Goal: Transaction & Acquisition: Book appointment/travel/reservation

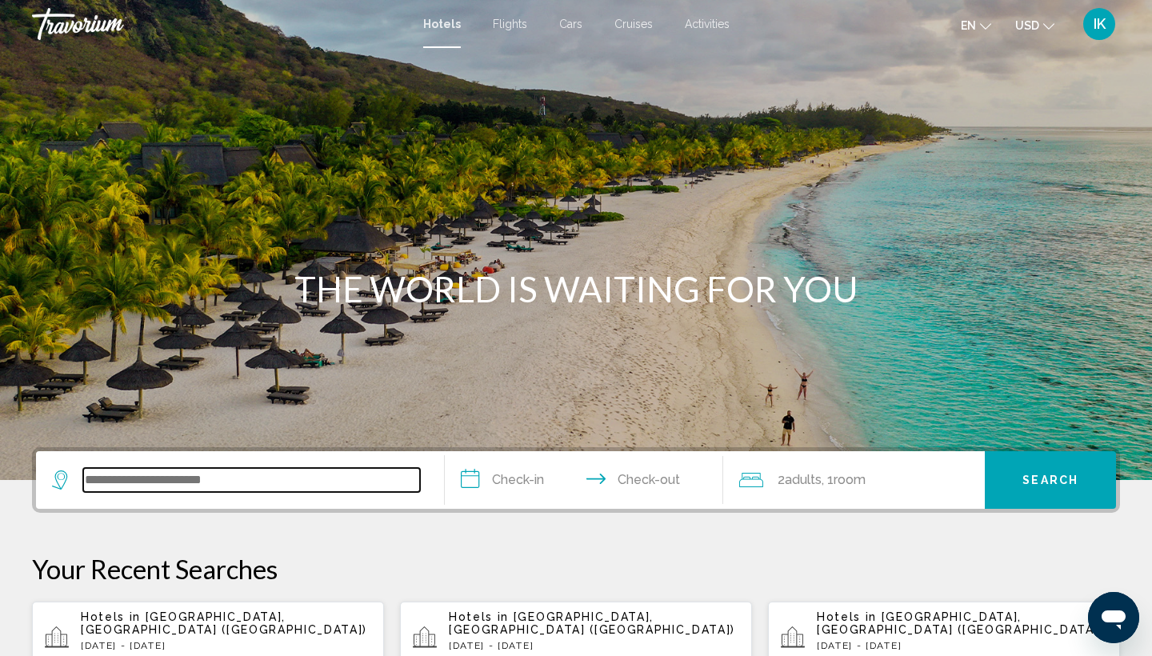
click at [140, 482] on input "Search widget" at bounding box center [251, 480] width 337 height 24
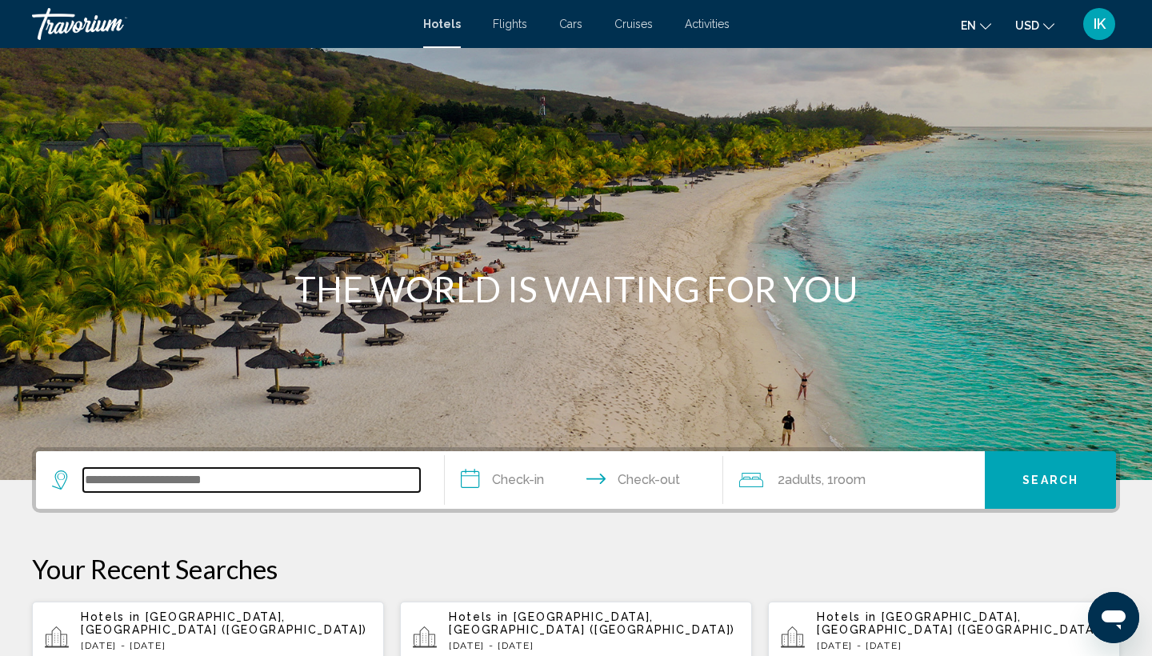
scroll to position [395, 0]
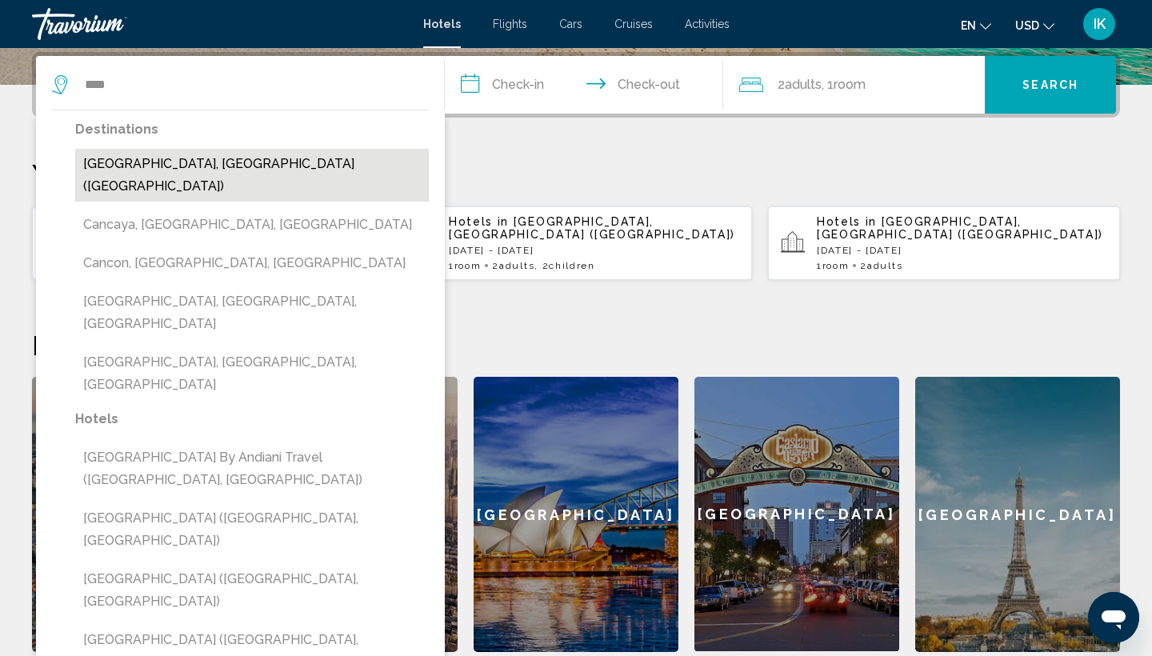
click at [134, 161] on button "[GEOGRAPHIC_DATA], [GEOGRAPHIC_DATA] ([GEOGRAPHIC_DATA])" at bounding box center [252, 175] width 354 height 53
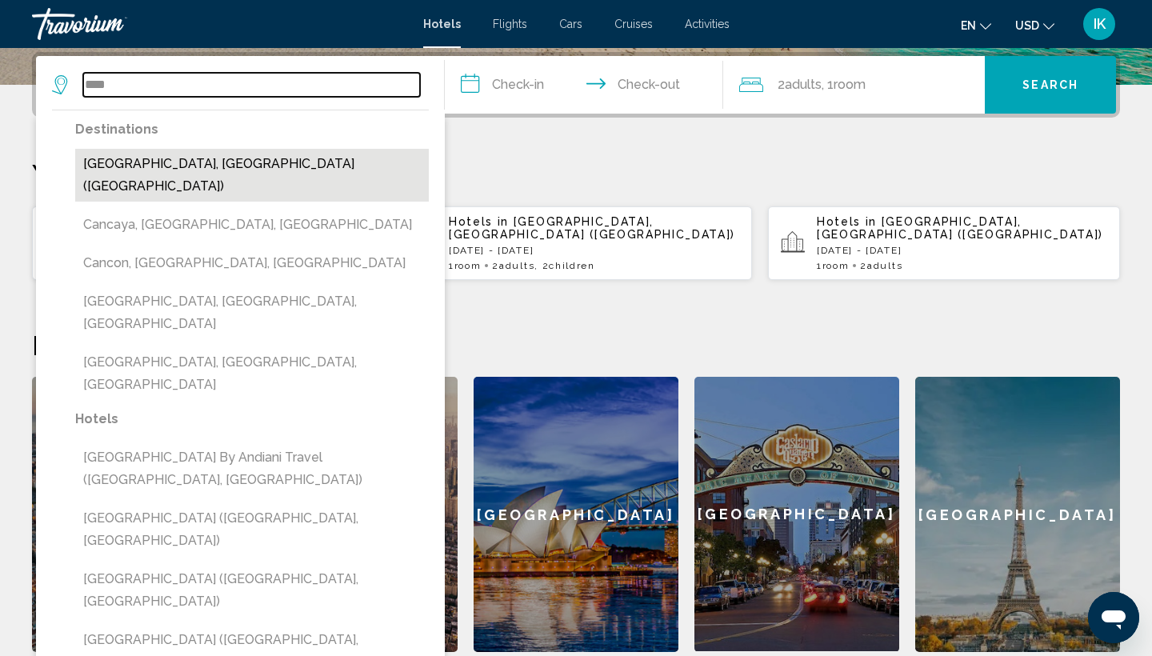
type input "**********"
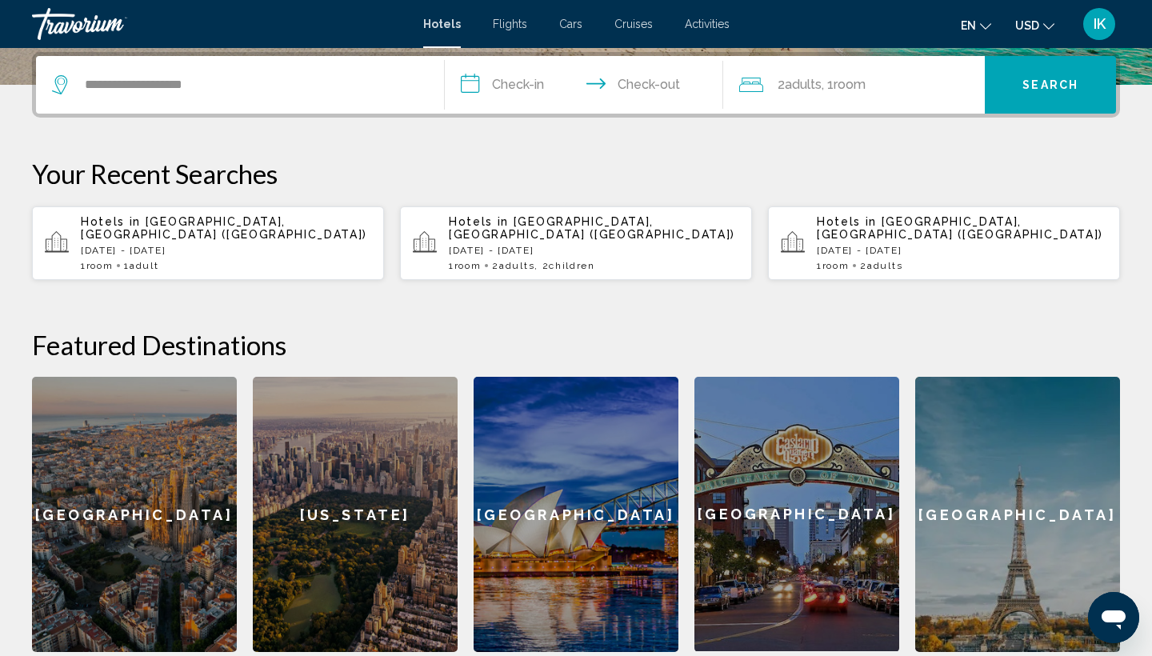
click at [517, 83] on input "**********" at bounding box center [587, 87] width 285 height 62
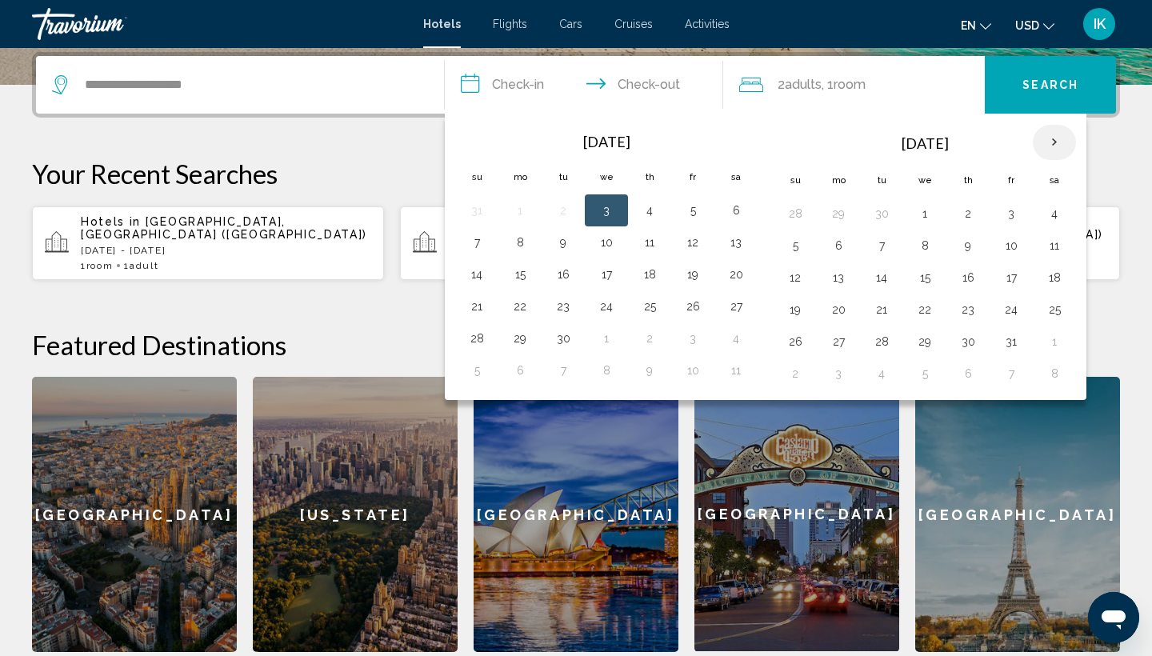
click at [1051, 140] on th "Next month" at bounding box center [1054, 142] width 43 height 35
click at [886, 249] on button "4" at bounding box center [882, 245] width 26 height 22
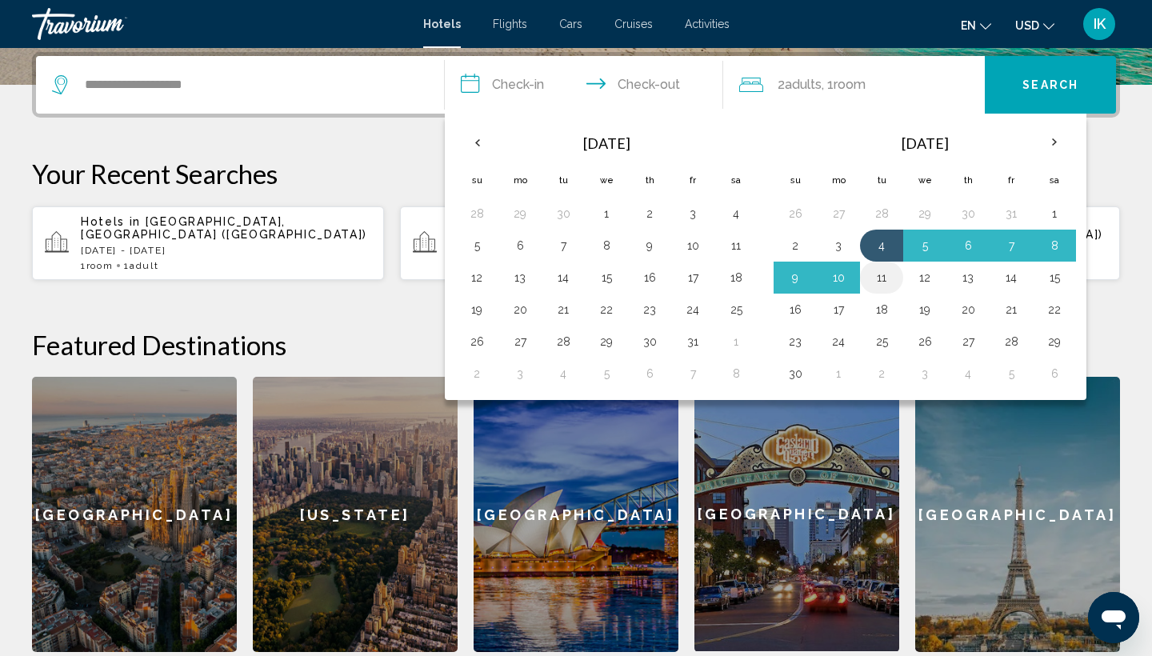
click at [884, 279] on button "11" at bounding box center [882, 277] width 26 height 22
type input "**********"
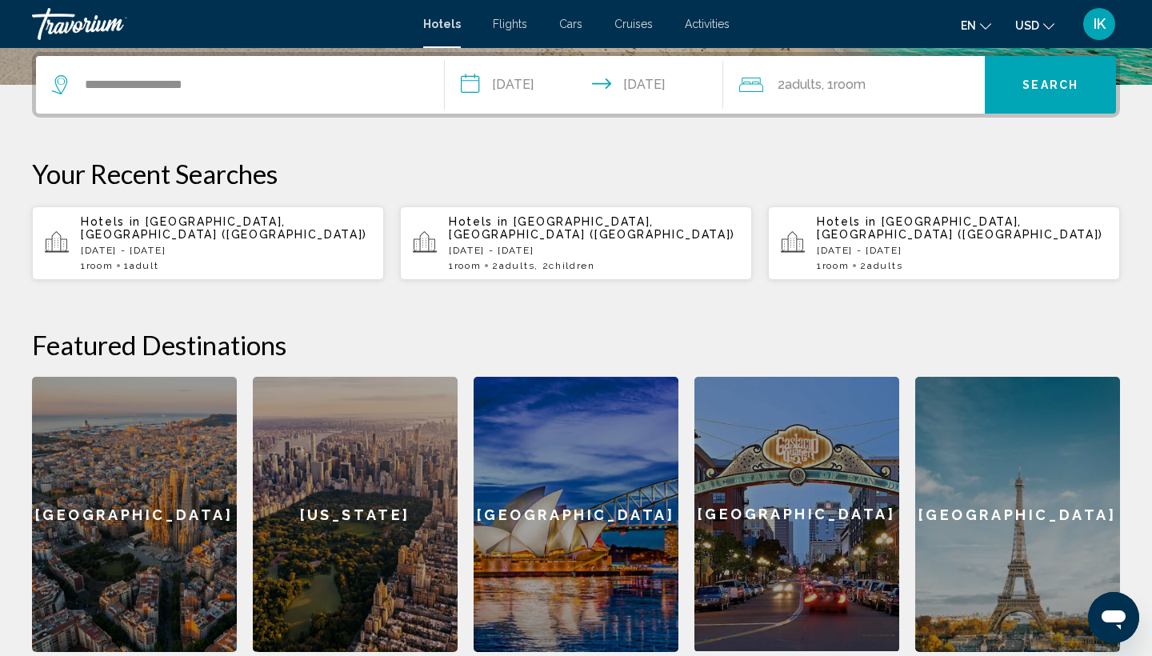
click at [865, 83] on span "Room" at bounding box center [850, 84] width 32 height 15
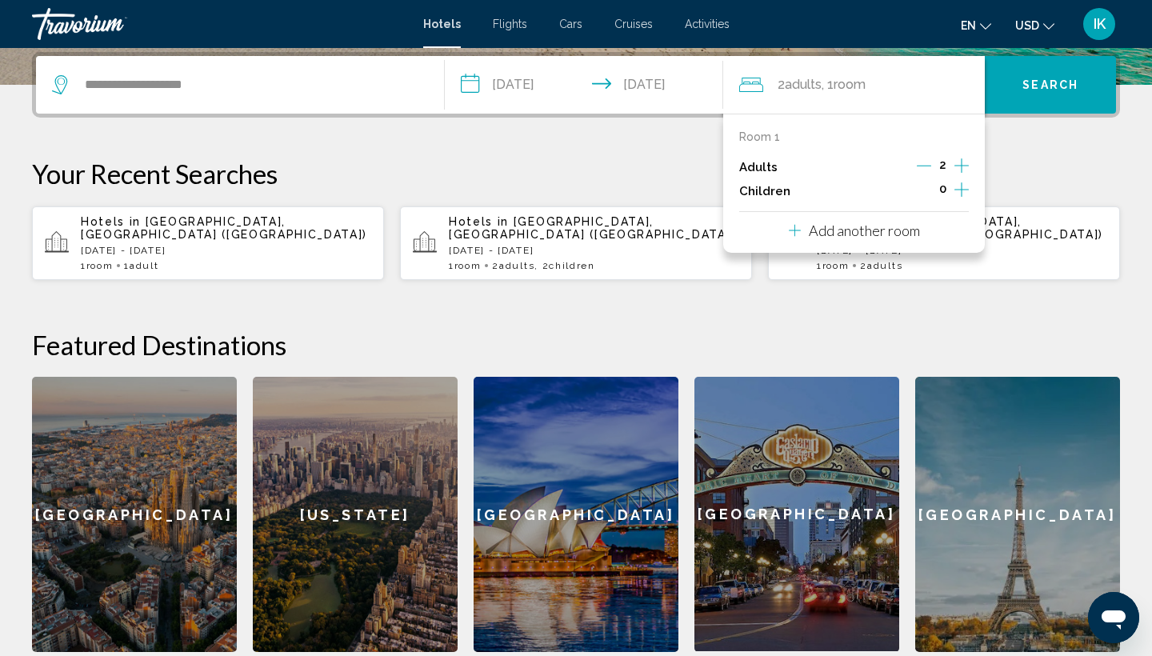
click at [959, 194] on icon "Increment children" at bounding box center [961, 189] width 14 height 19
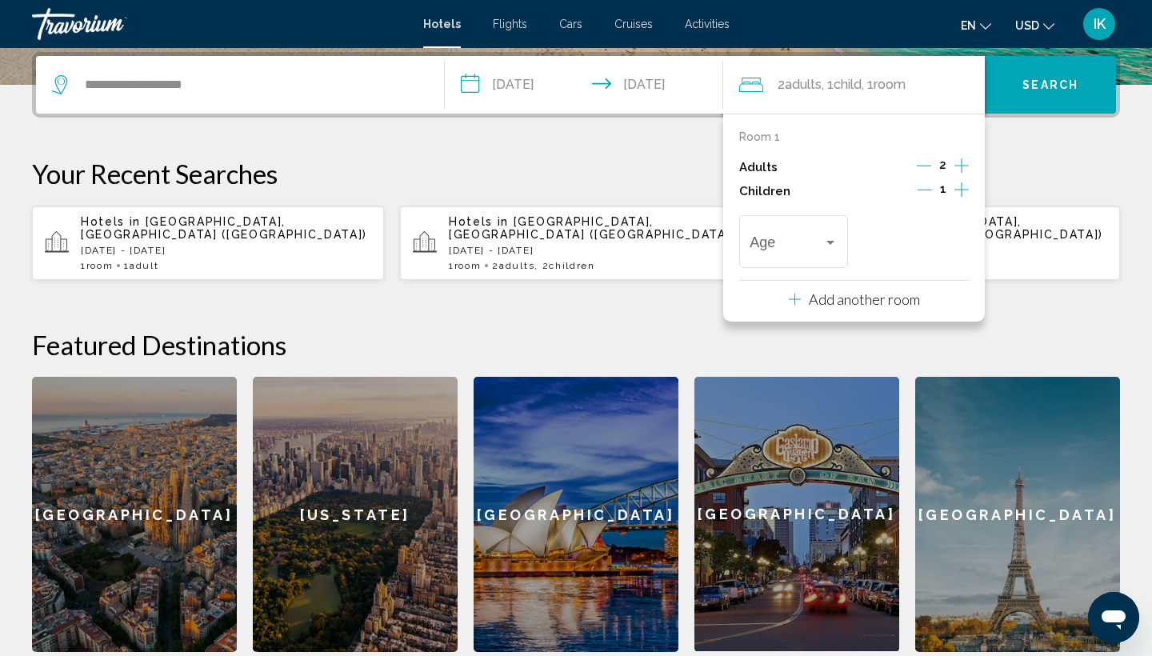
click at [959, 194] on icon "Increment children" at bounding box center [961, 189] width 14 height 19
click at [806, 239] on div "Age" at bounding box center [793, 239] width 87 height 57
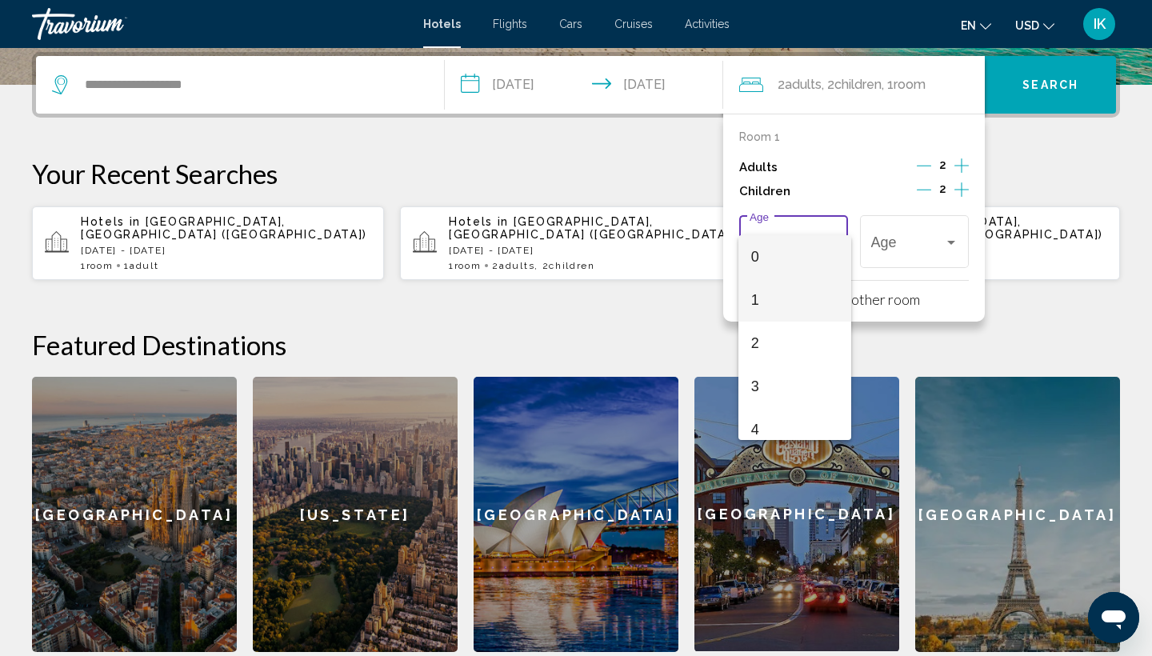
click at [785, 287] on span "1" at bounding box center [794, 299] width 87 height 43
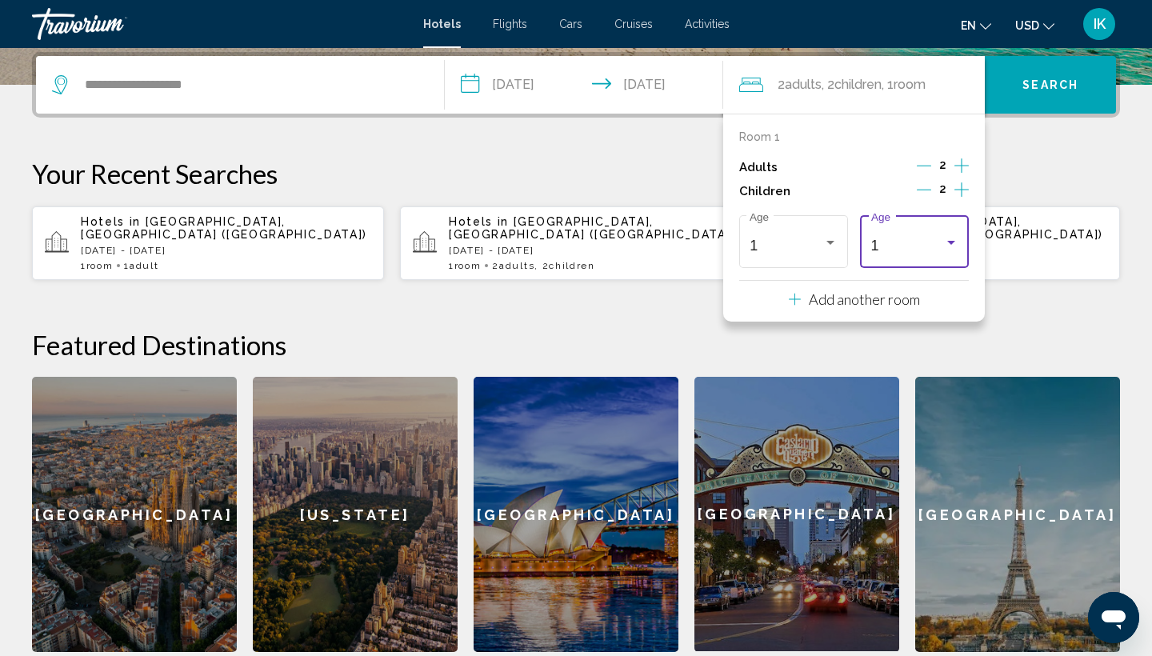
click at [889, 254] on div "1" at bounding box center [907, 246] width 73 height 16
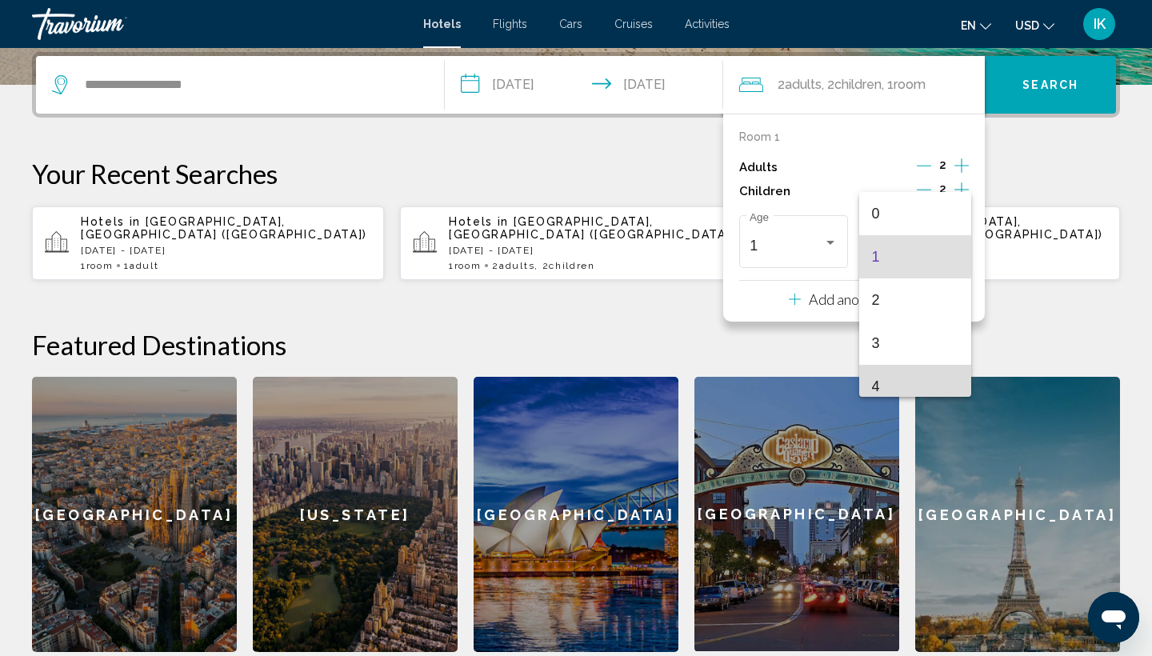
click at [878, 376] on span "4" at bounding box center [915, 386] width 87 height 43
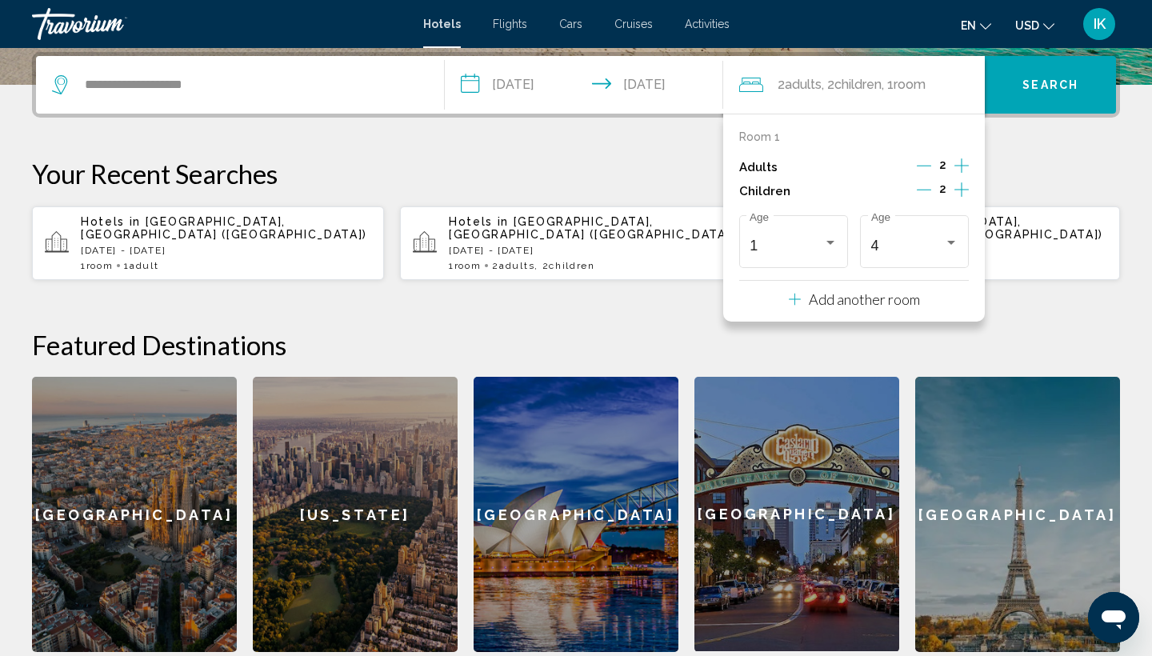
click at [1054, 94] on button "Search" at bounding box center [1050, 85] width 131 height 58
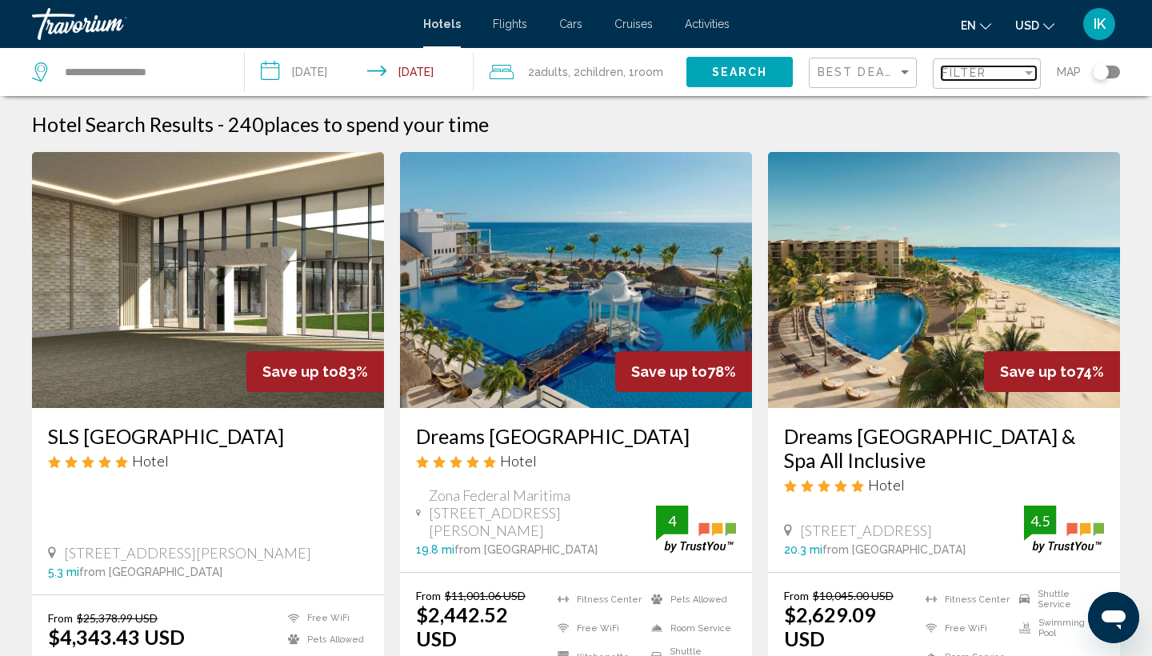
click at [986, 79] on div "Filter" at bounding box center [982, 72] width 80 height 13
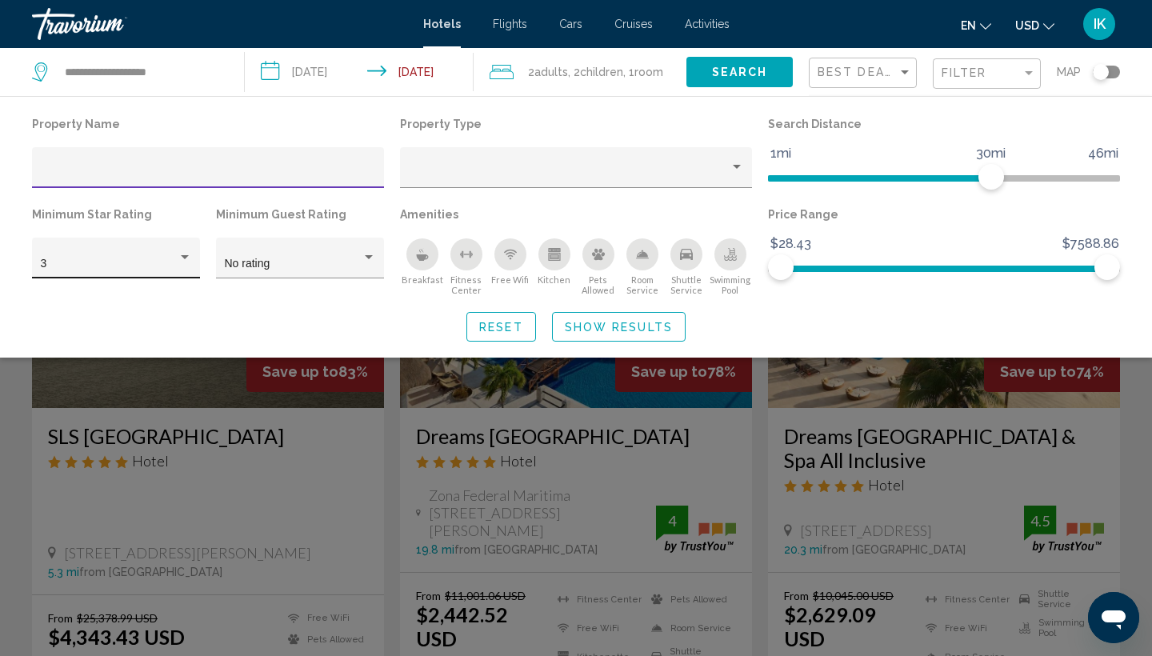
click at [174, 261] on div "3" at bounding box center [109, 264] width 137 height 13
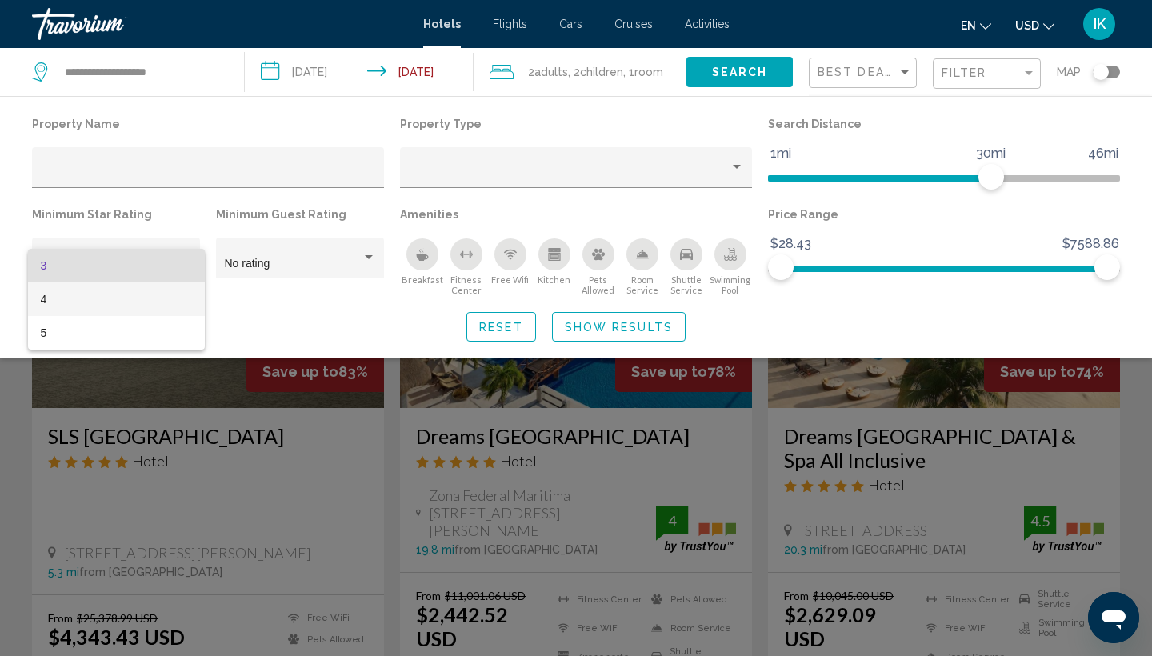
click at [120, 291] on span "4" at bounding box center [116, 299] width 151 height 34
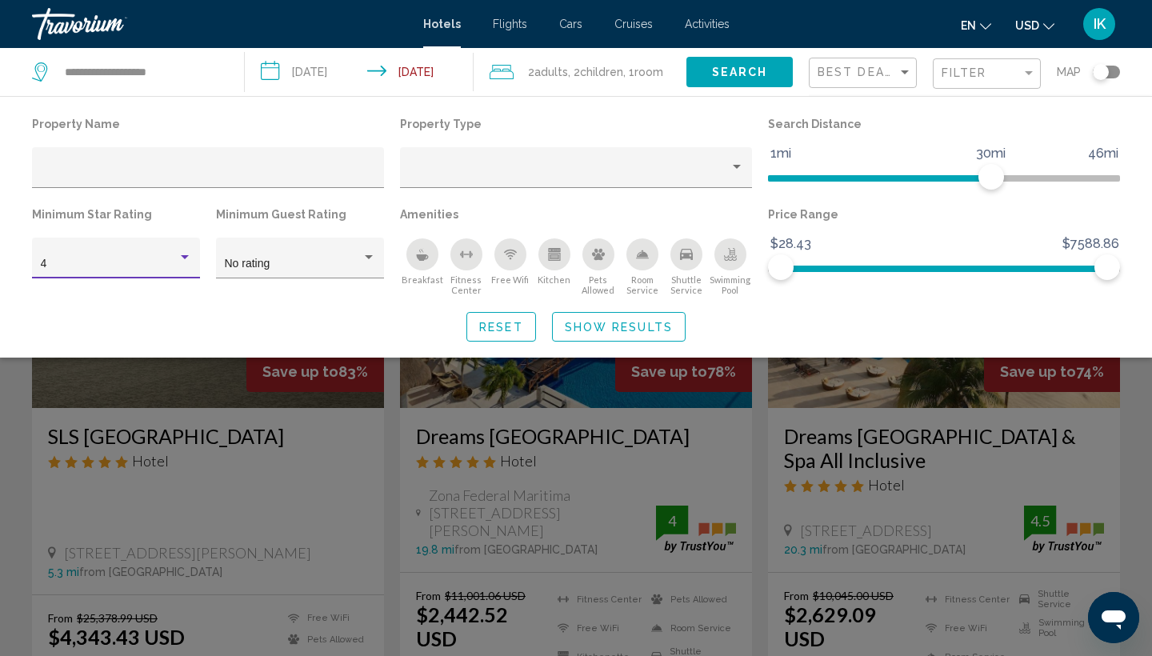
click at [583, 334] on span "Show Results" at bounding box center [619, 327] width 108 height 13
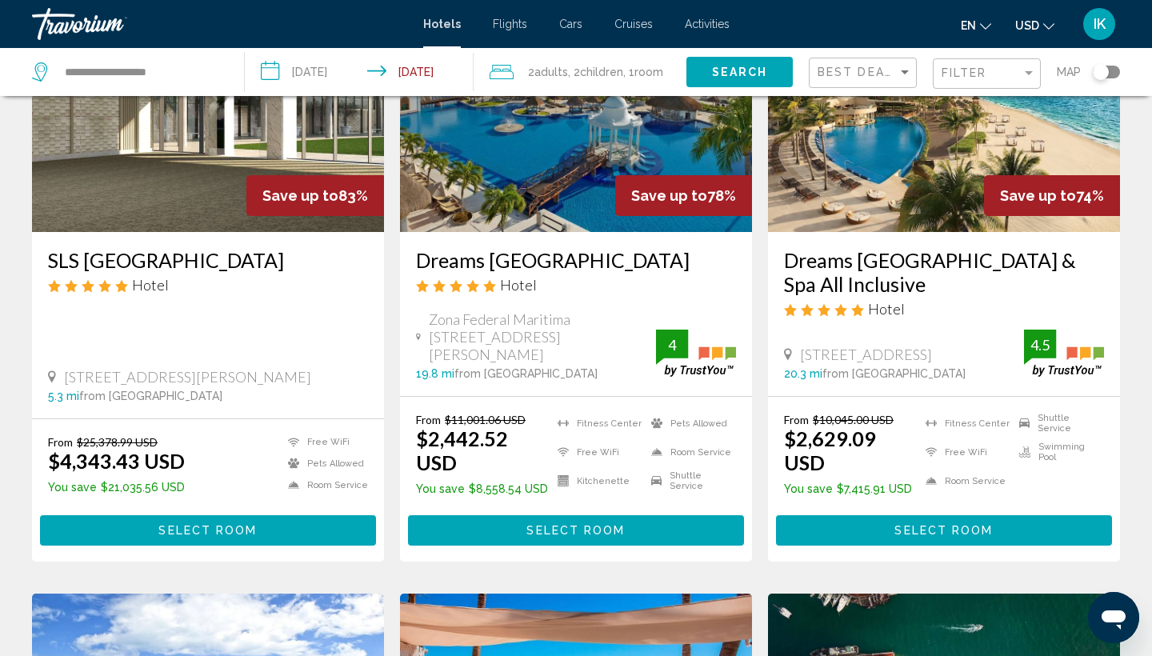
scroll to position [142, 0]
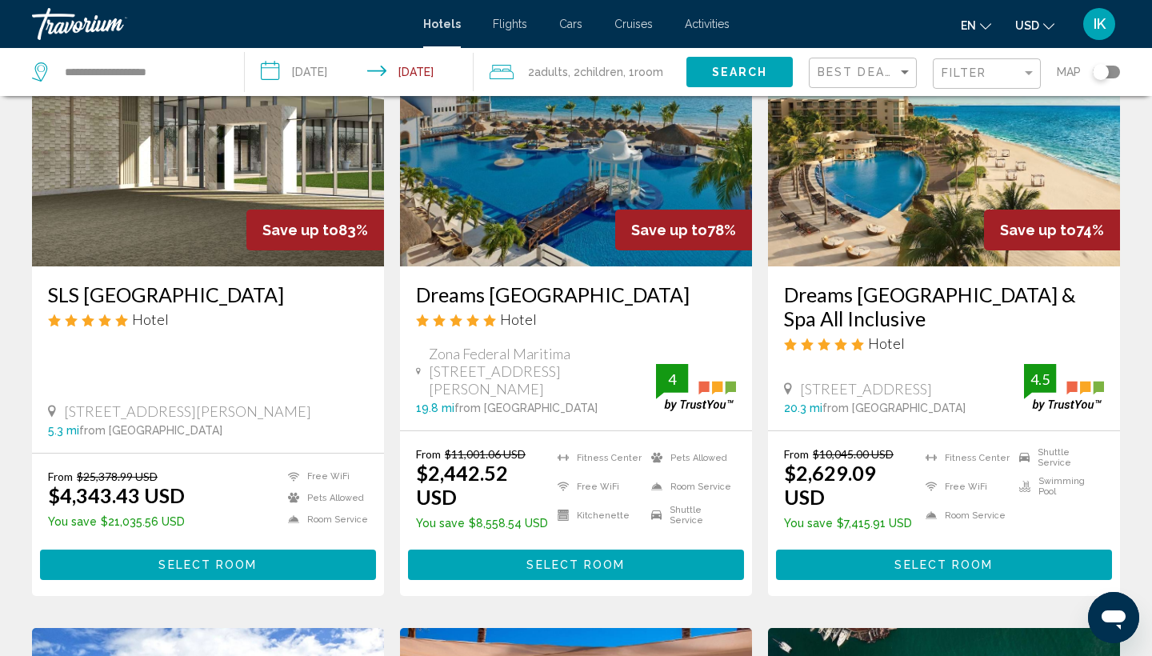
click at [97, 484] on ins "$4,343.43 USD" at bounding box center [116, 495] width 137 height 24
click at [134, 290] on h3 "SLS [GEOGRAPHIC_DATA]" at bounding box center [208, 294] width 320 height 24
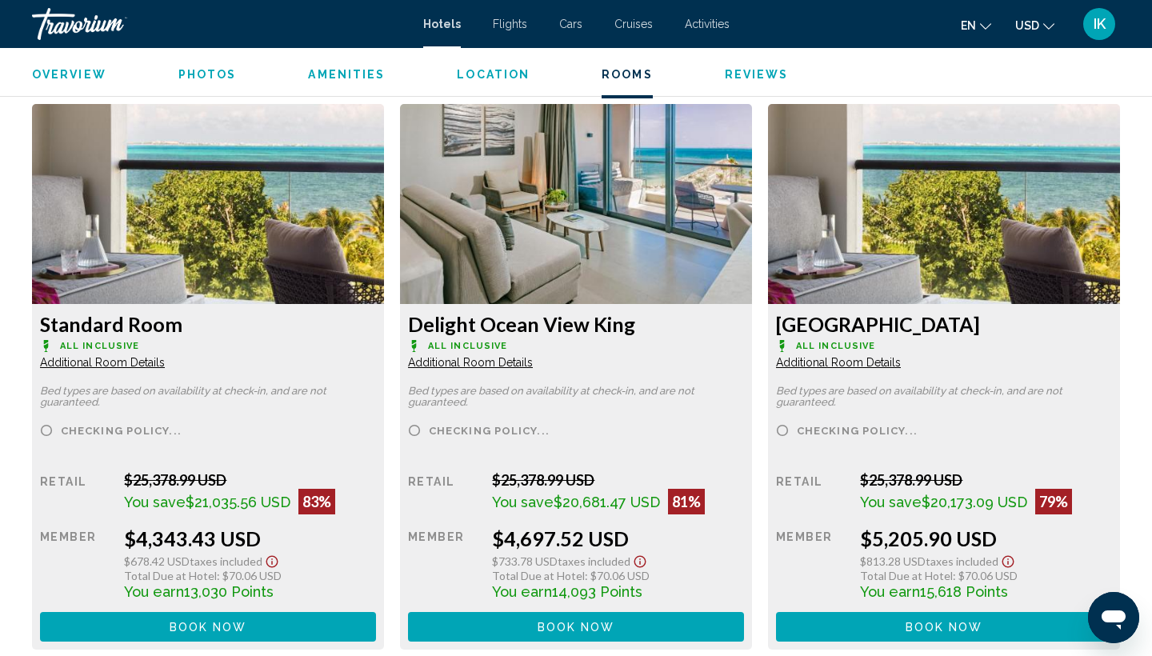
scroll to position [2165, 0]
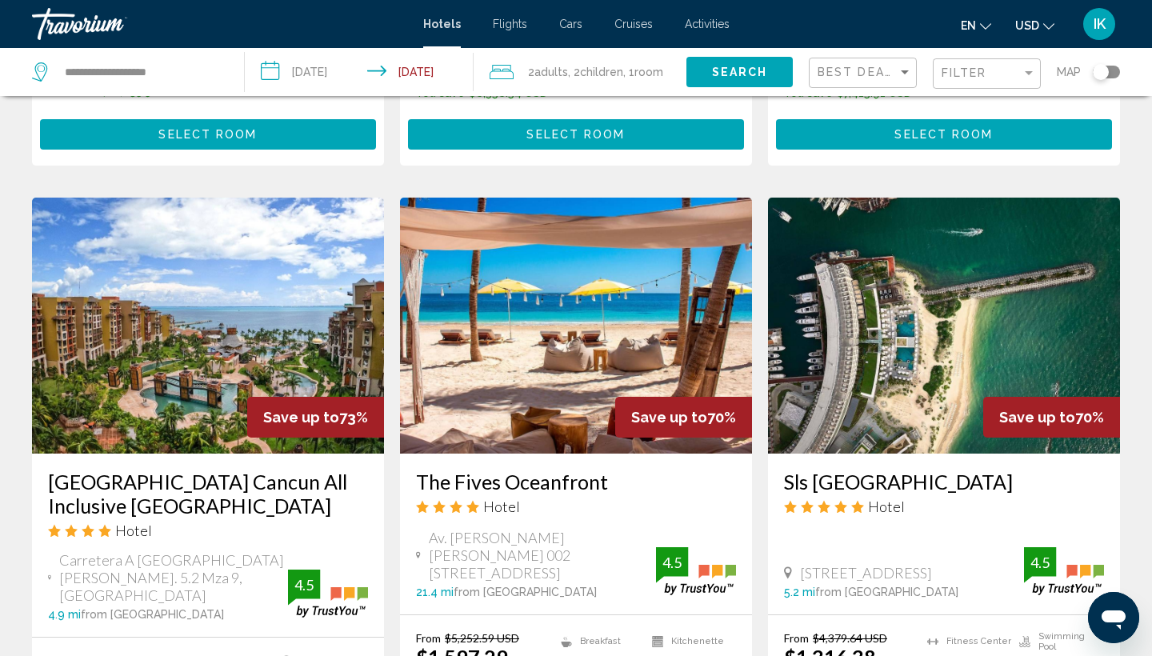
scroll to position [568, 0]
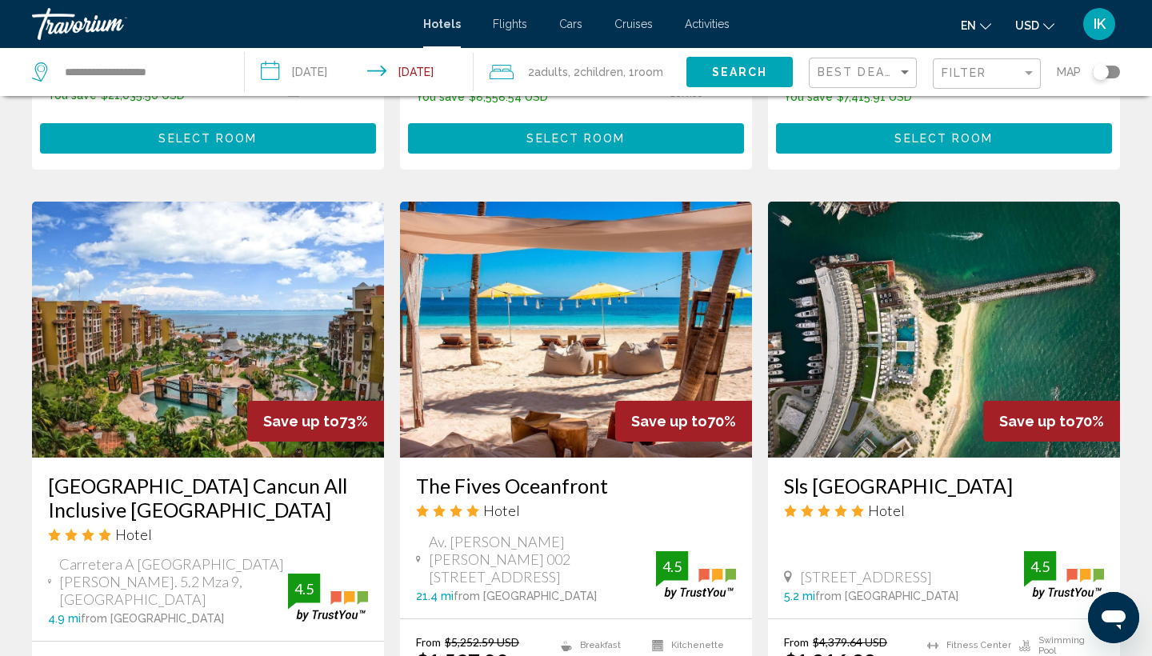
click at [829, 474] on h3 "Sls [GEOGRAPHIC_DATA]" at bounding box center [944, 486] width 320 height 24
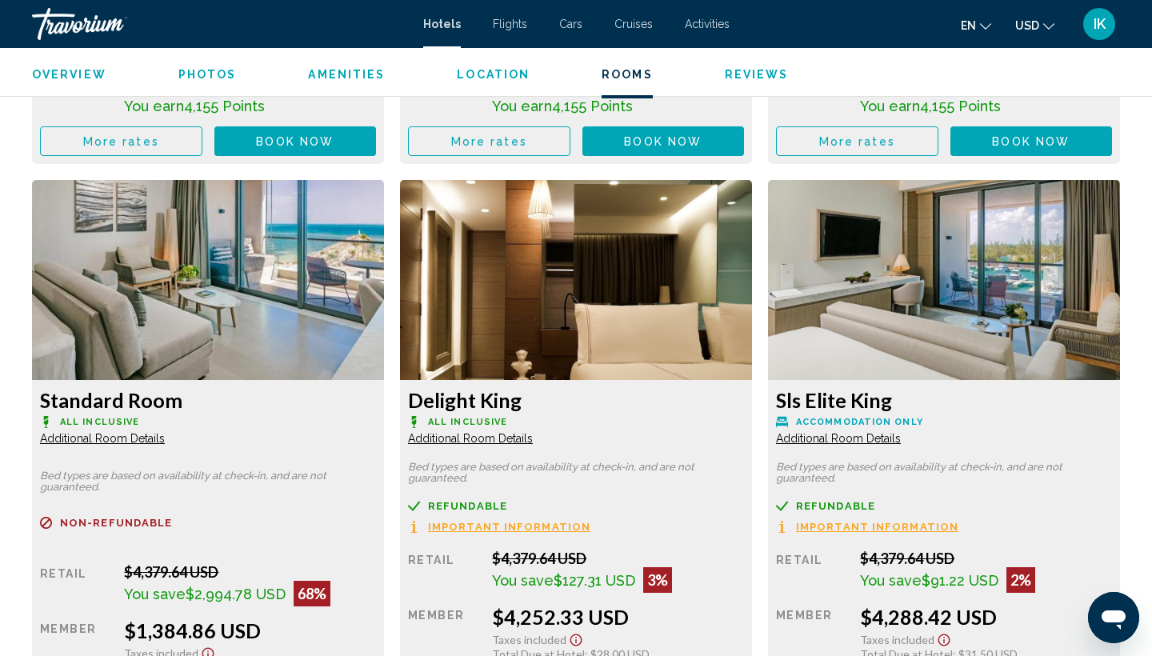
scroll to position [2585, 0]
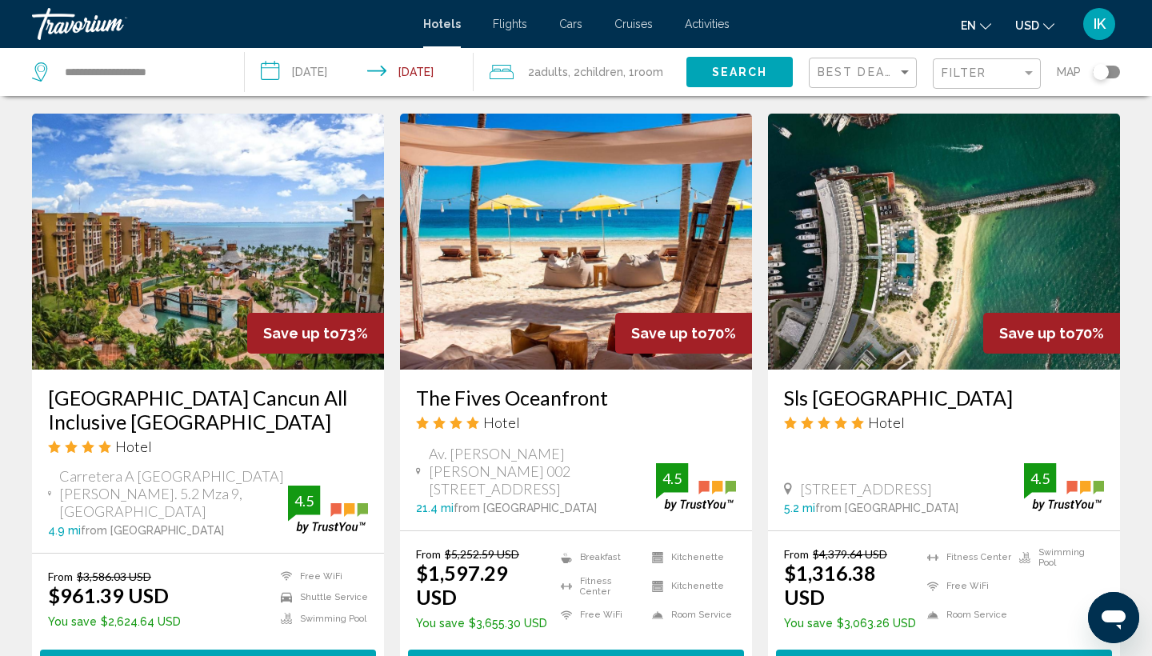
scroll to position [669, 0]
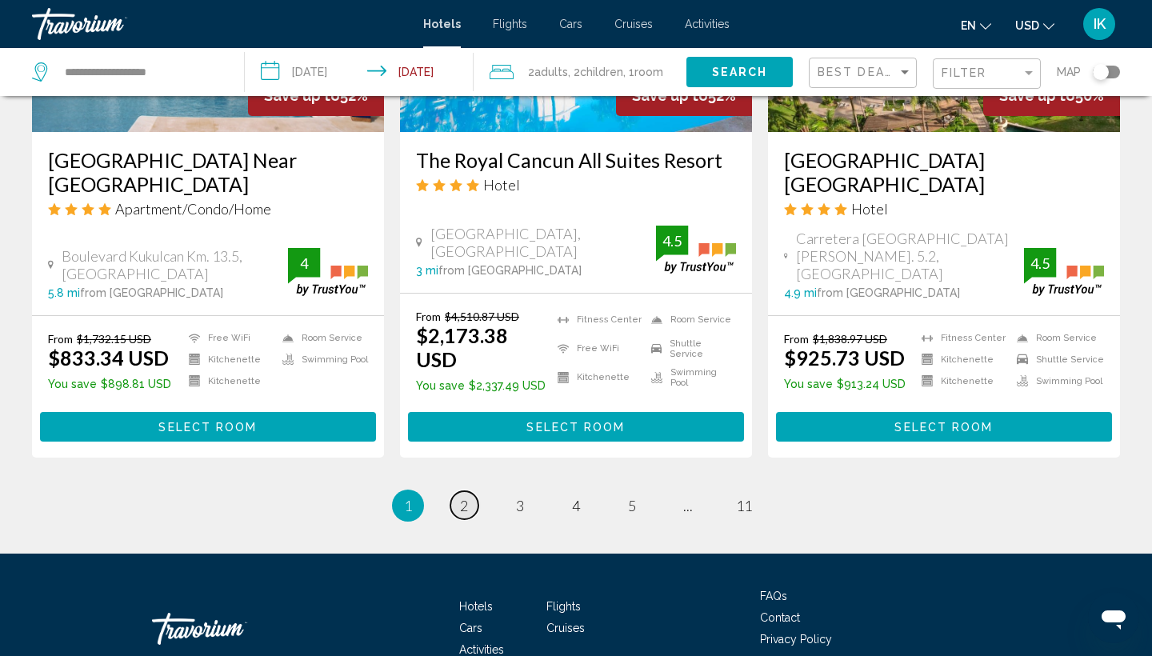
click at [458, 491] on link "page 2" at bounding box center [464, 505] width 28 height 28
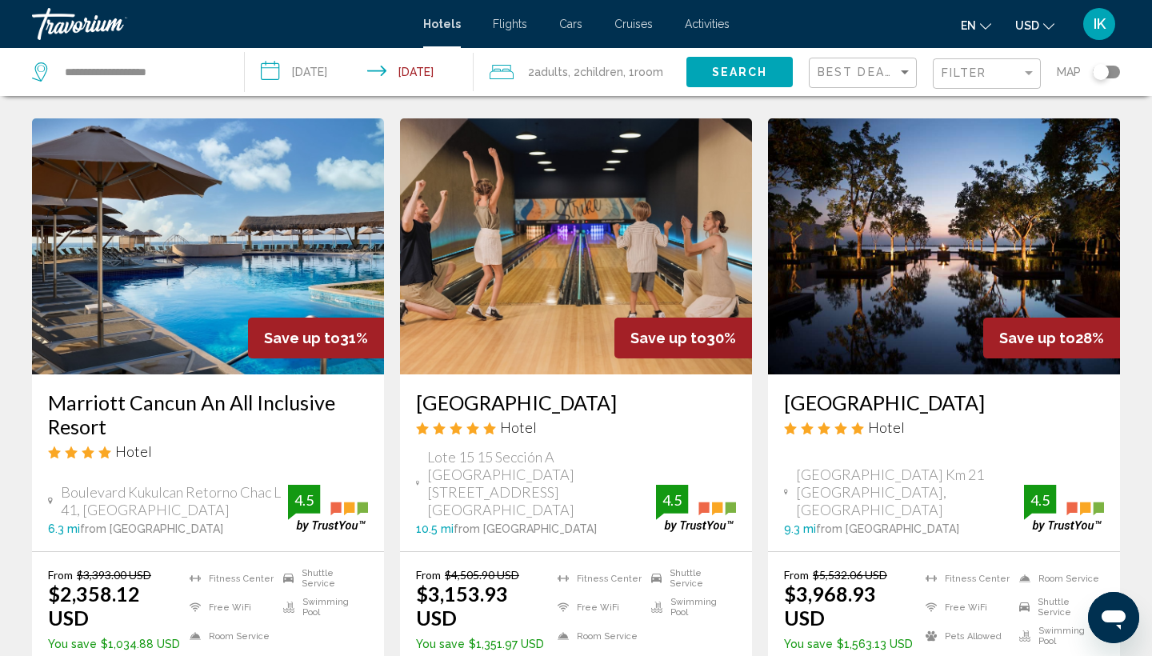
scroll to position [1883, 0]
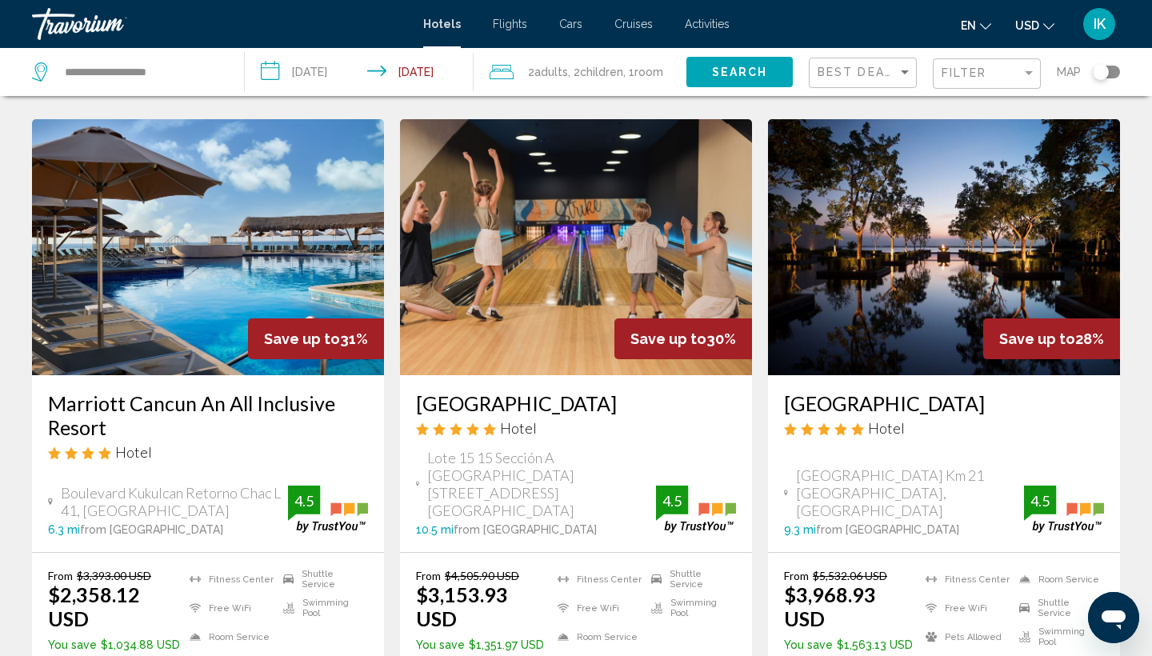
click at [480, 391] on h3 "[GEOGRAPHIC_DATA]" at bounding box center [576, 403] width 320 height 24
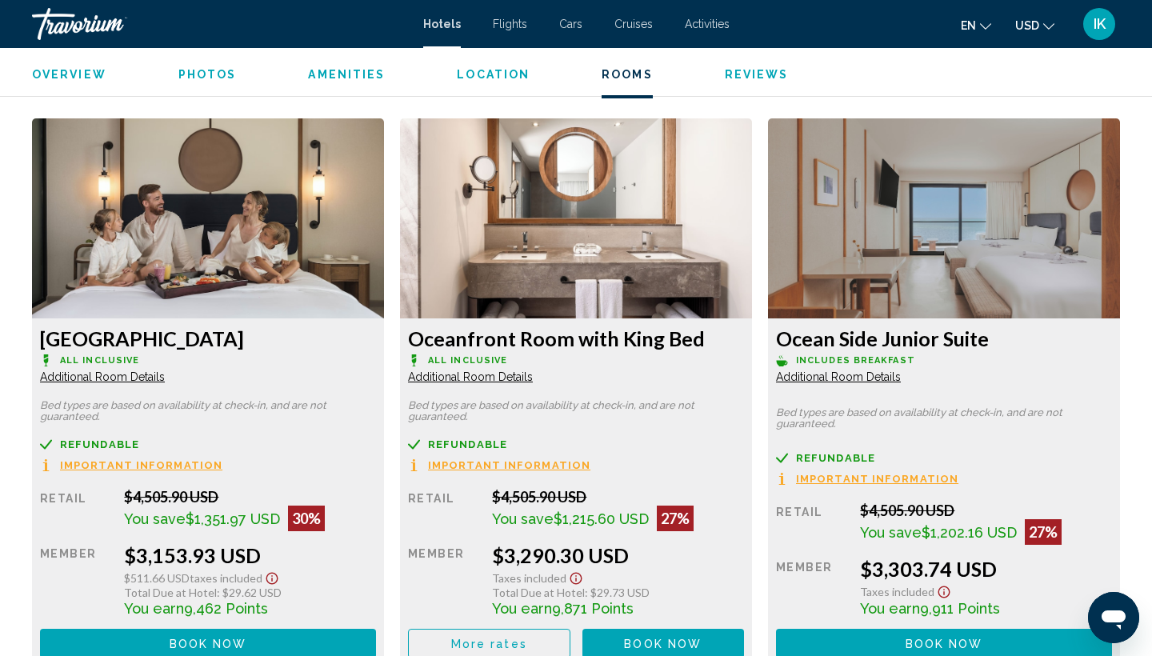
scroll to position [2147, 0]
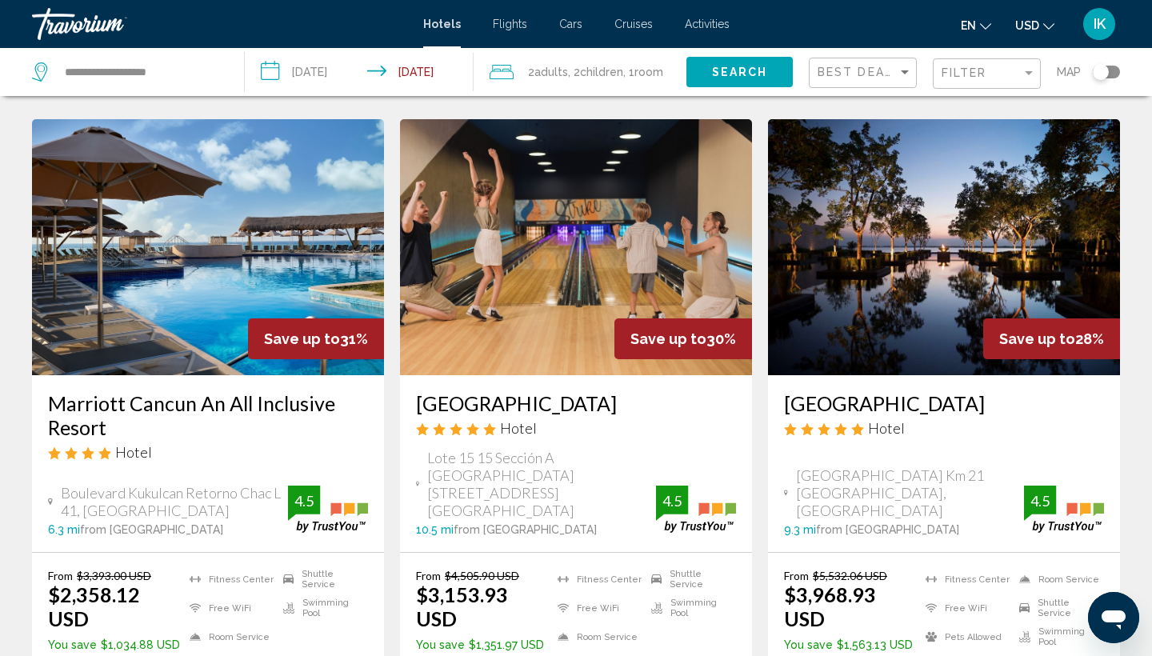
scroll to position [1883, 0]
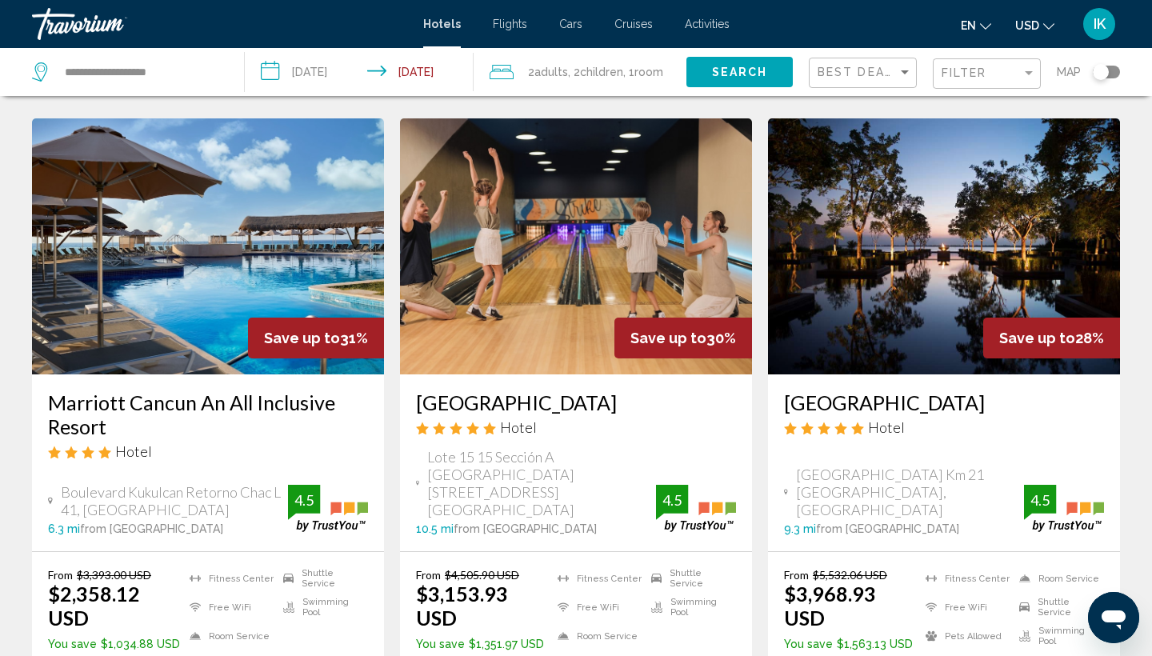
click at [88, 390] on h3 "Marriott Cancun An All Inclusive Resort" at bounding box center [208, 414] width 320 height 48
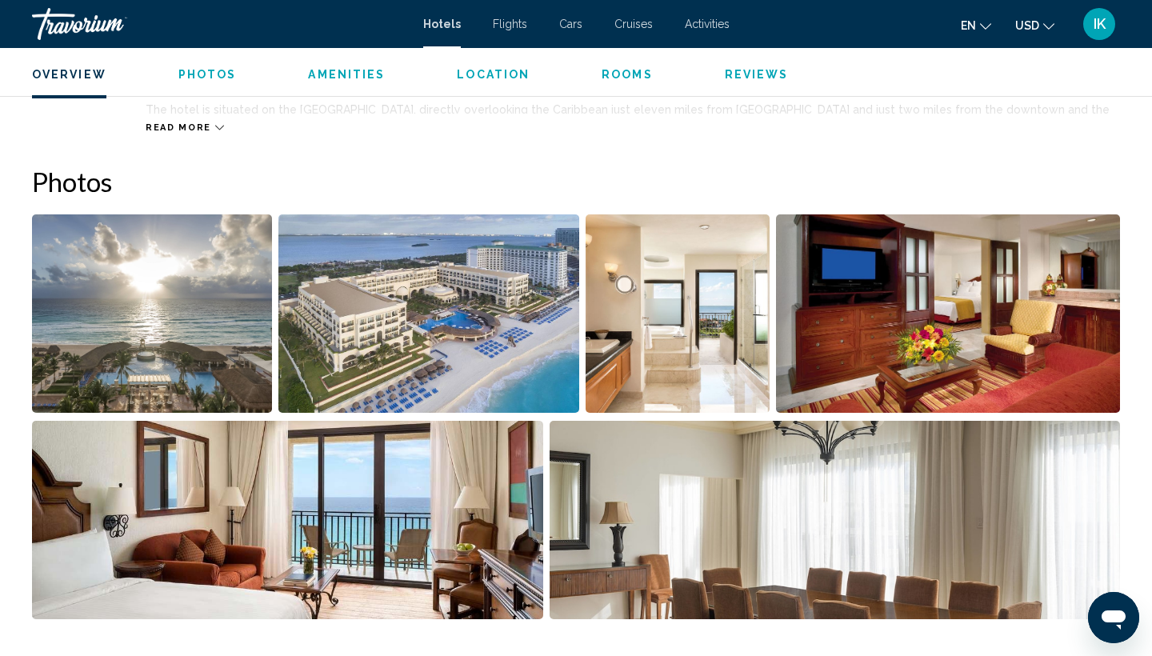
scroll to position [714, 0]
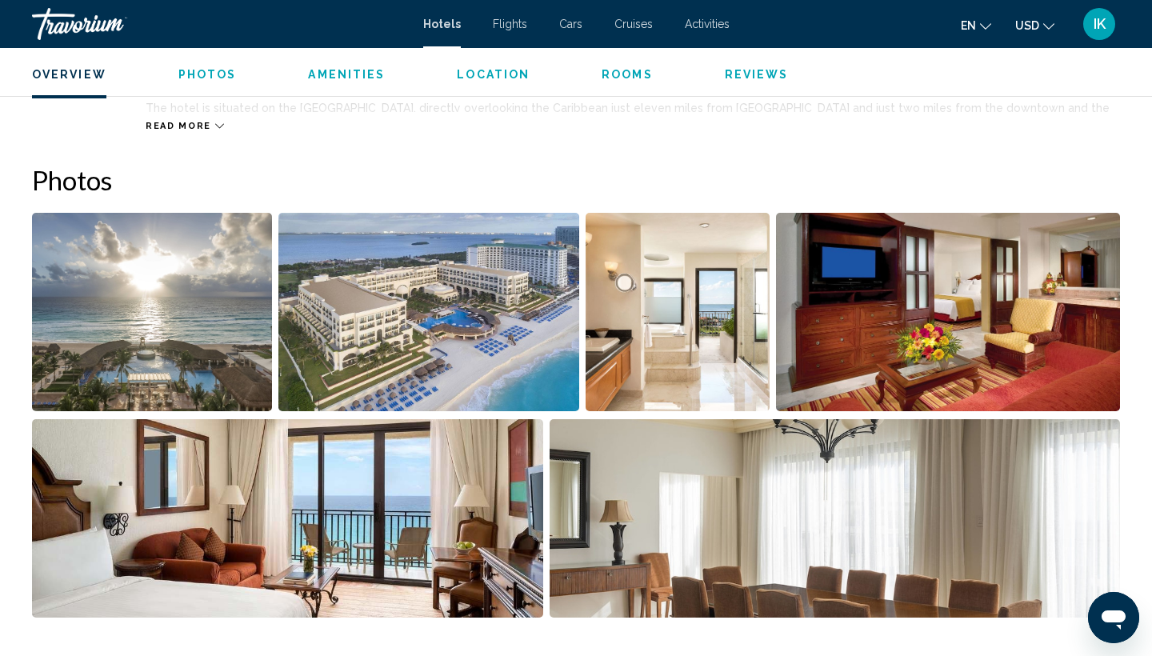
click at [147, 344] on img "Open full-screen image slider" at bounding box center [152, 312] width 240 height 198
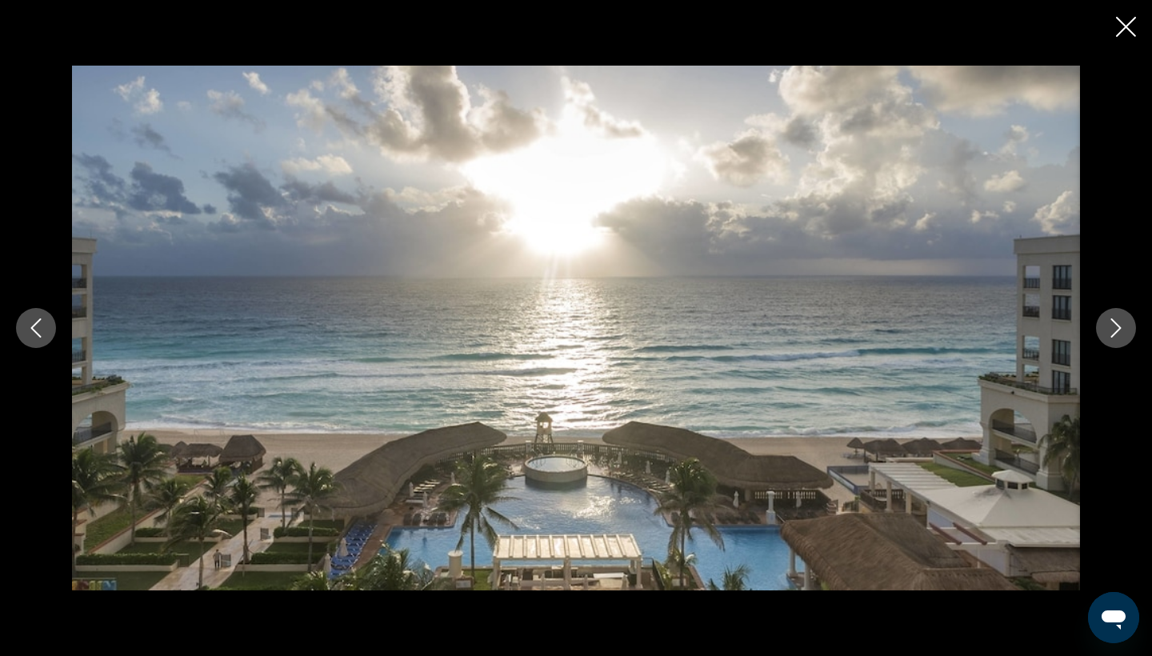
click at [1110, 330] on icon "Next image" at bounding box center [1115, 327] width 19 height 19
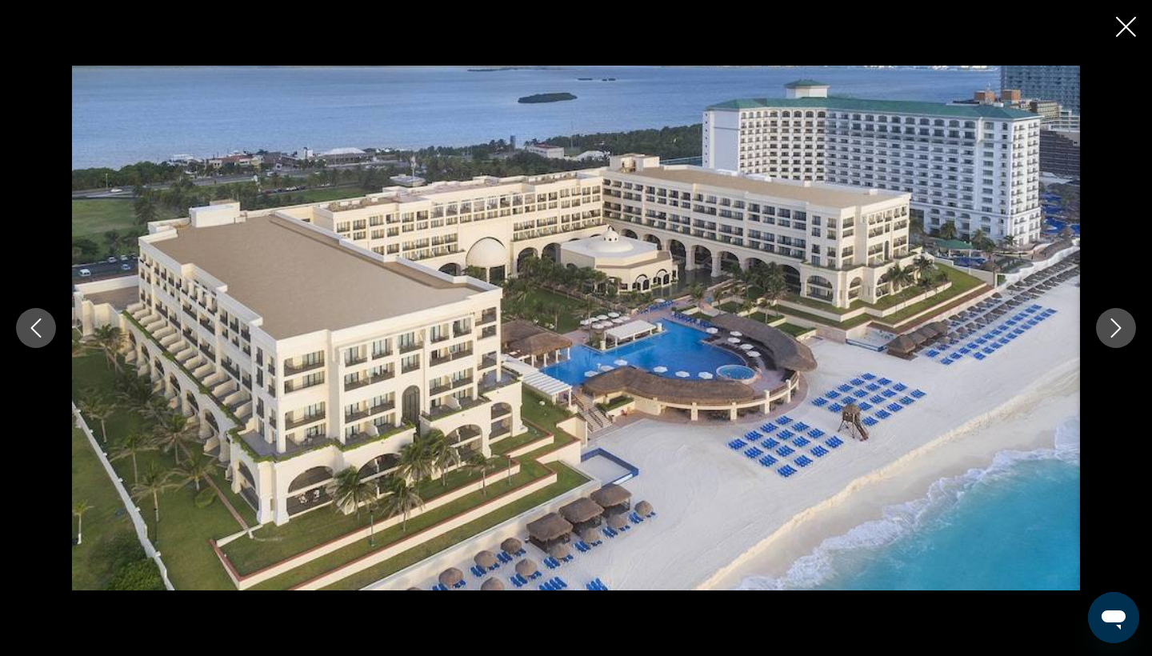
click at [1110, 330] on icon "Next image" at bounding box center [1115, 327] width 19 height 19
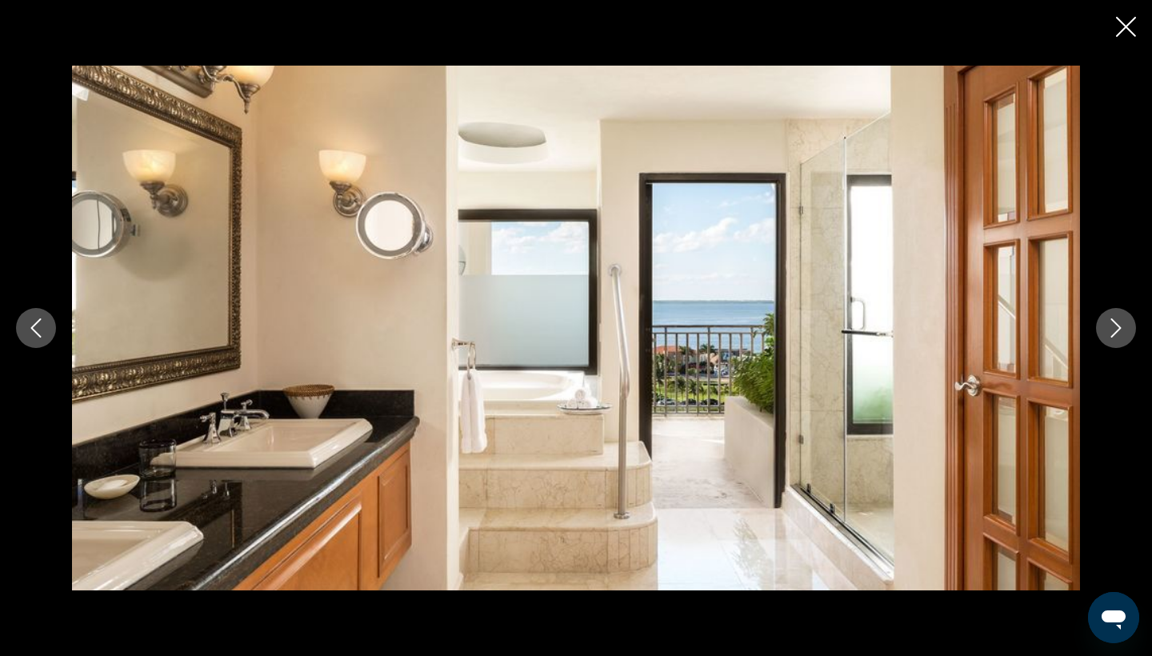
click at [1110, 330] on icon "Next image" at bounding box center [1115, 327] width 19 height 19
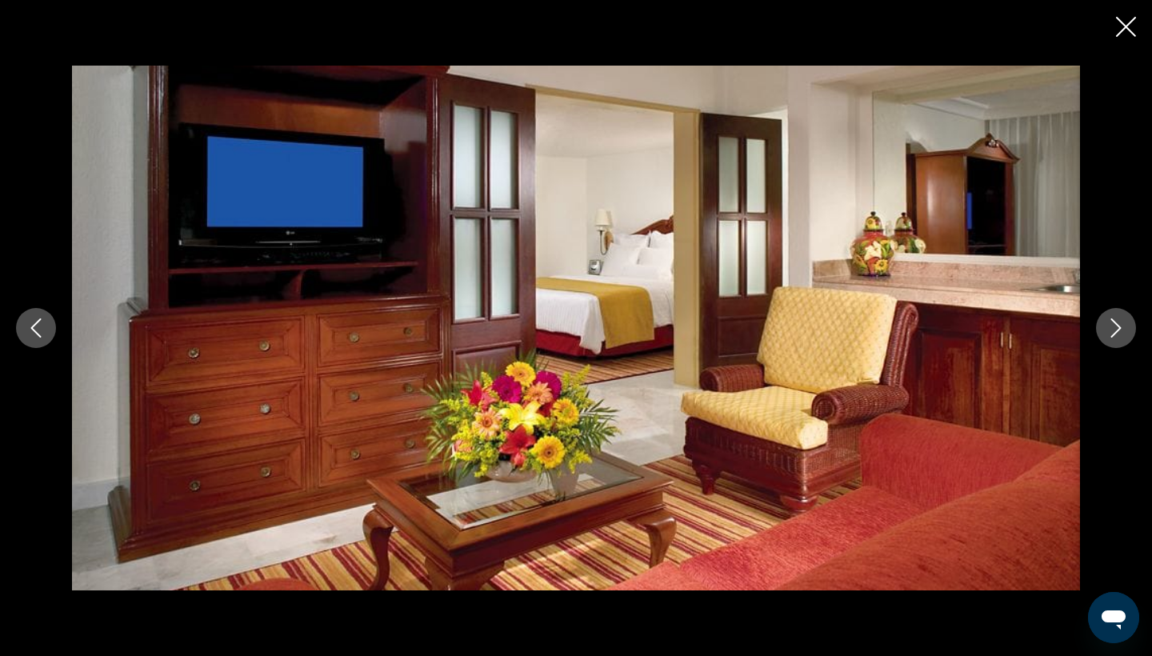
click at [1110, 330] on icon "Next image" at bounding box center [1115, 327] width 19 height 19
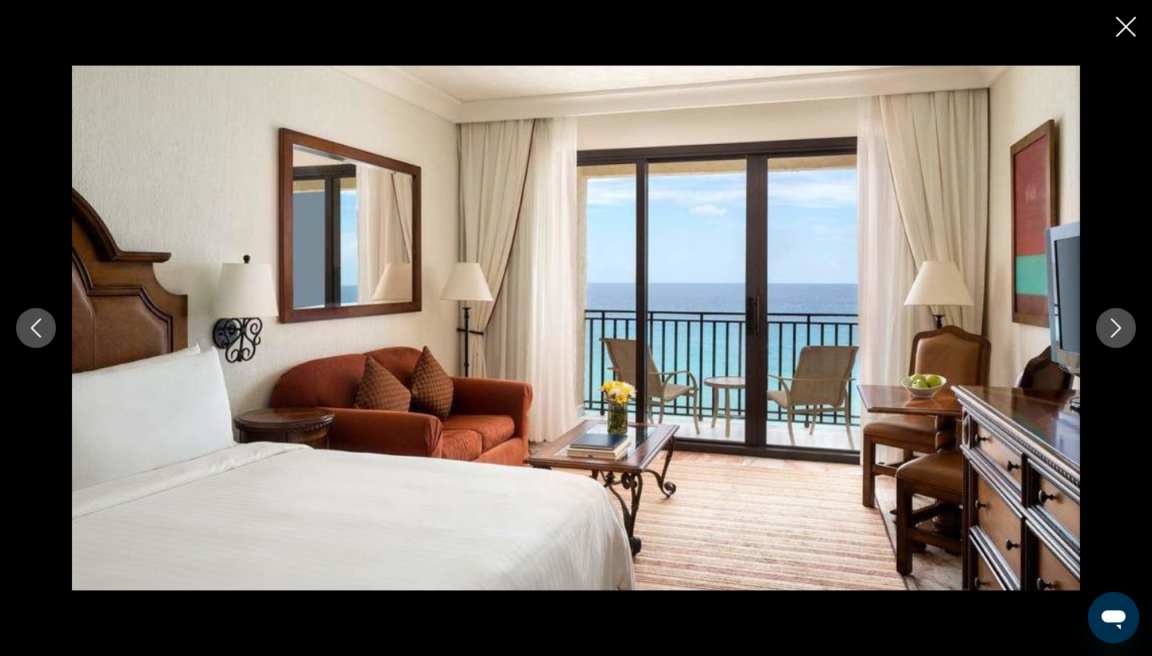
click at [1110, 330] on icon "Next image" at bounding box center [1115, 327] width 19 height 19
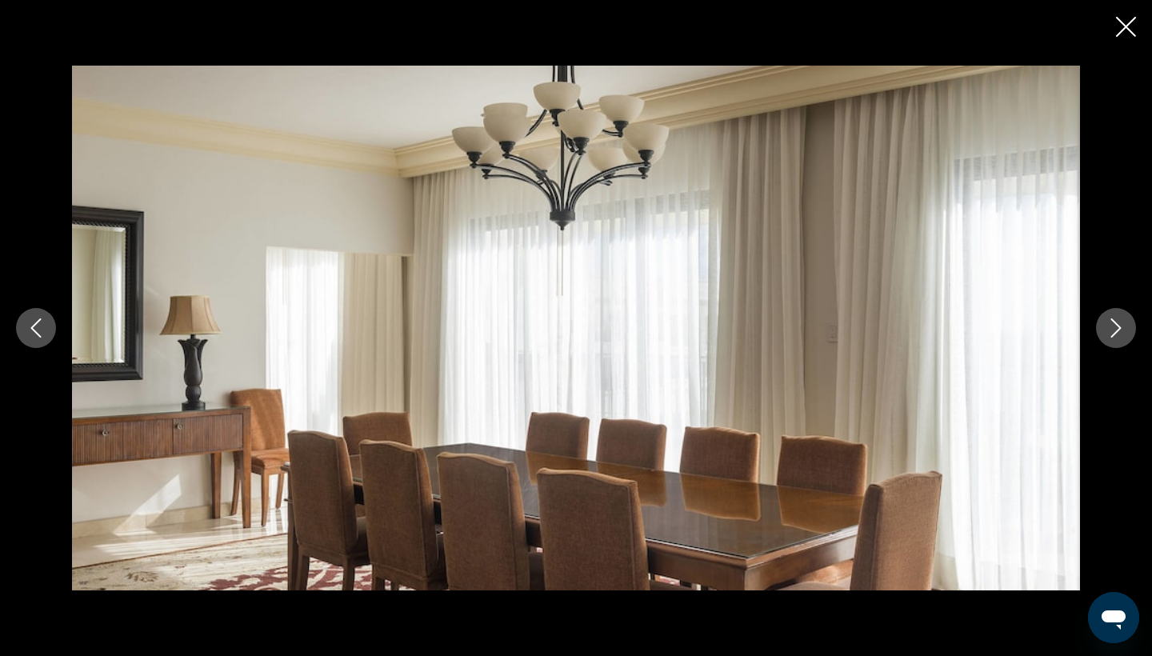
click at [1110, 330] on icon "Next image" at bounding box center [1115, 327] width 19 height 19
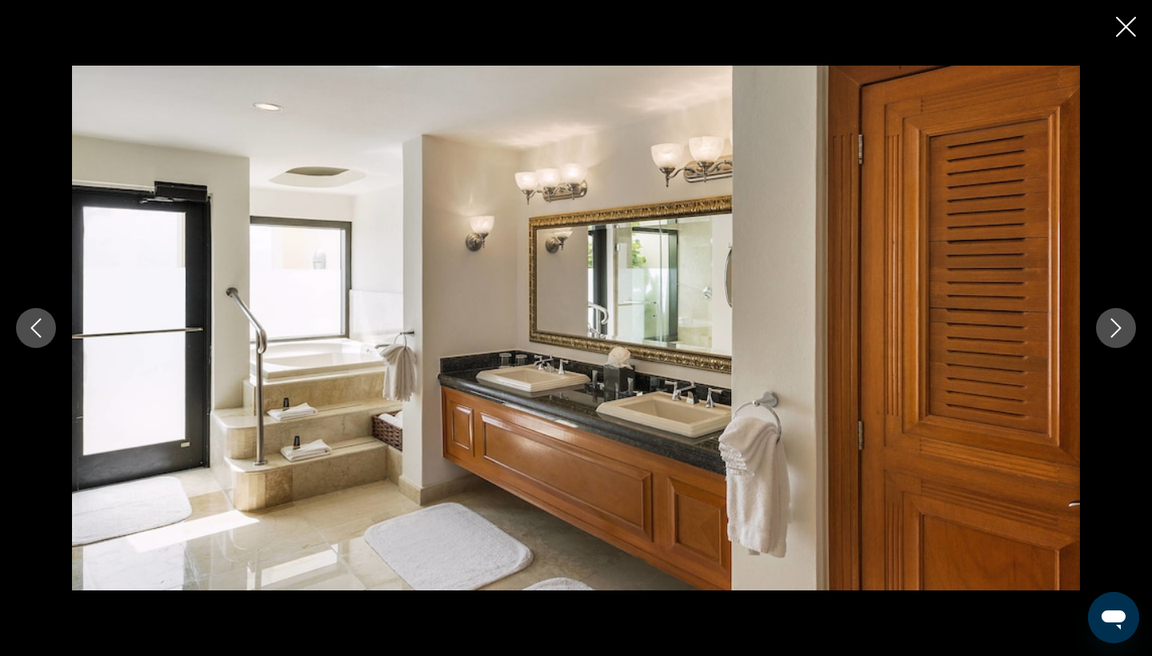
click at [1110, 330] on icon "Next image" at bounding box center [1115, 327] width 19 height 19
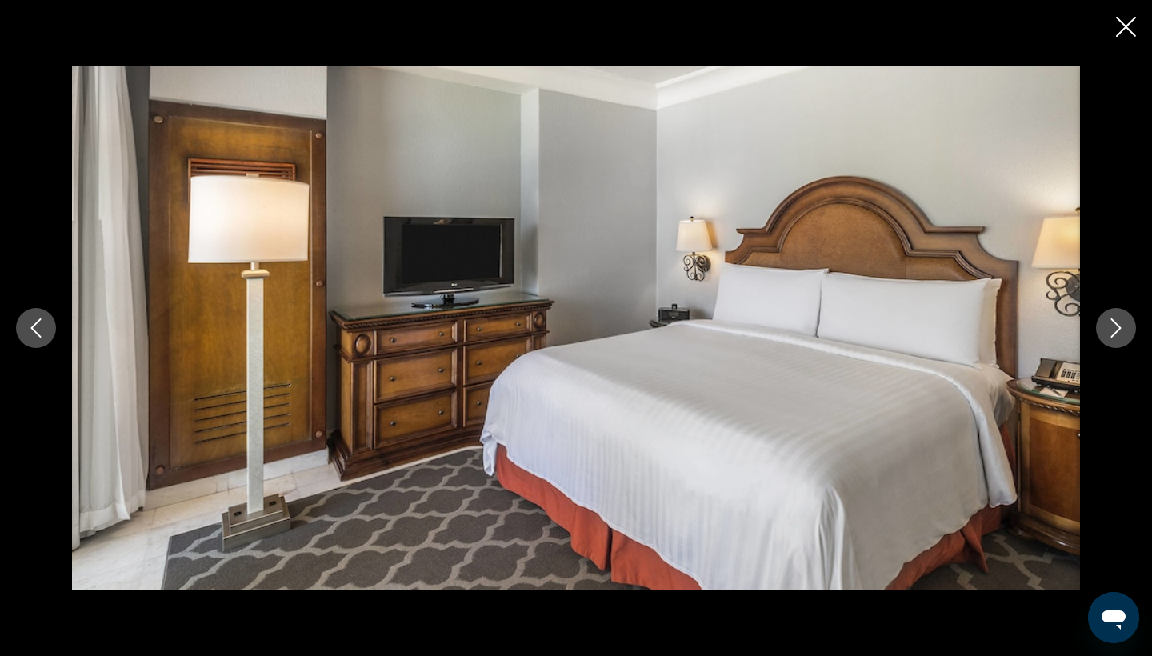
click at [1110, 330] on icon "Next image" at bounding box center [1115, 327] width 19 height 19
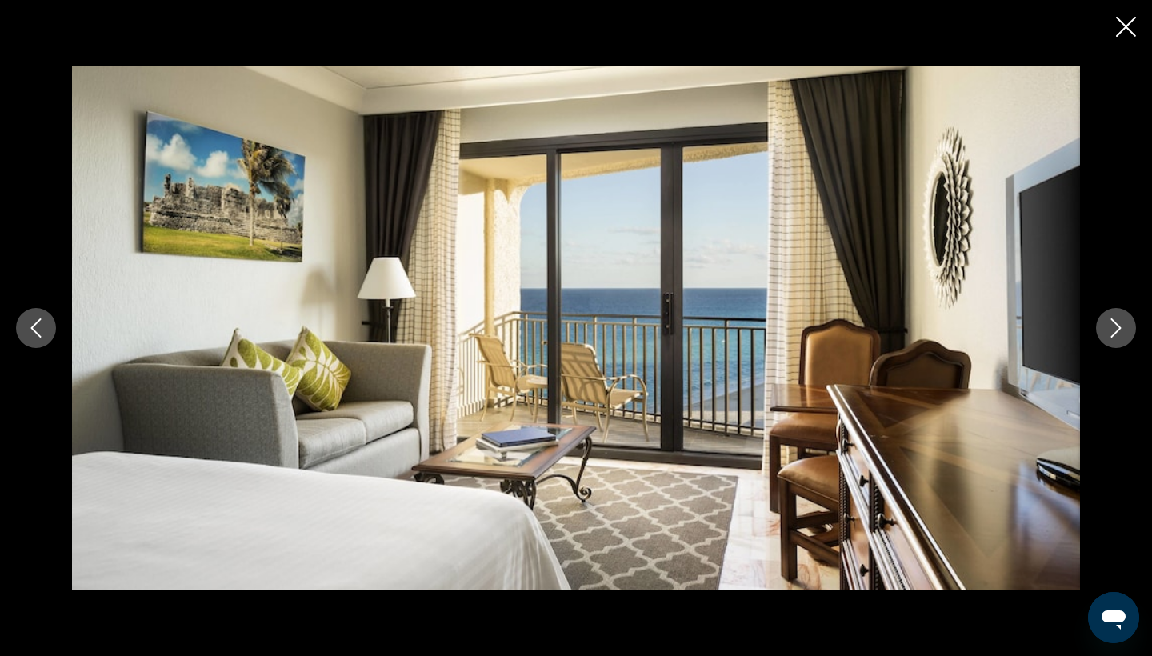
click at [1110, 330] on icon "Next image" at bounding box center [1115, 327] width 19 height 19
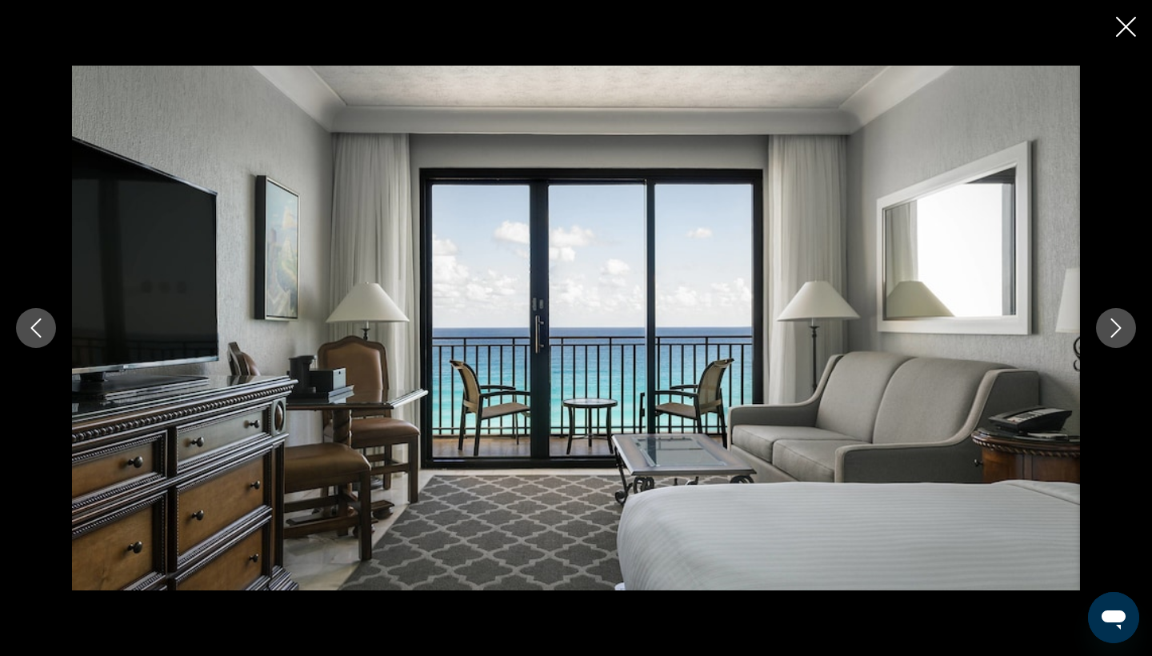
click at [1110, 330] on icon "Next image" at bounding box center [1115, 327] width 19 height 19
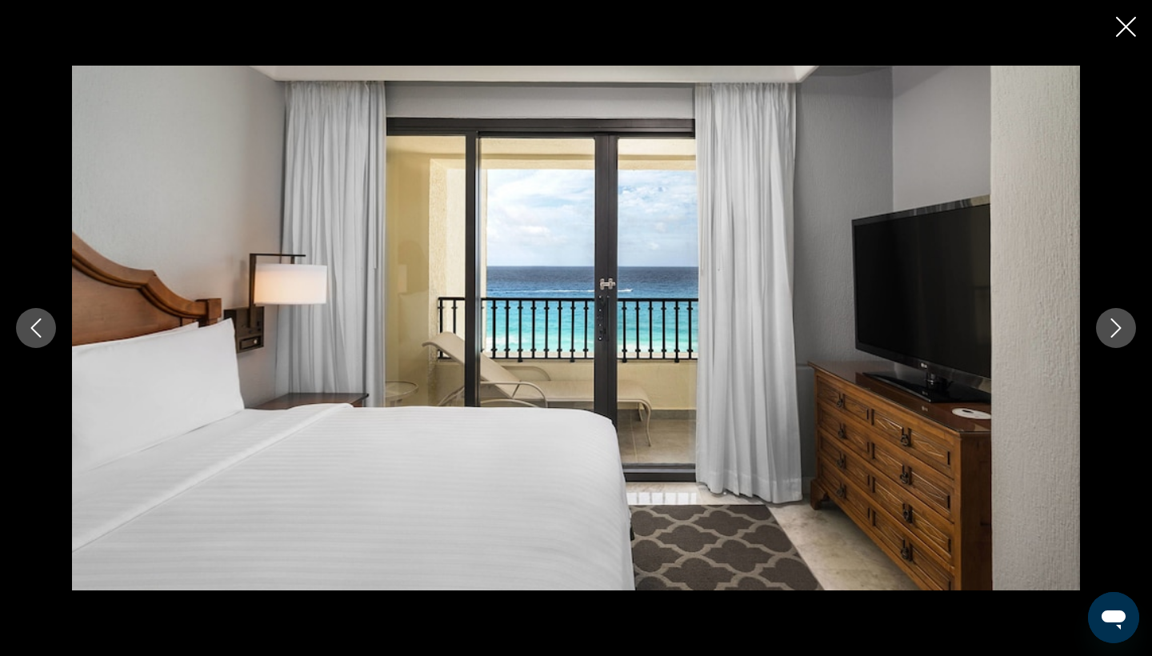
click at [1124, 29] on icon "Close slideshow" at bounding box center [1126, 27] width 20 height 20
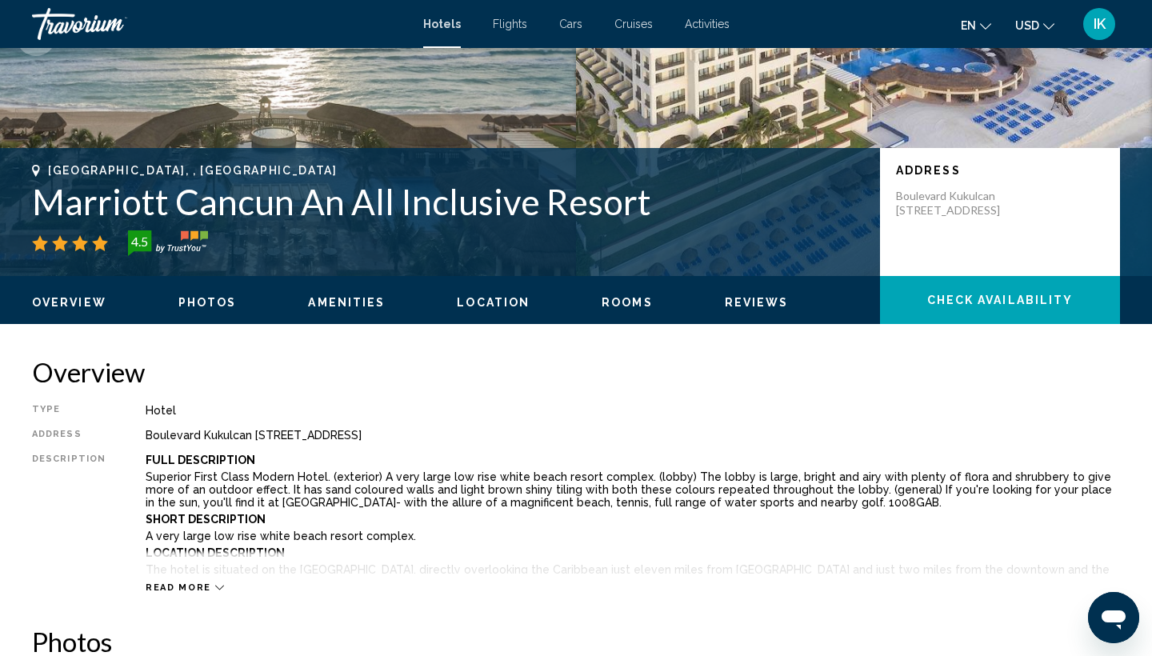
scroll to position [250, 0]
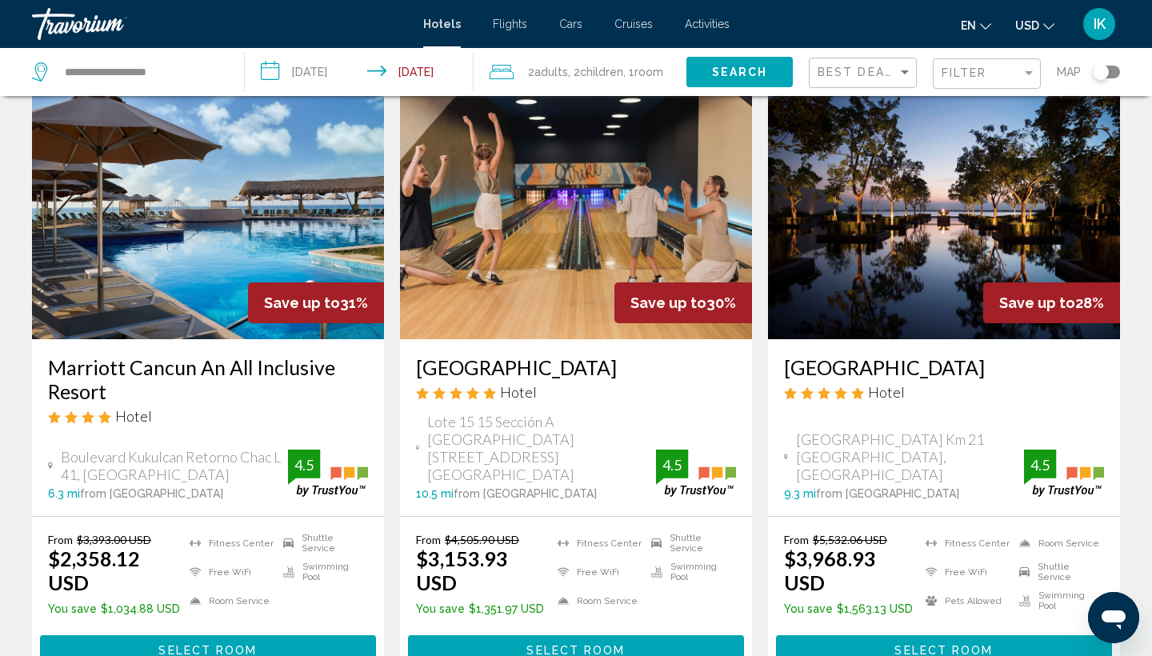
scroll to position [1920, 0]
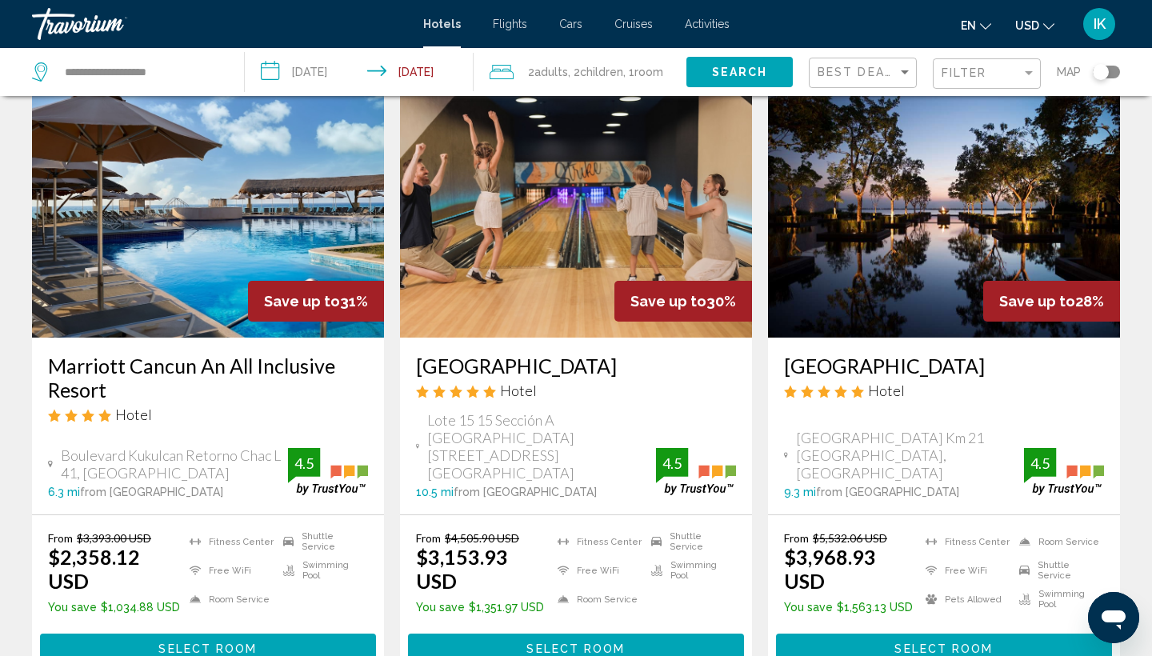
click at [479, 354] on h3 "[GEOGRAPHIC_DATA]" at bounding box center [576, 366] width 320 height 24
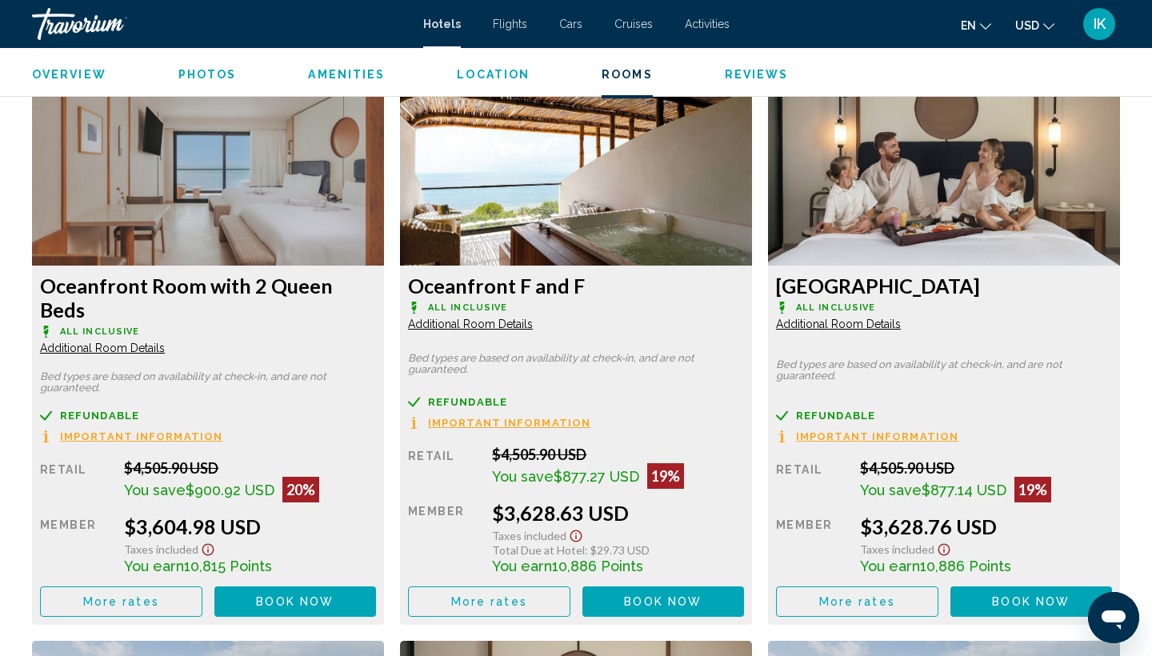
scroll to position [2749, 0]
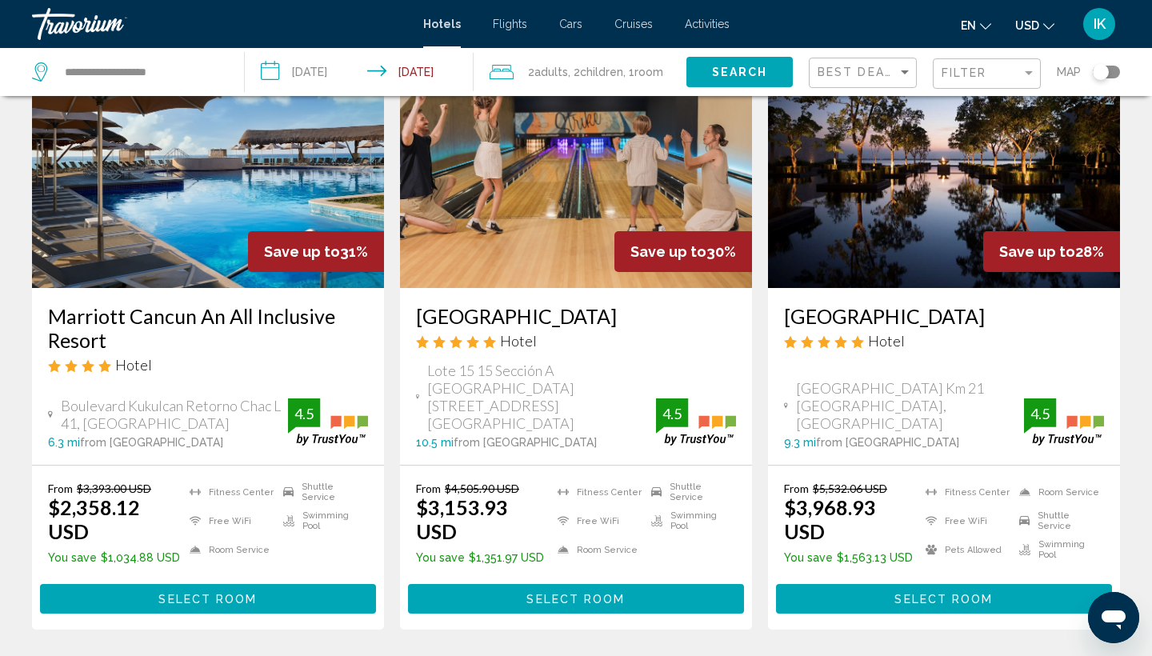
scroll to position [1993, 0]
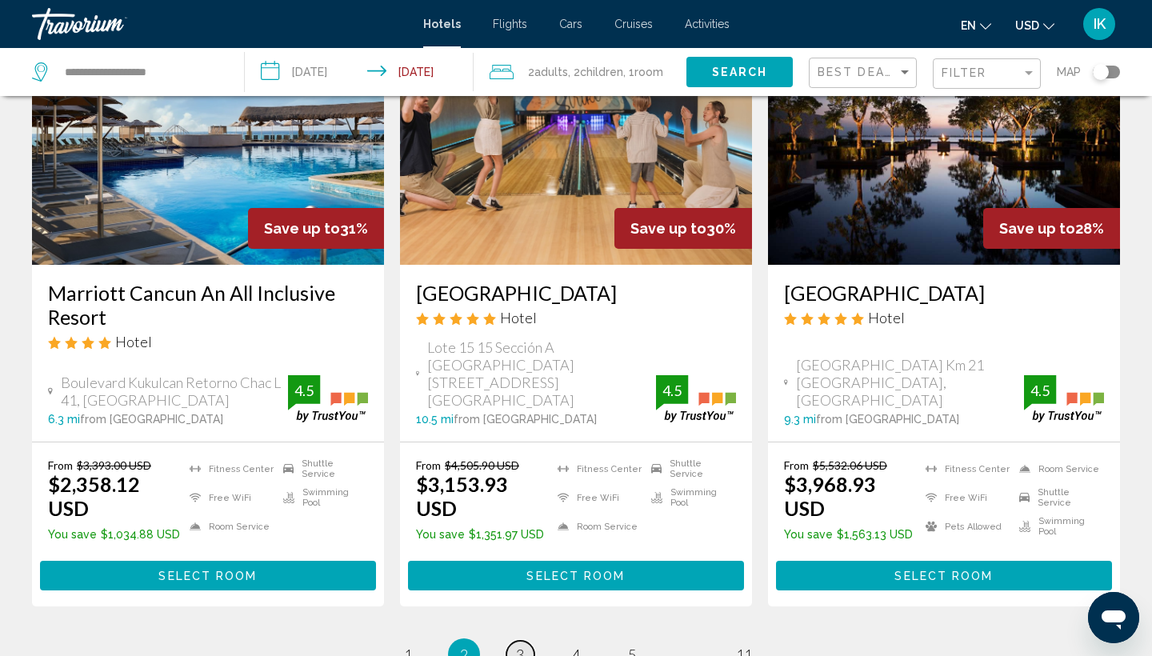
click at [518, 646] on span "3" at bounding box center [520, 655] width 8 height 18
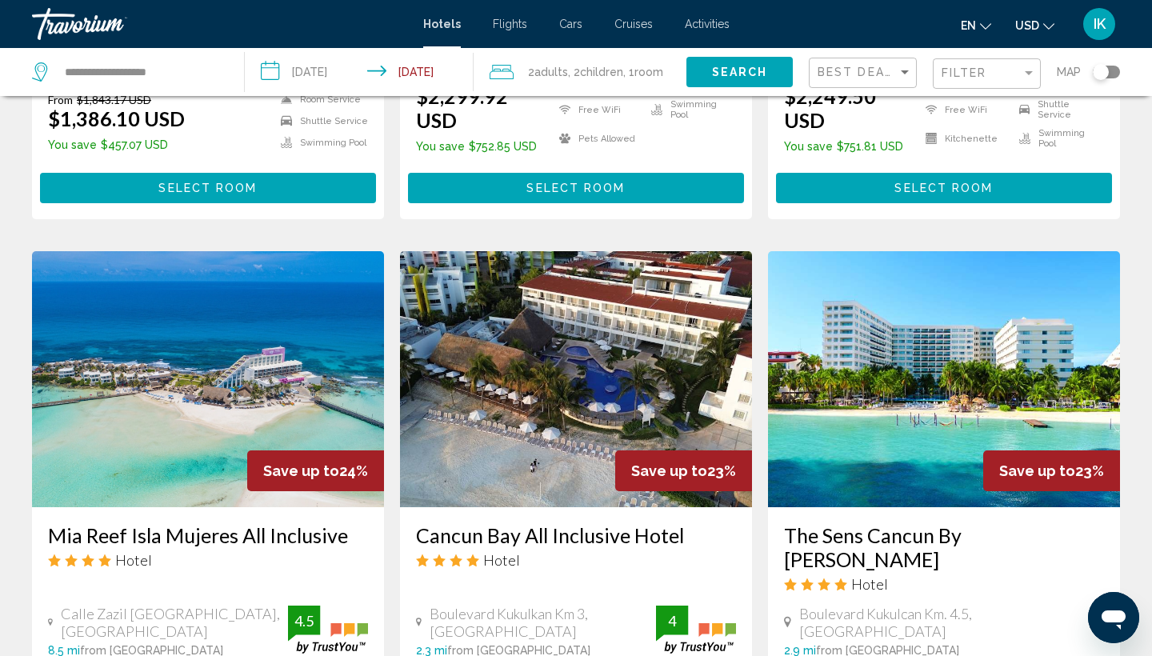
scroll to position [1181, 0]
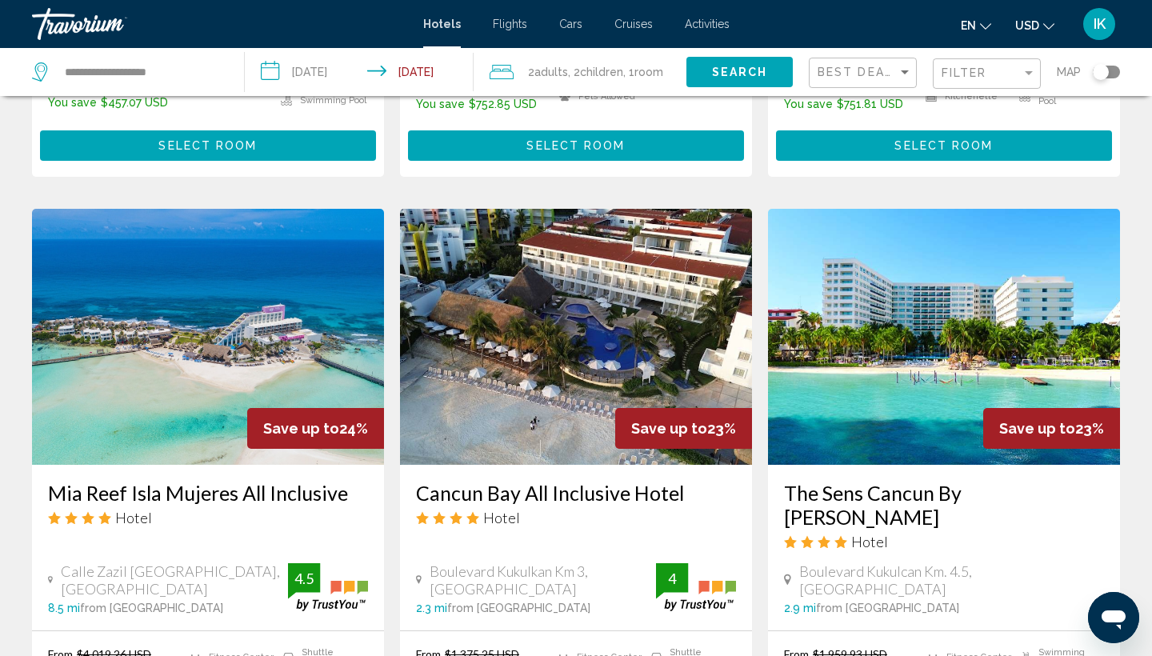
click at [166, 481] on h3 "Mia Reef Isla Mujeres All Inclusive" at bounding box center [208, 493] width 320 height 24
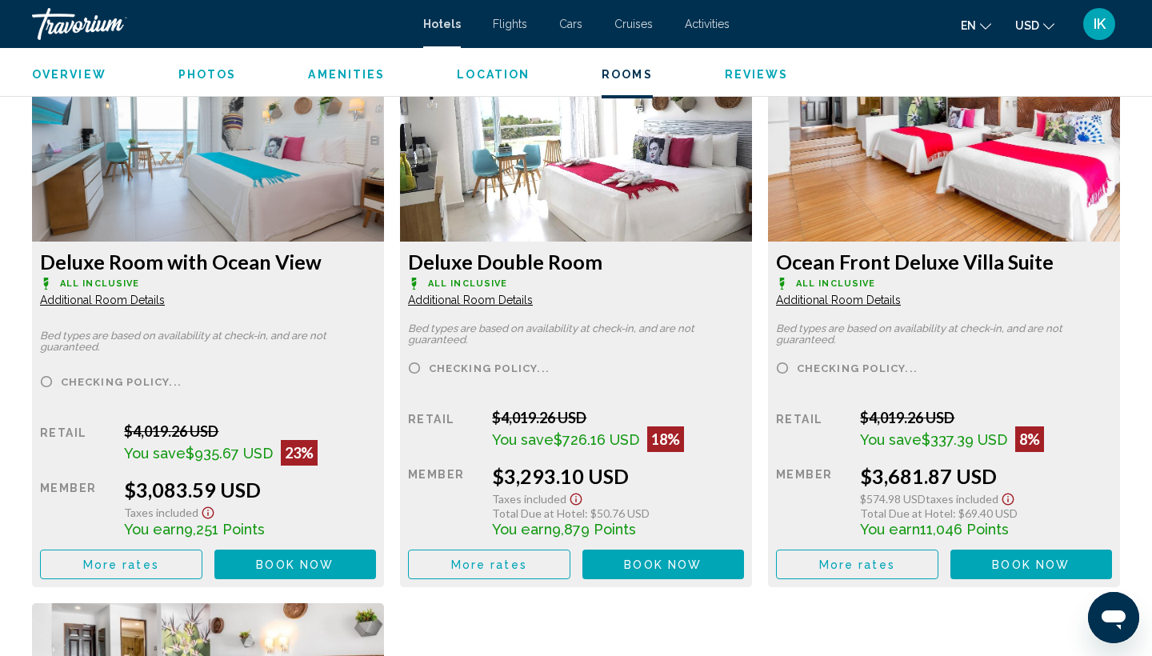
scroll to position [2225, 0]
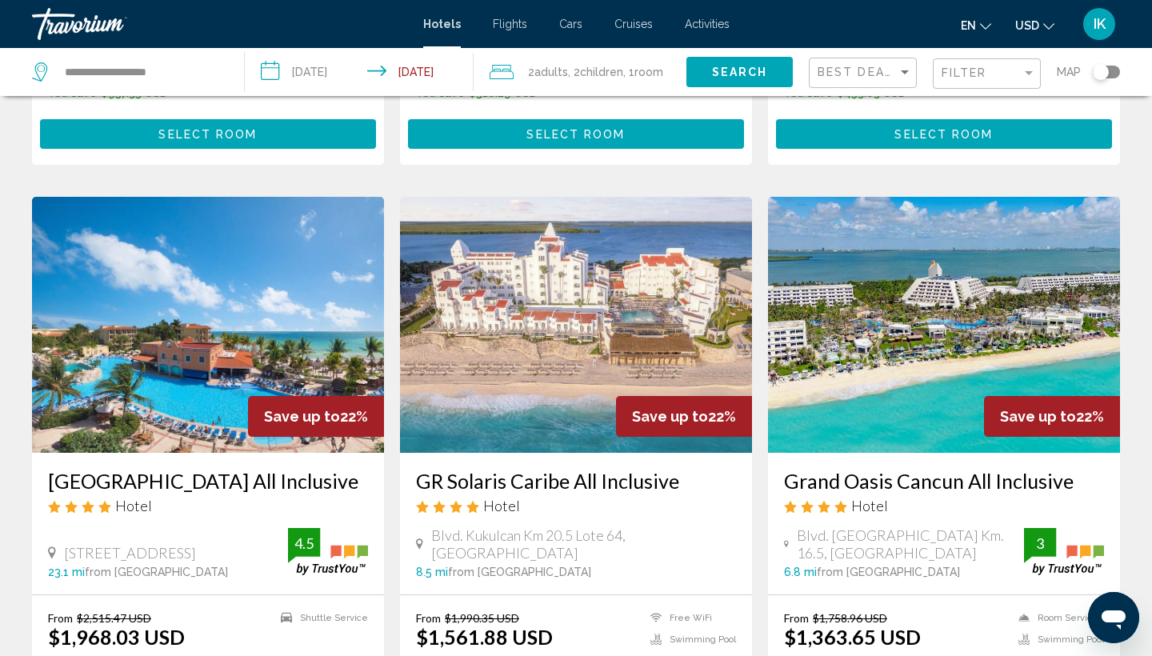
scroll to position [1810, 0]
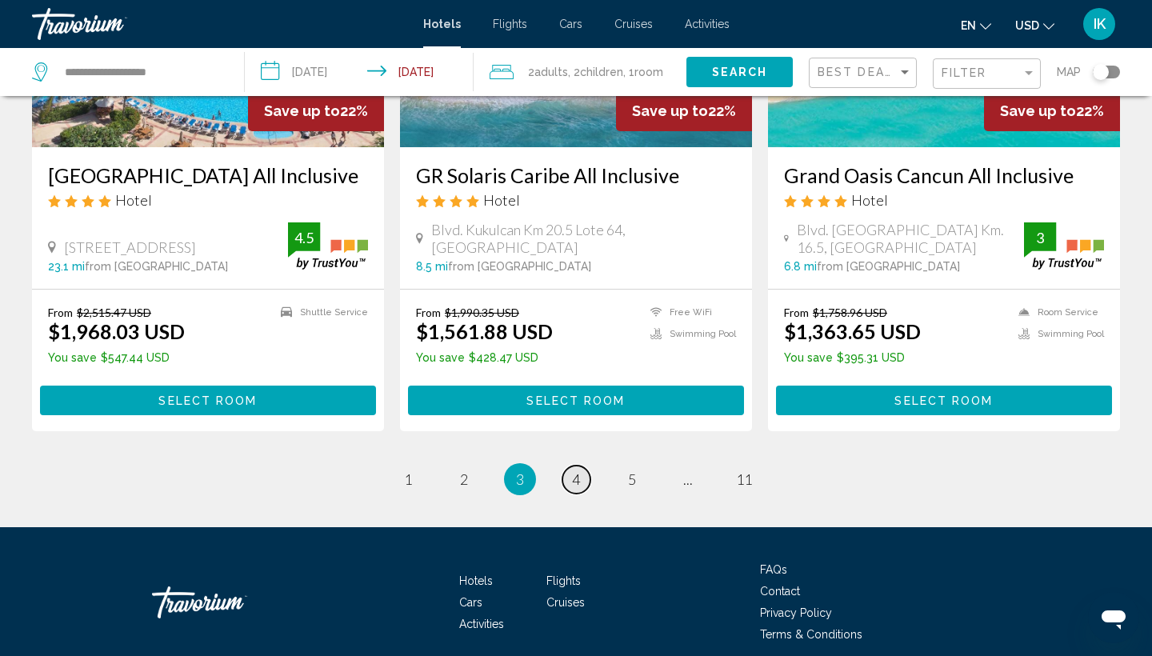
click at [586, 466] on link "page 4" at bounding box center [576, 480] width 28 height 28
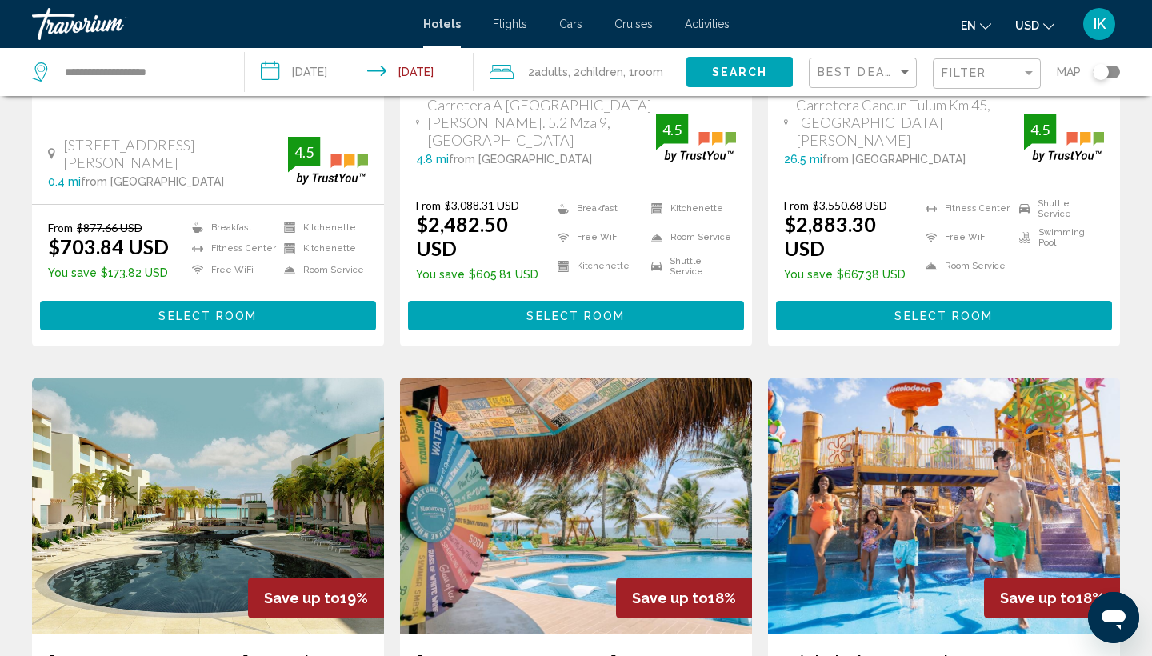
scroll to position [1769, 0]
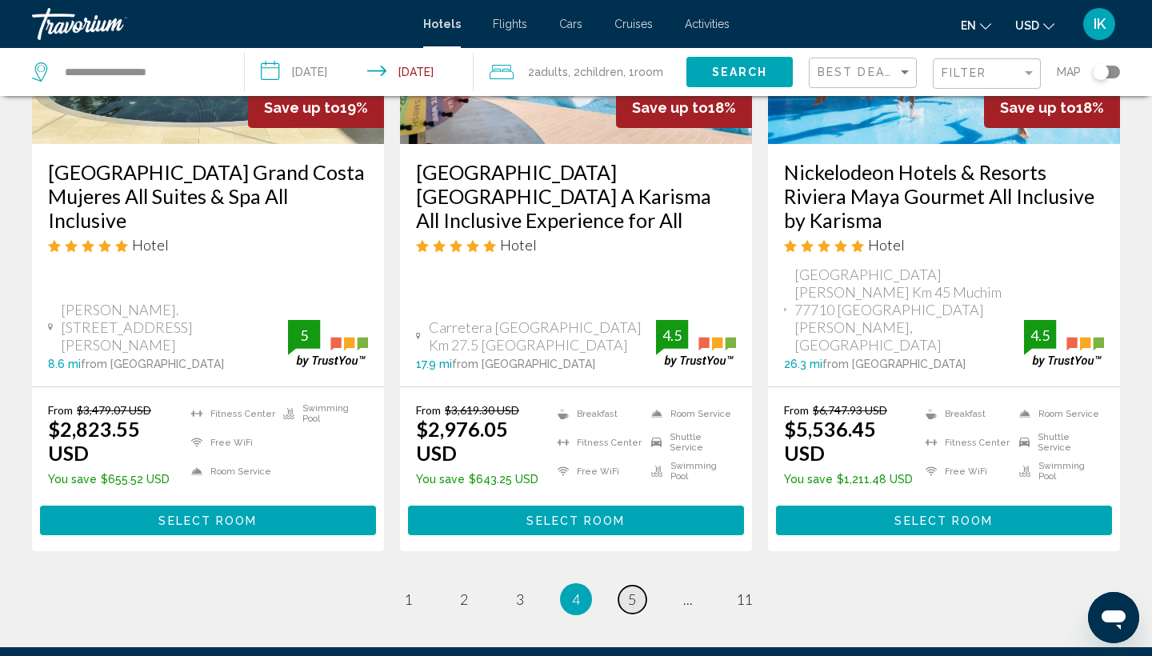
click at [628, 590] on span "5" at bounding box center [632, 599] width 8 height 18
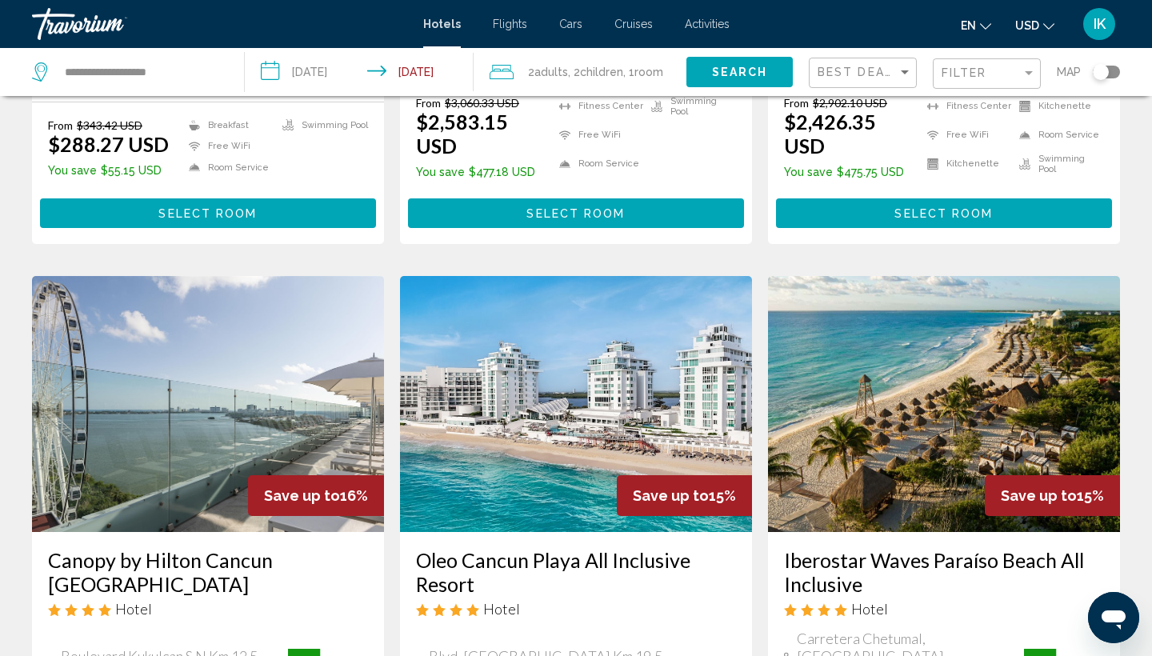
scroll to position [1762, 0]
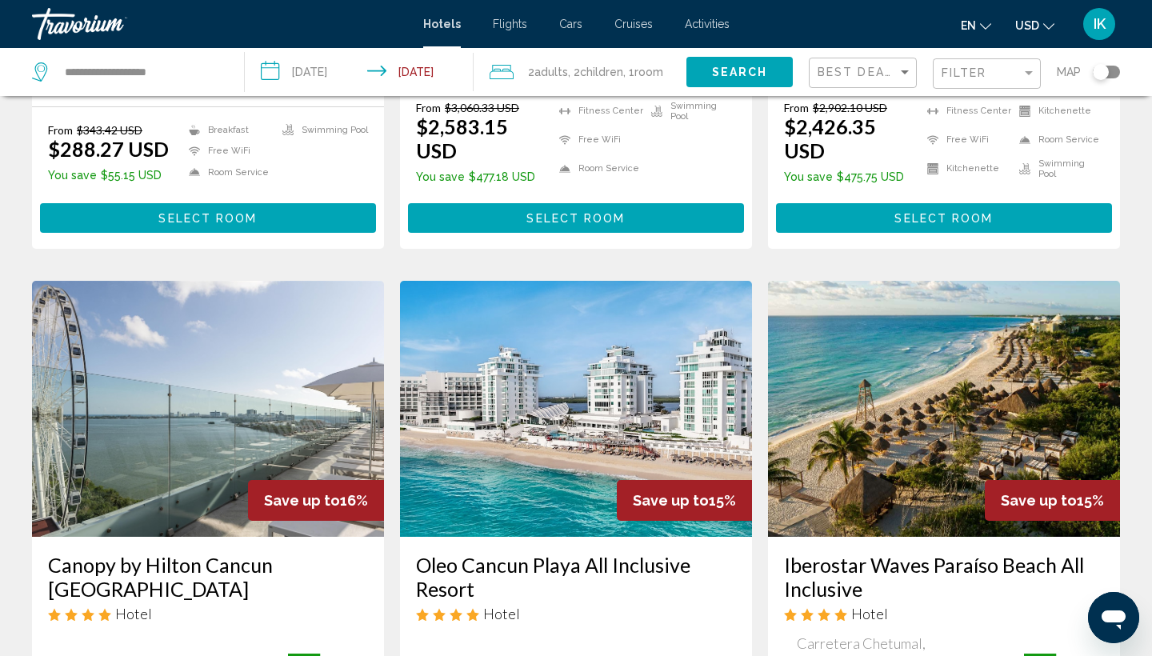
click at [833, 553] on h3 "Iberostar Waves Paraíso Beach All Inclusive" at bounding box center [944, 577] width 320 height 48
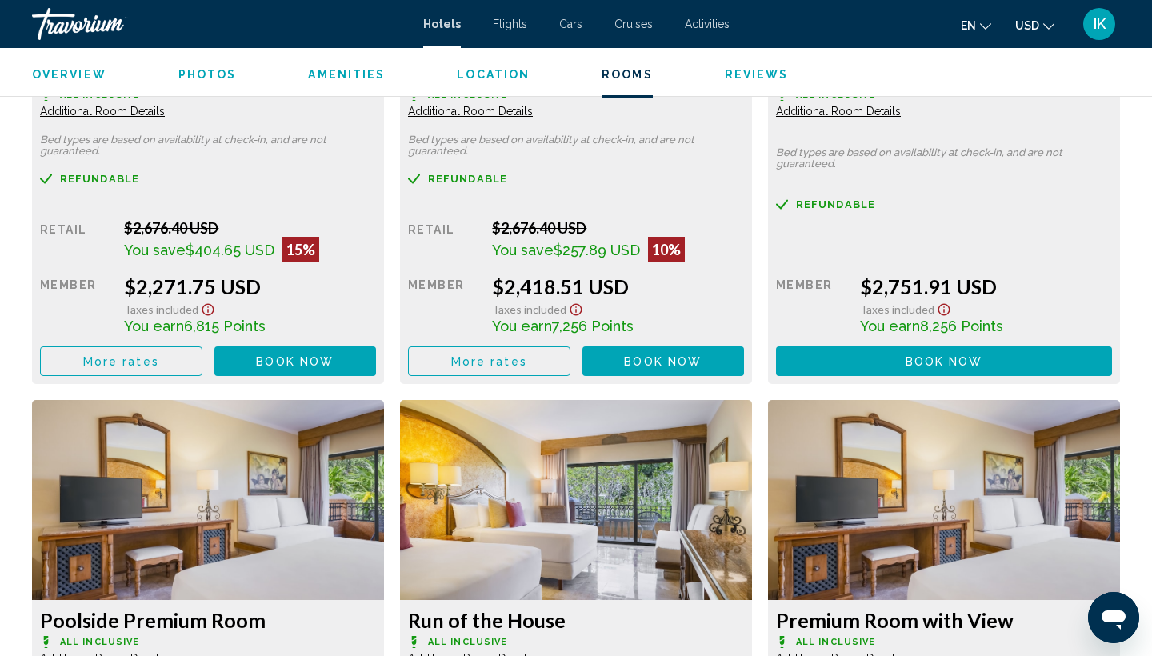
scroll to position [1856, 0]
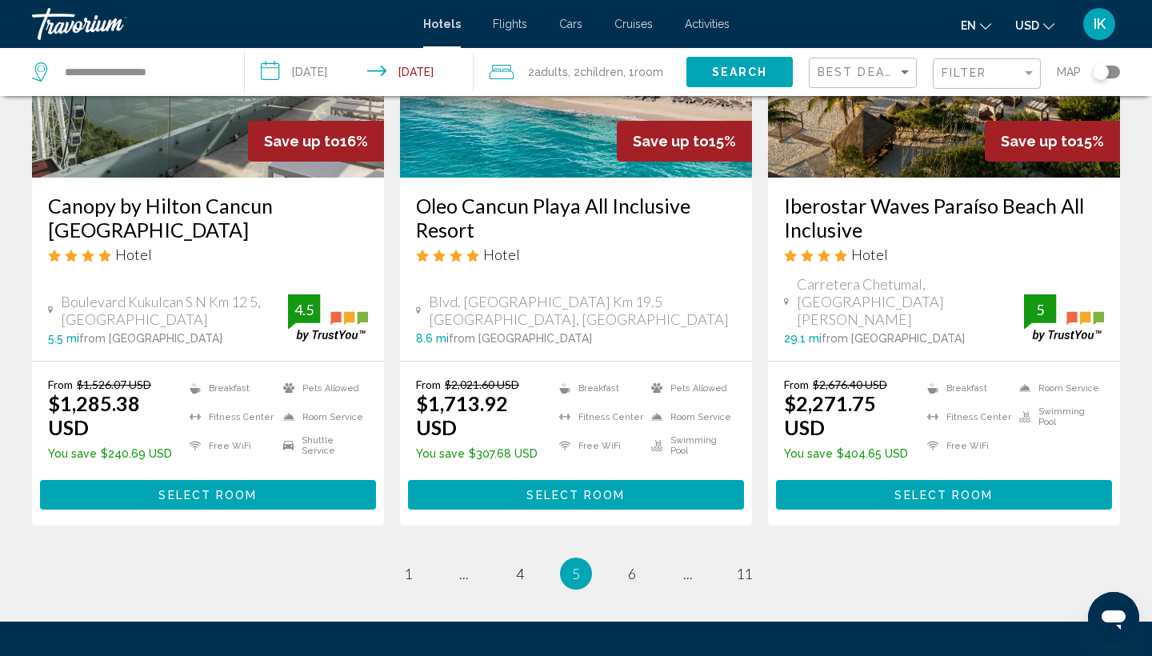
scroll to position [2120, 0]
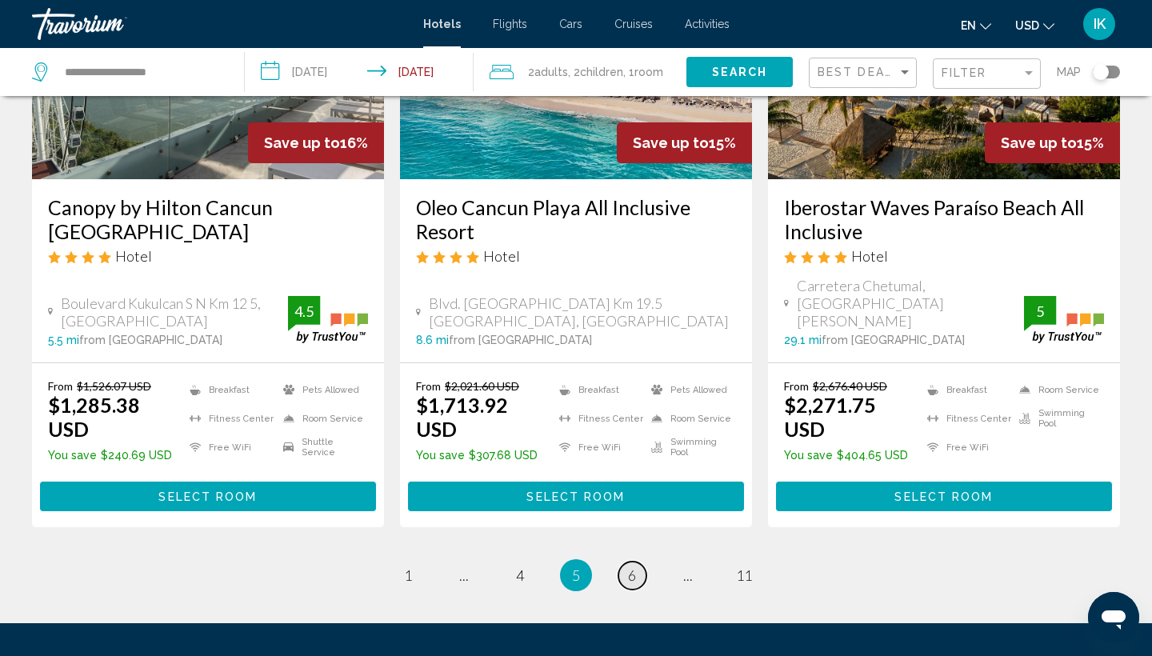
click at [629, 566] on span "6" at bounding box center [632, 575] width 8 height 18
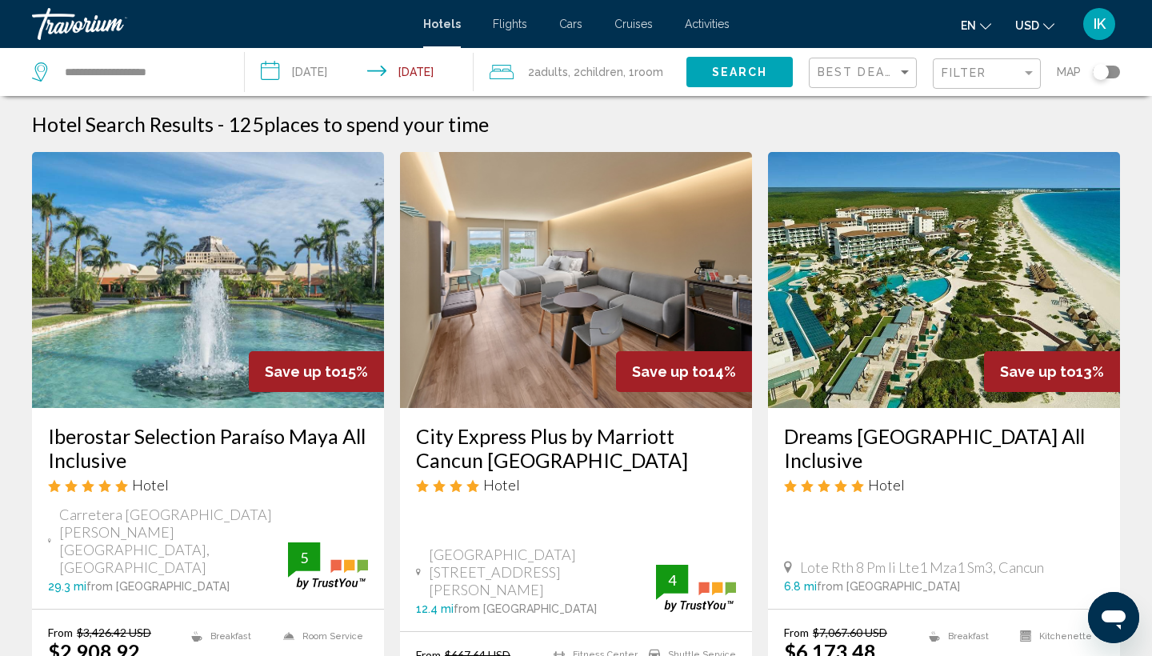
click at [263, 357] on div "Save up to 15%" at bounding box center [316, 371] width 135 height 41
click at [110, 442] on h3 "Iberostar Selection Paraíso Maya All Inclusive" at bounding box center [208, 448] width 320 height 48
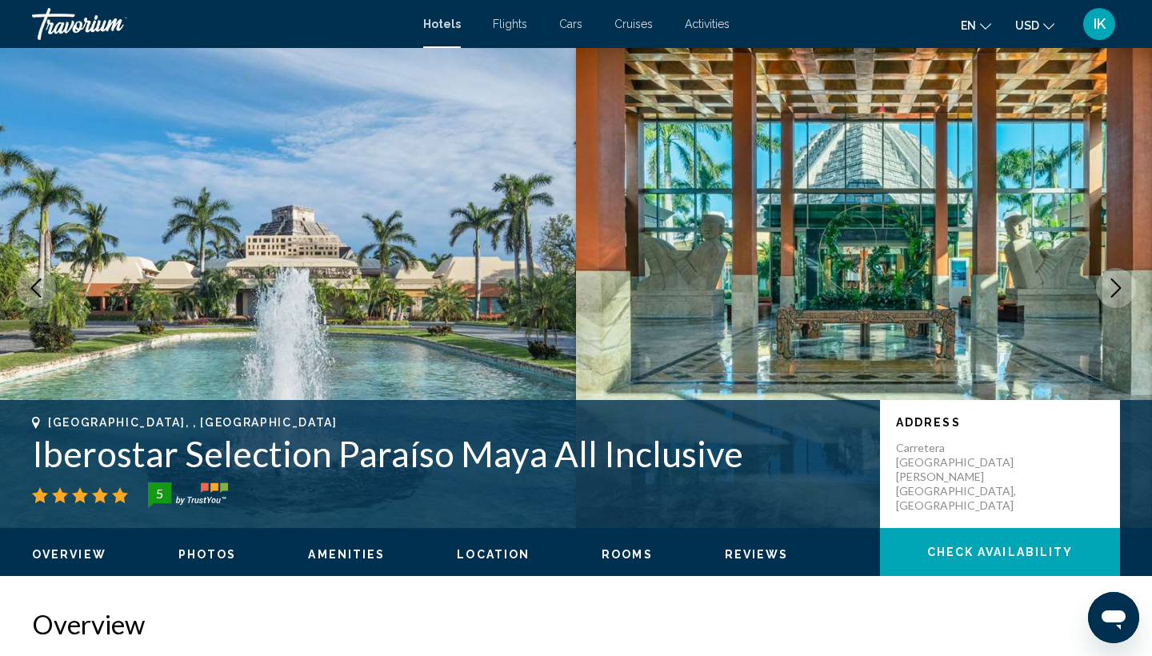
click at [1106, 297] on button "Next image" at bounding box center [1116, 288] width 40 height 40
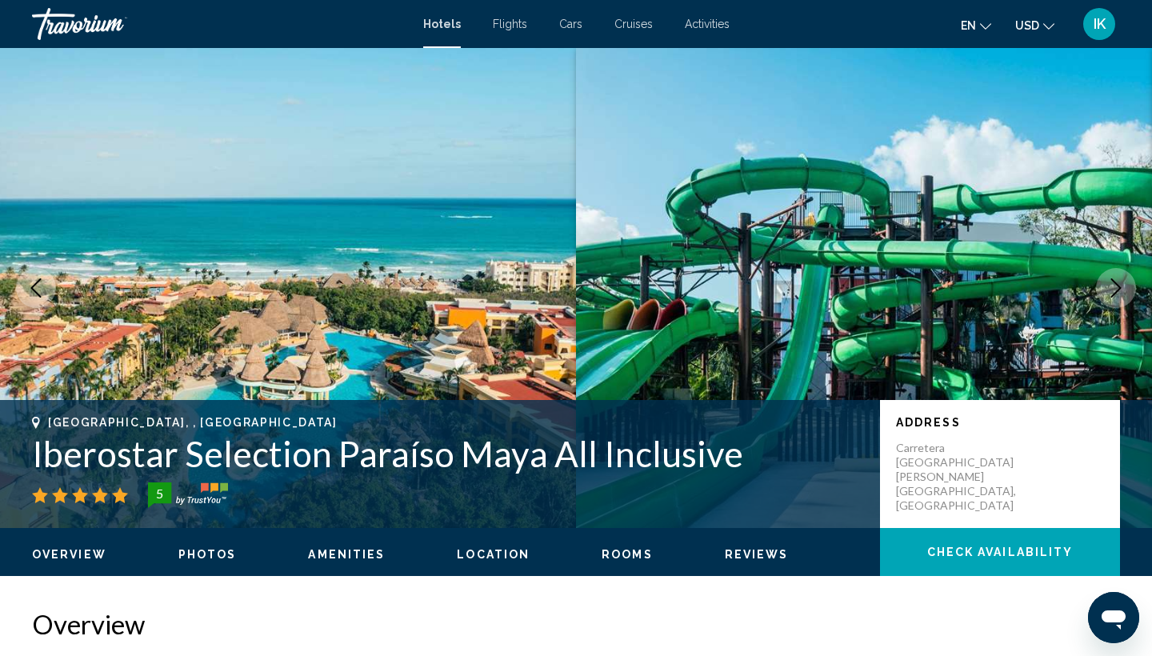
click at [1106, 297] on icon "Next image" at bounding box center [1115, 287] width 19 height 19
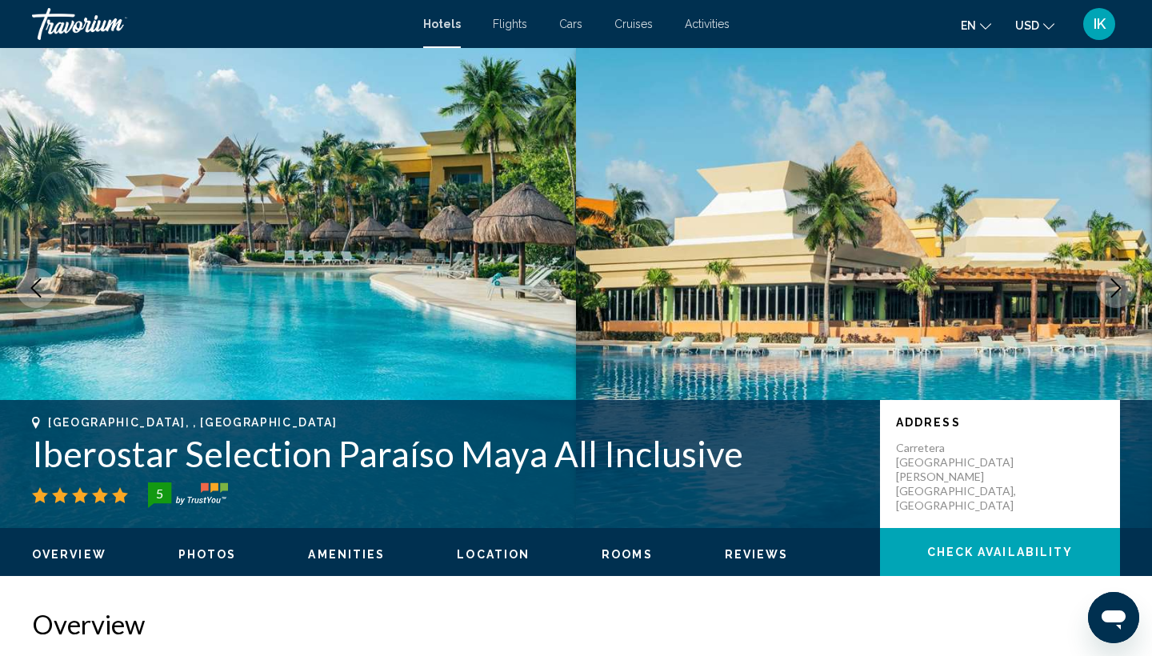
click at [1106, 297] on icon "Next image" at bounding box center [1115, 287] width 19 height 19
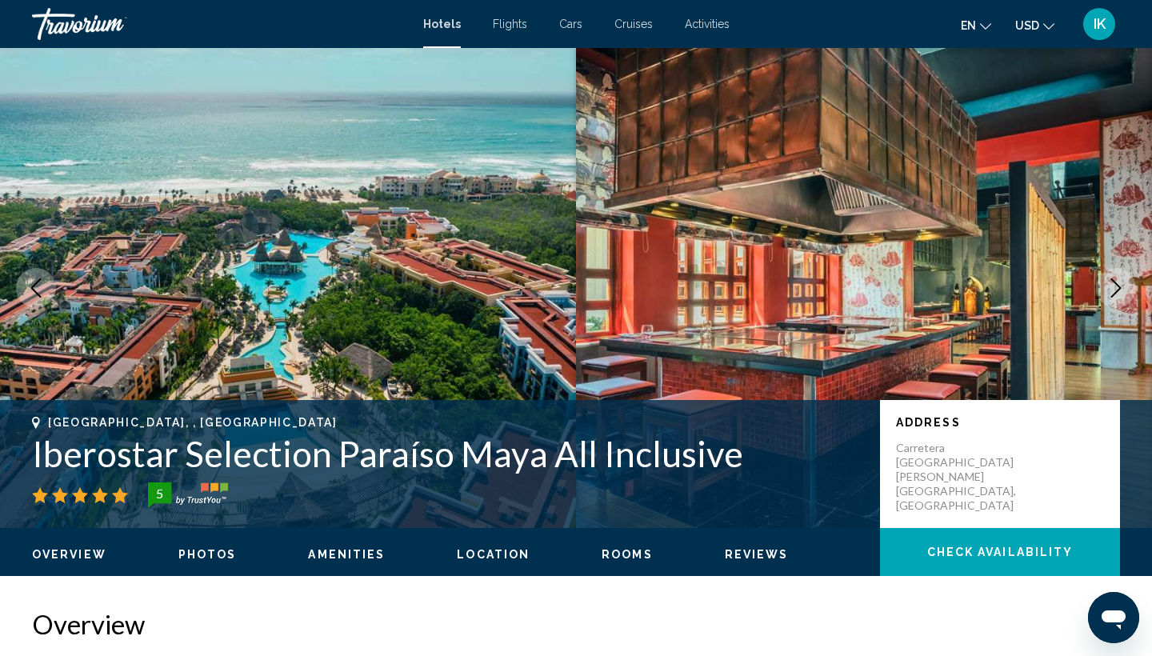
click at [1106, 297] on icon "Next image" at bounding box center [1115, 287] width 19 height 19
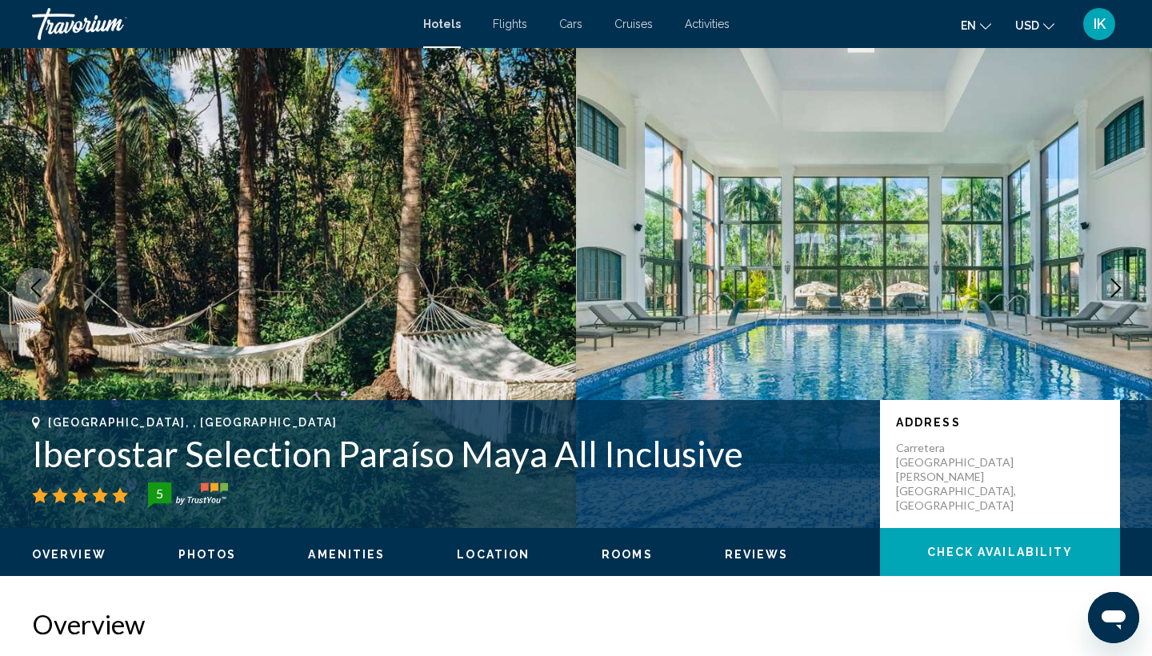
click at [1106, 297] on icon "Next image" at bounding box center [1115, 287] width 19 height 19
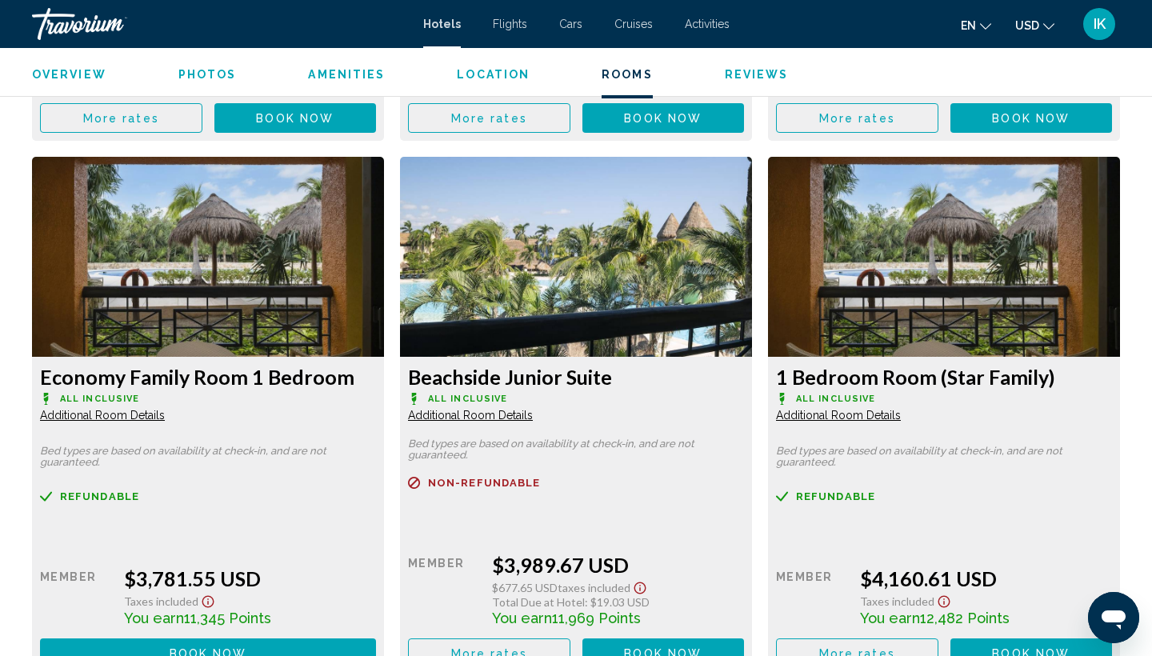
scroll to position [2634, 0]
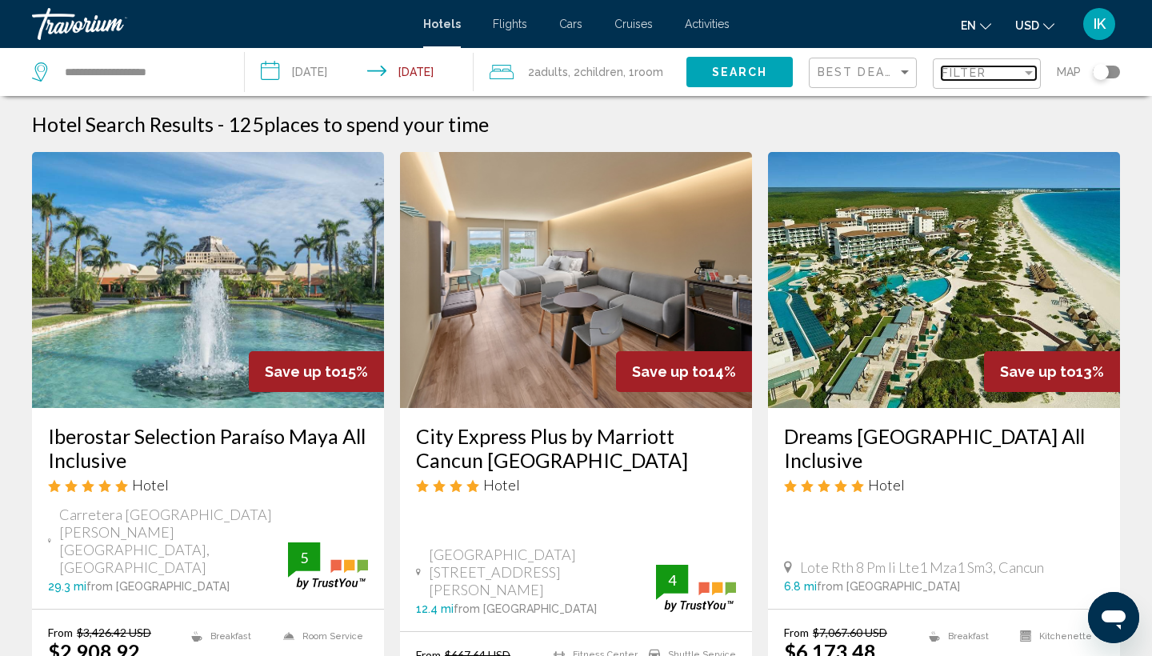
click at [958, 79] on span "Filter" at bounding box center [965, 72] width 46 height 13
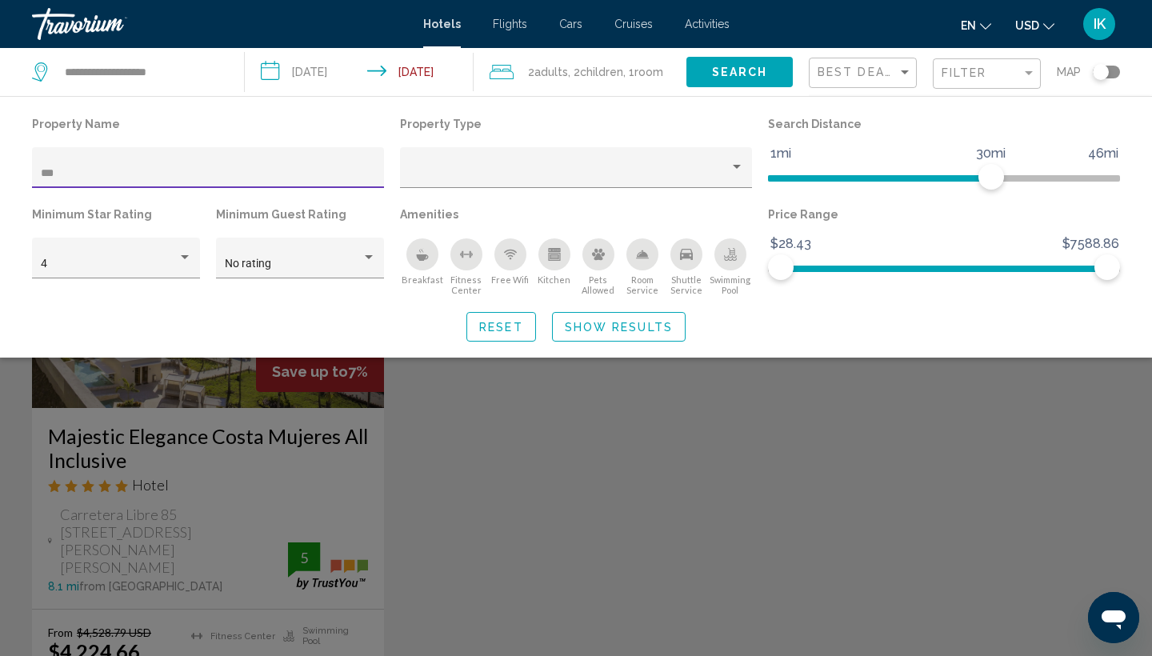
type input "***"
click at [138, 440] on div "Search widget" at bounding box center [576, 448] width 1152 height 416
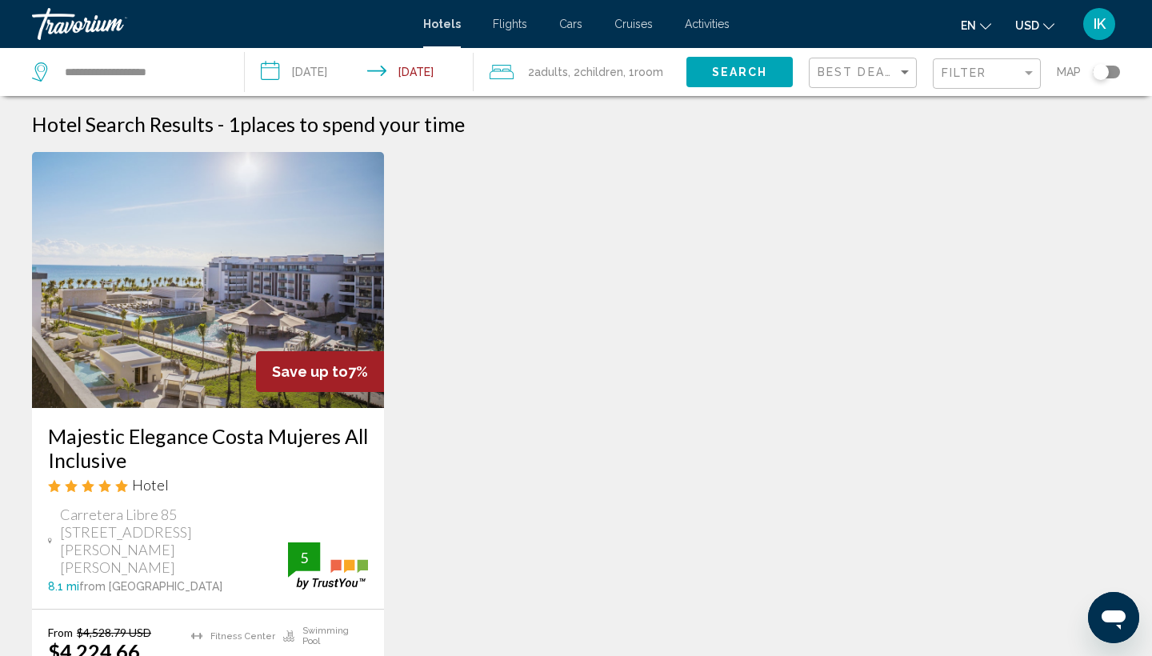
click at [115, 440] on h3 "Majestic Elegance Costa Mujeres All Inclusive" at bounding box center [208, 448] width 320 height 48
click at [574, 70] on span ", 2 Child Children" at bounding box center [595, 72] width 55 height 22
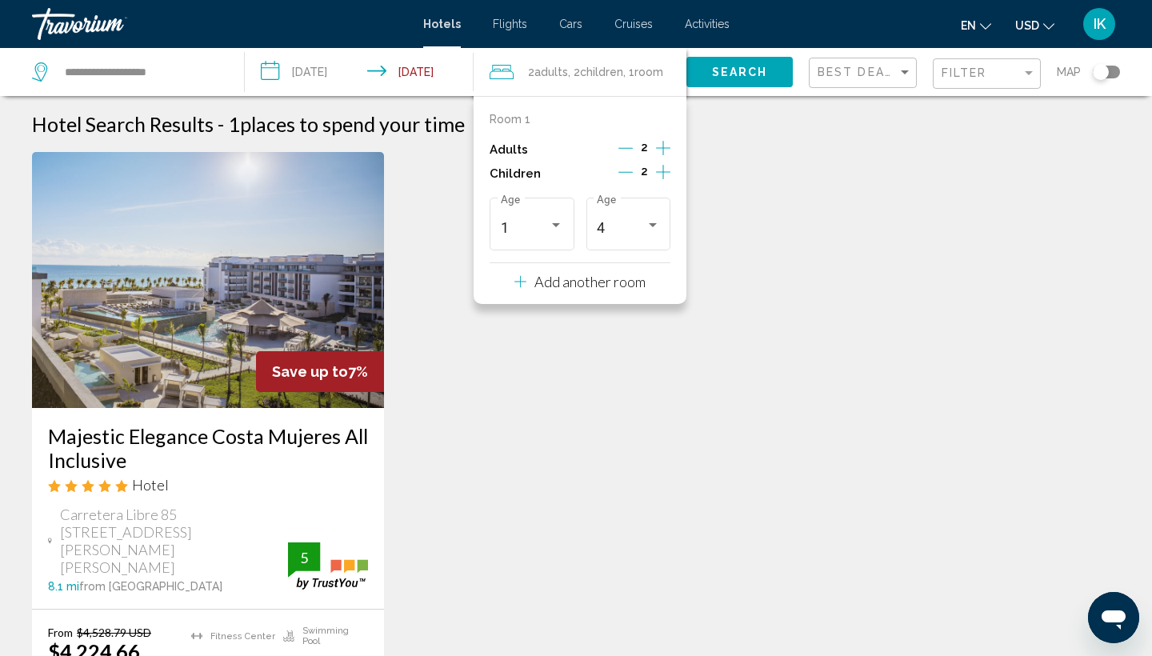
click at [623, 179] on icon "Decrement children" at bounding box center [625, 172] width 14 height 14
click at [623, 179] on icon "Decrement children" at bounding box center [626, 172] width 14 height 14
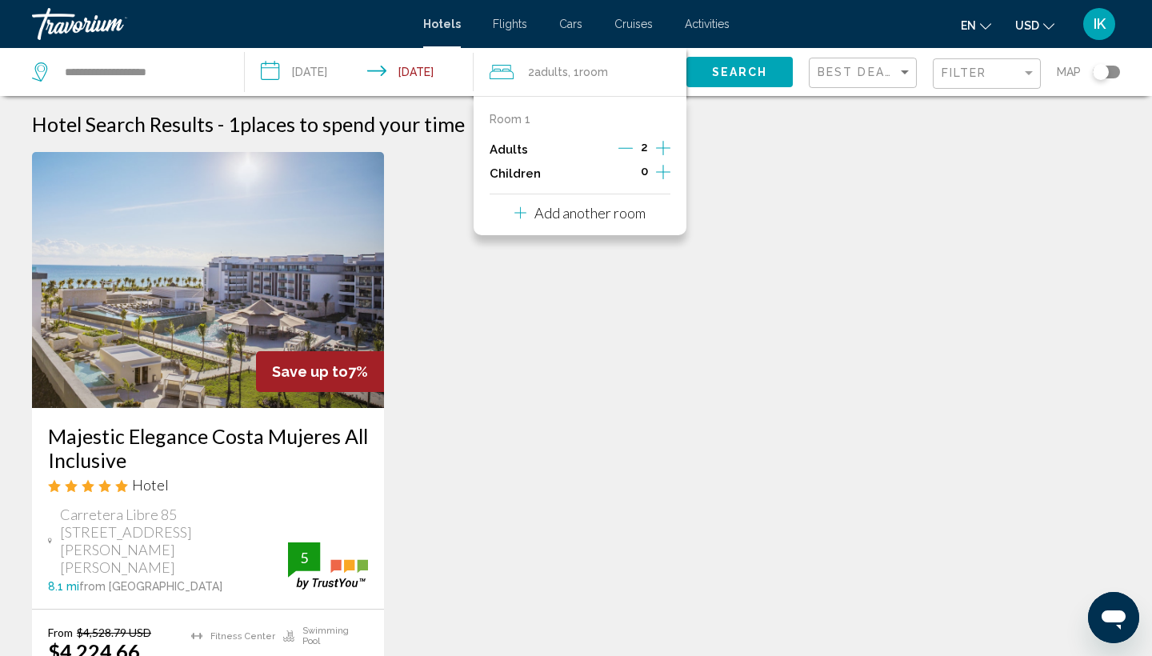
click at [626, 152] on icon "Decrement adults" at bounding box center [625, 148] width 14 height 14
click at [958, 72] on span "Filter" at bounding box center [965, 72] width 46 height 13
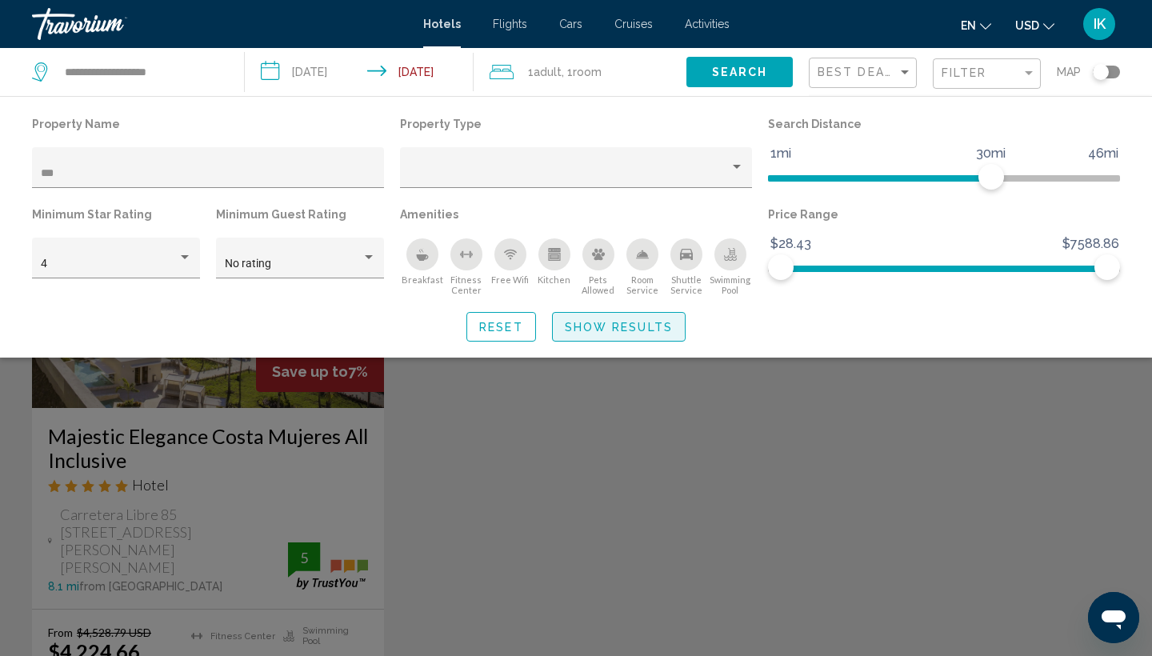
click at [580, 332] on span "Show Results" at bounding box center [619, 327] width 108 height 13
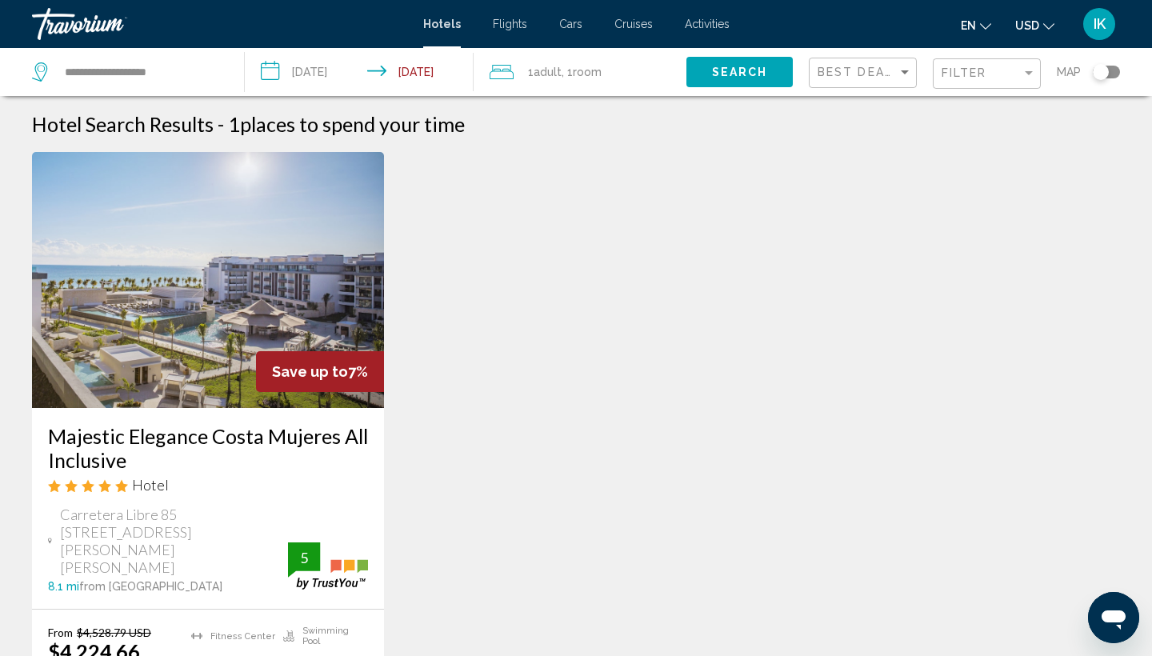
click at [961, 85] on div "Filter" at bounding box center [989, 74] width 94 height 30
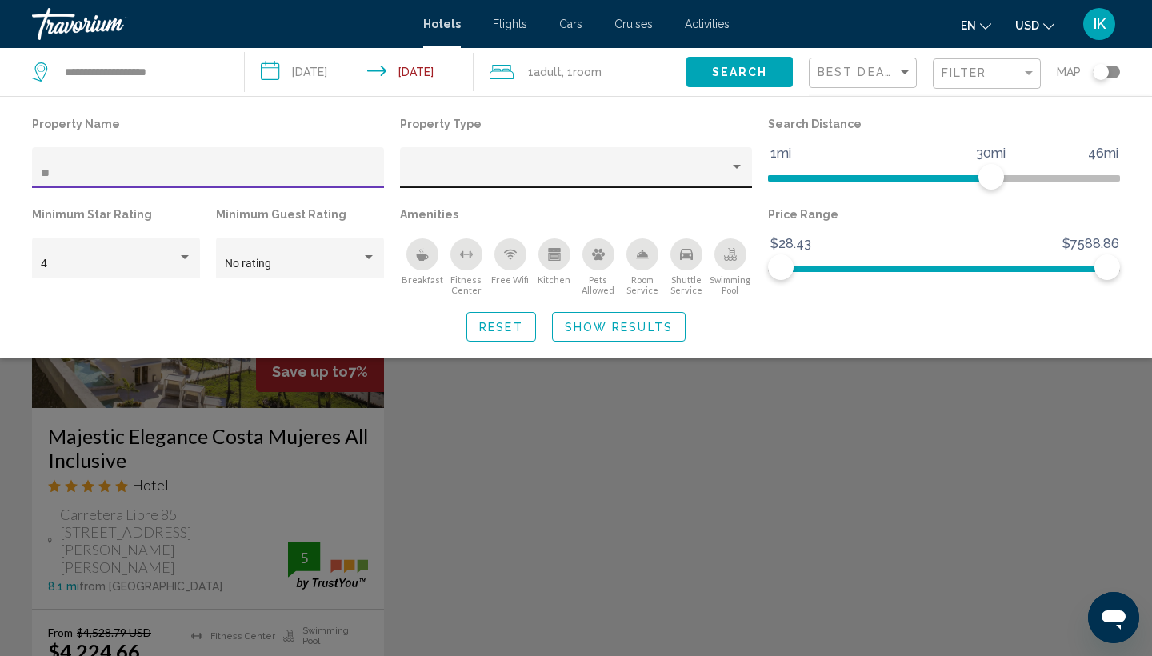
type input "*"
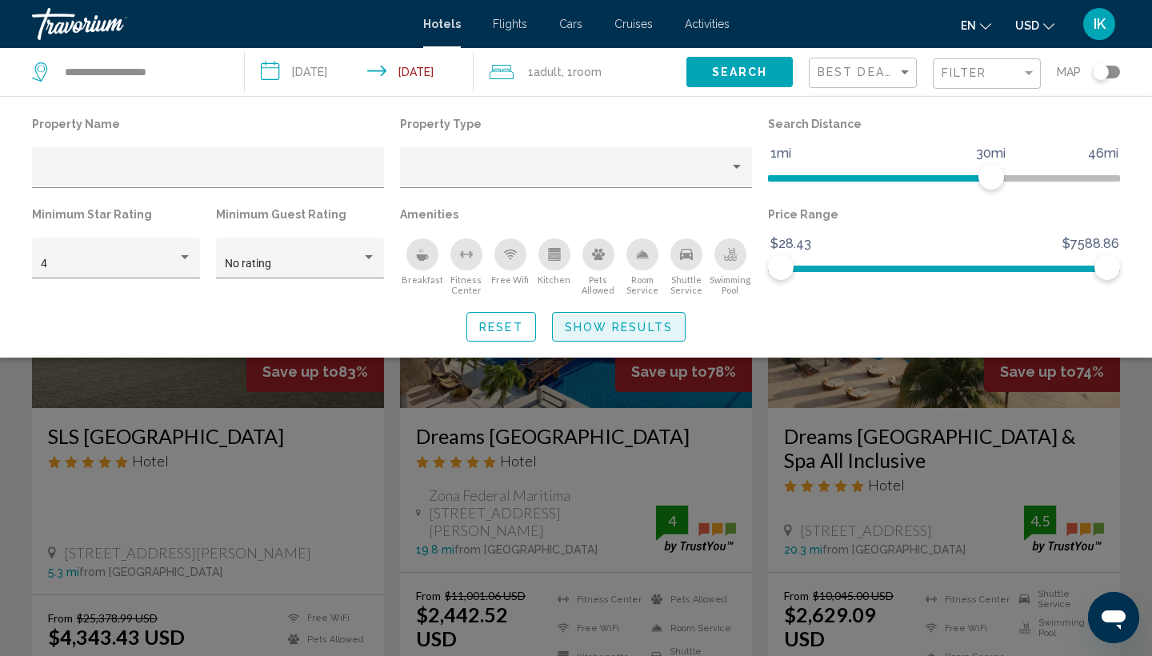
click at [580, 328] on span "Show Results" at bounding box center [619, 327] width 108 height 13
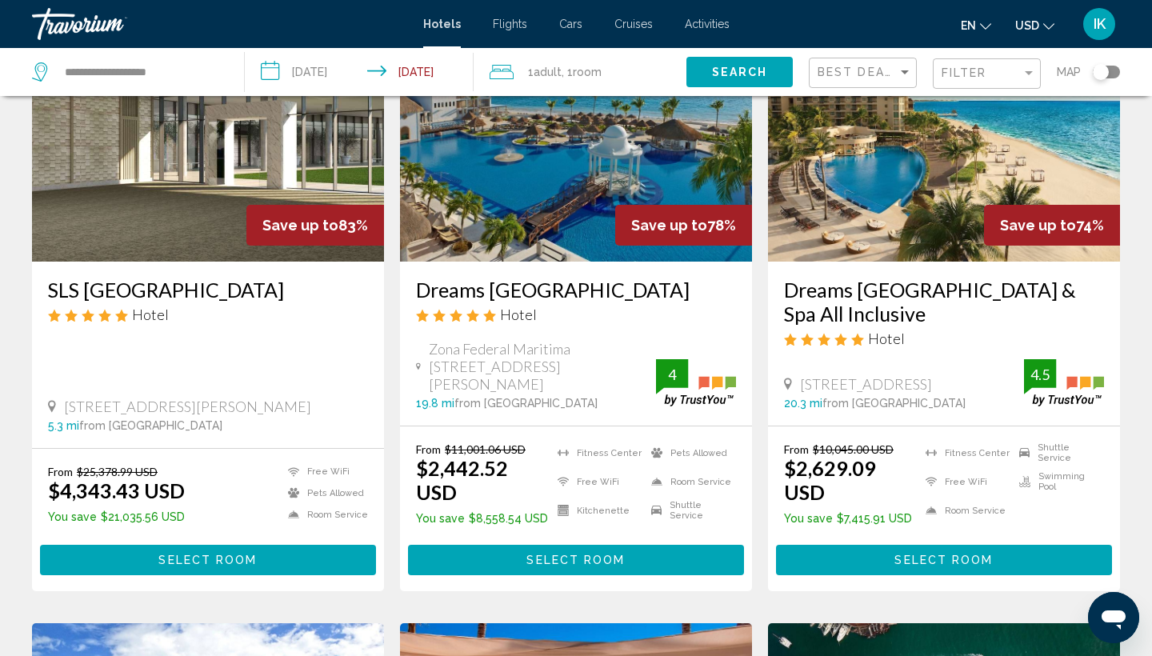
scroll to position [180, 0]
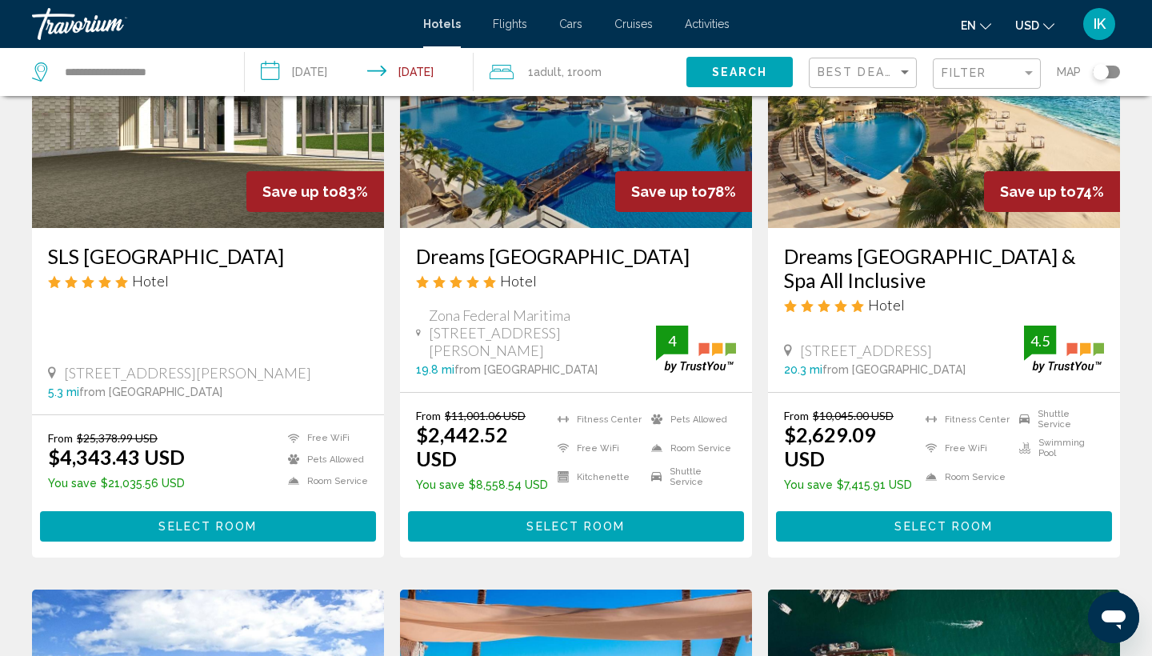
click at [165, 256] on h3 "SLS [GEOGRAPHIC_DATA]" at bounding box center [208, 256] width 320 height 24
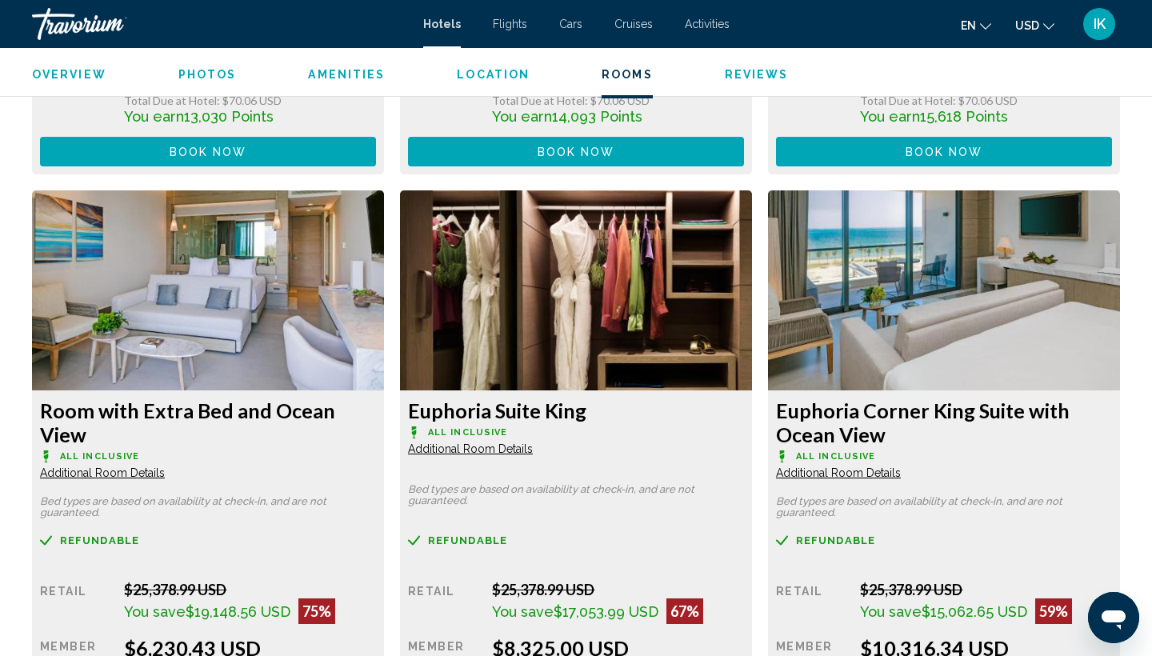
scroll to position [2431, 0]
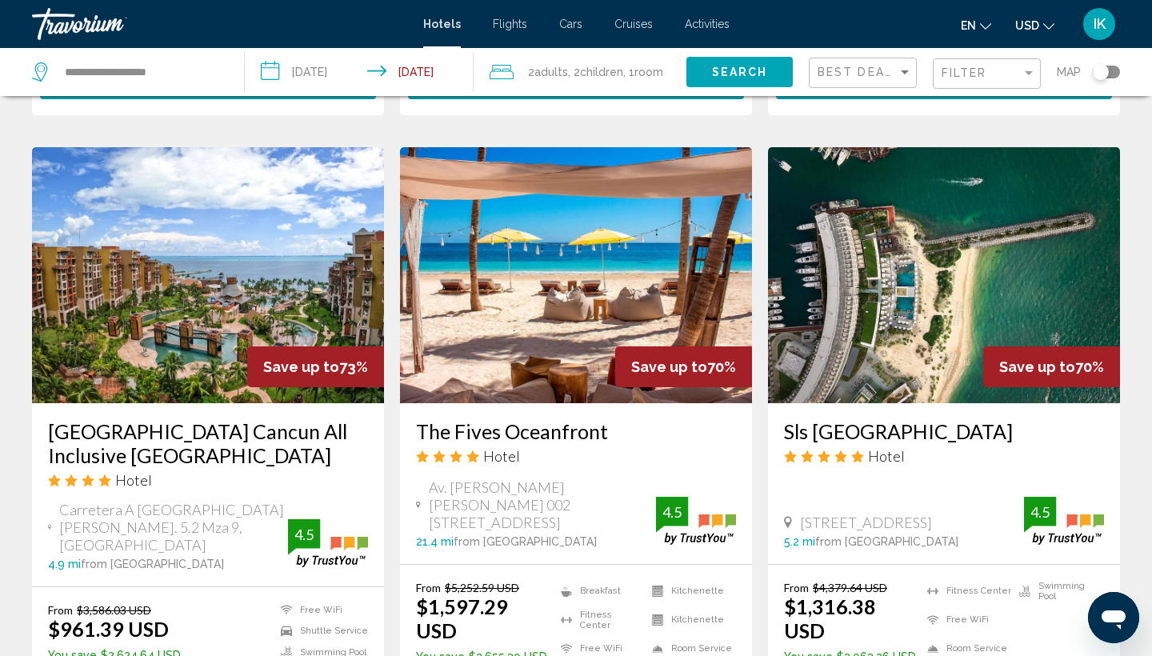
scroll to position [638, 0]
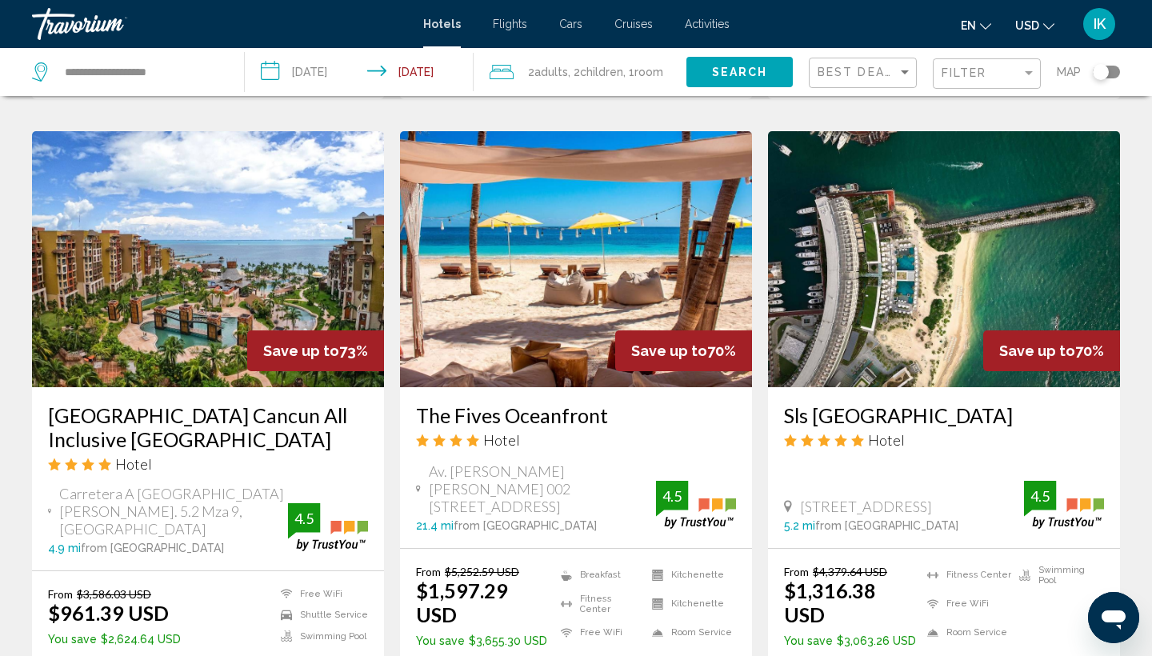
click at [834, 403] on h3 "Sls [GEOGRAPHIC_DATA]" at bounding box center [944, 415] width 320 height 24
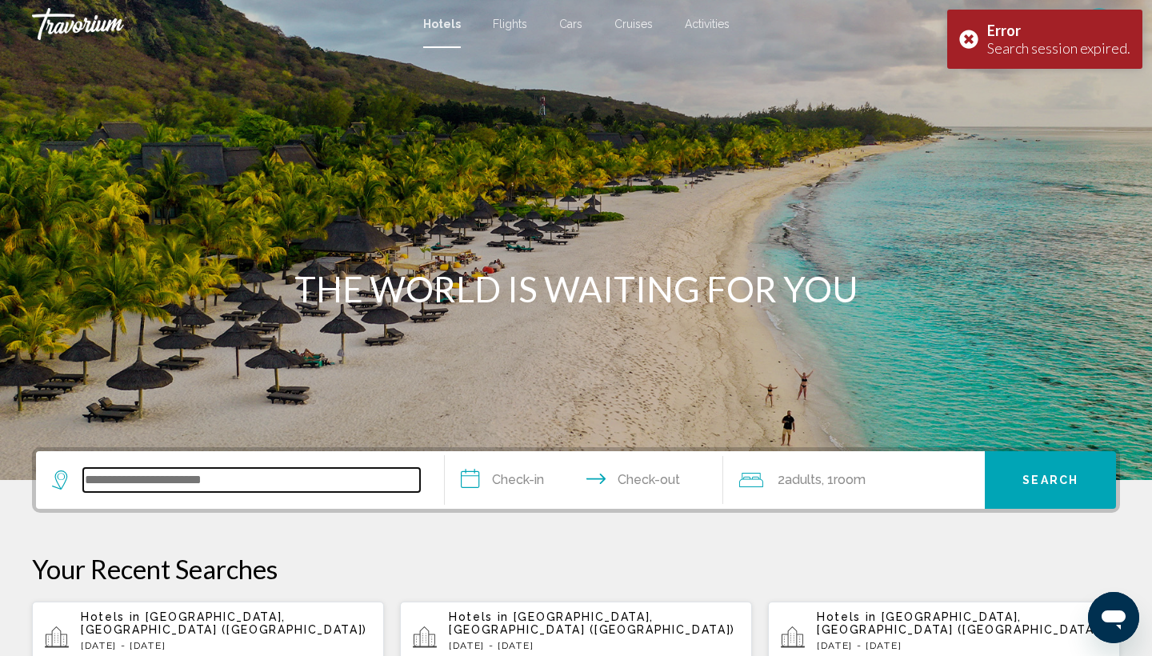
click at [227, 479] on input "Search widget" at bounding box center [251, 480] width 337 height 24
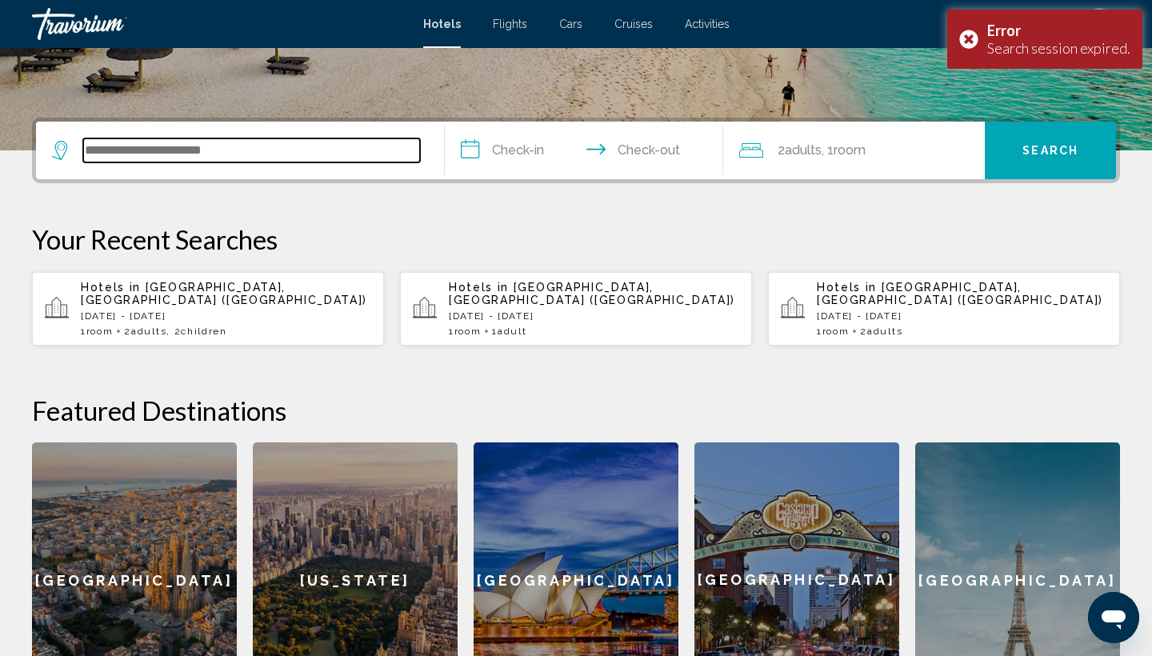
scroll to position [395, 0]
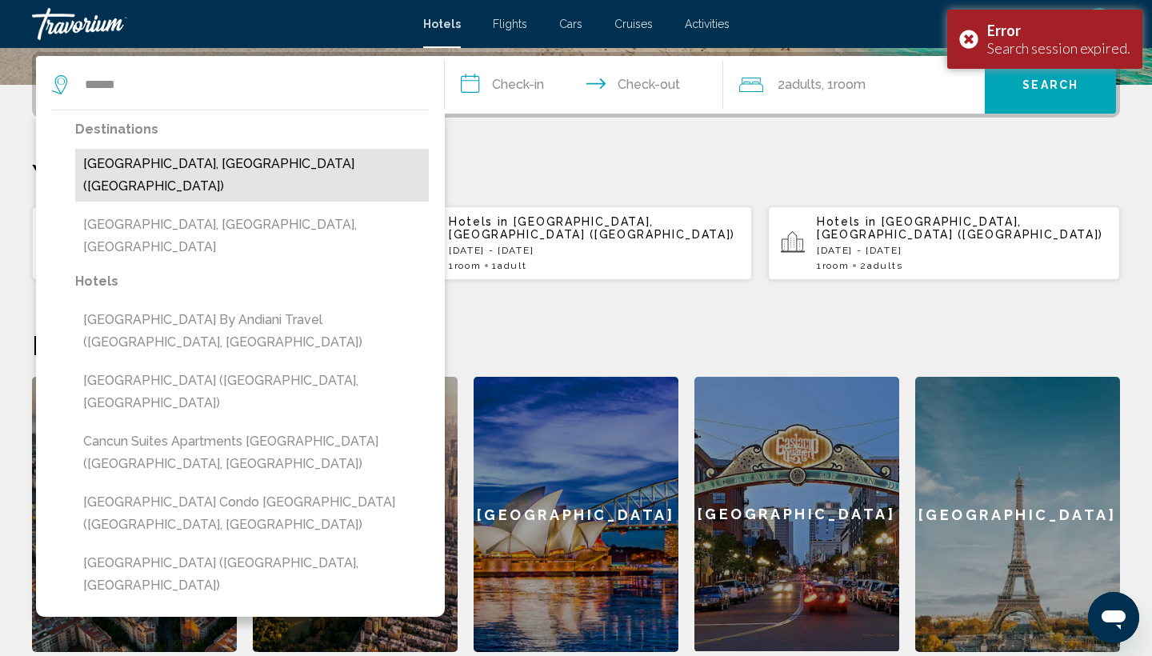
drag, startPoint x: 227, startPoint y: 479, endPoint x: 117, endPoint y: 167, distance: 331.0
click at [117, 167] on button "[GEOGRAPHIC_DATA], [GEOGRAPHIC_DATA] ([GEOGRAPHIC_DATA])" at bounding box center [252, 175] width 354 height 53
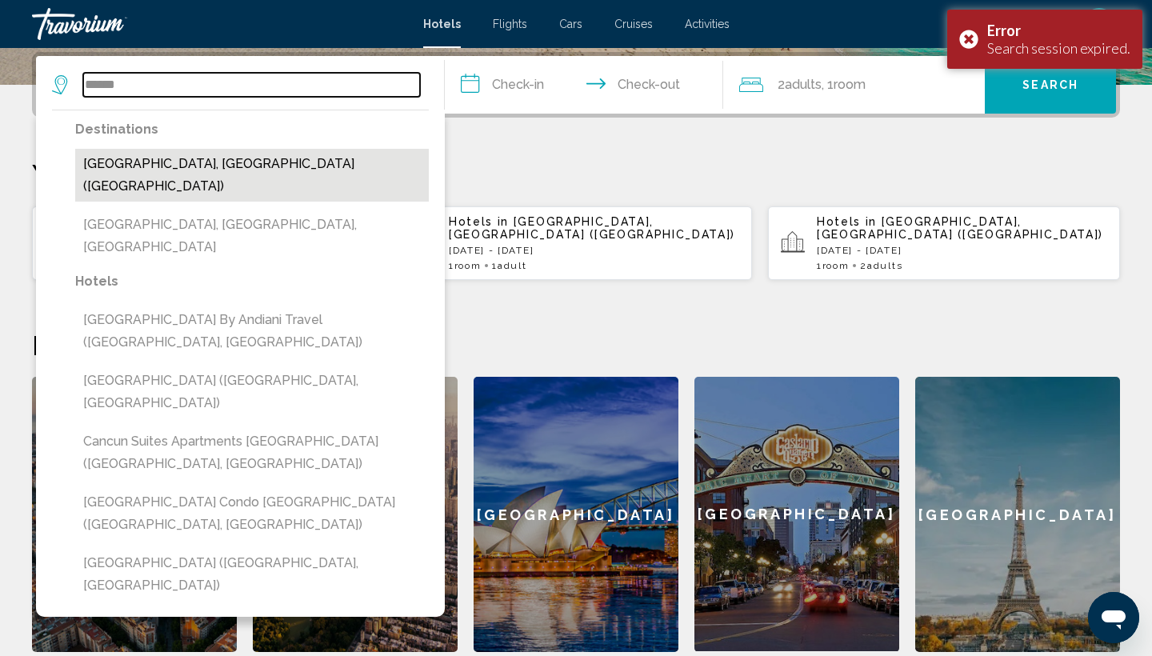
type input "**********"
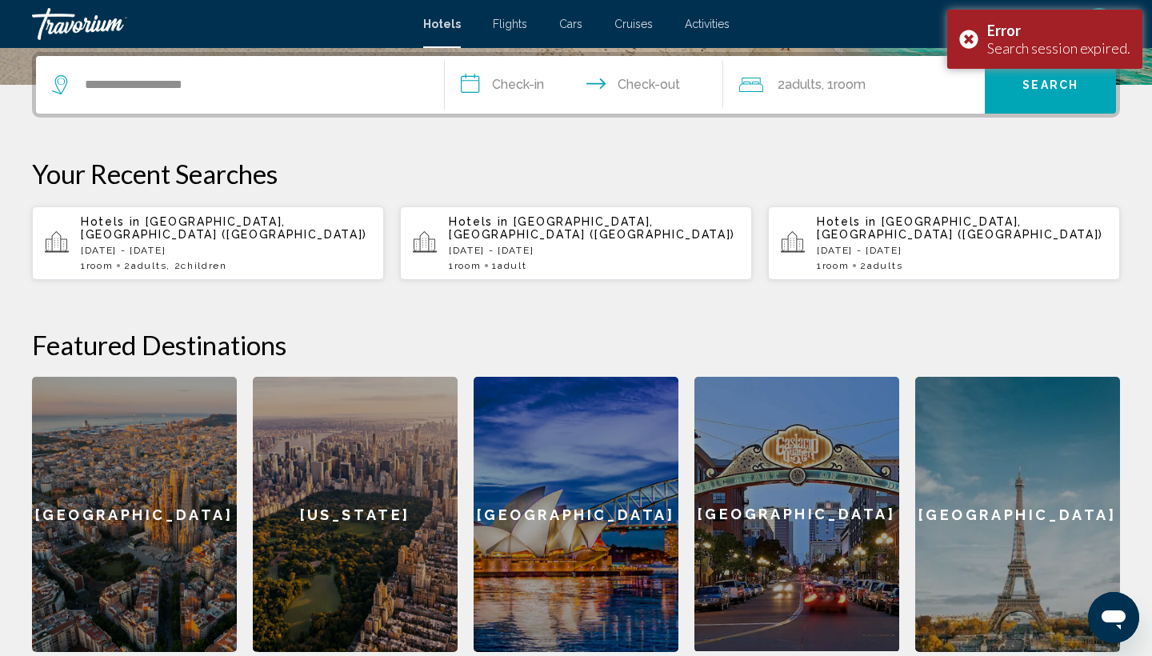
click at [520, 82] on input "**********" at bounding box center [587, 87] width 285 height 62
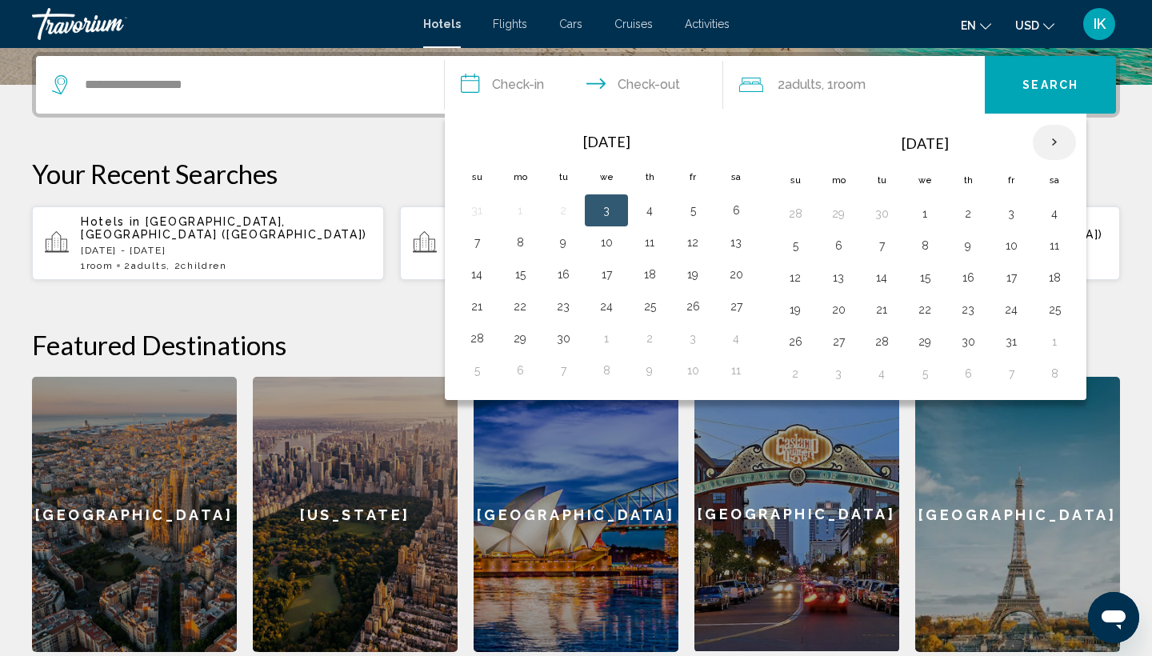
click at [1057, 143] on th "Next month" at bounding box center [1054, 142] width 43 height 35
click at [887, 253] on button "4" at bounding box center [882, 245] width 26 height 22
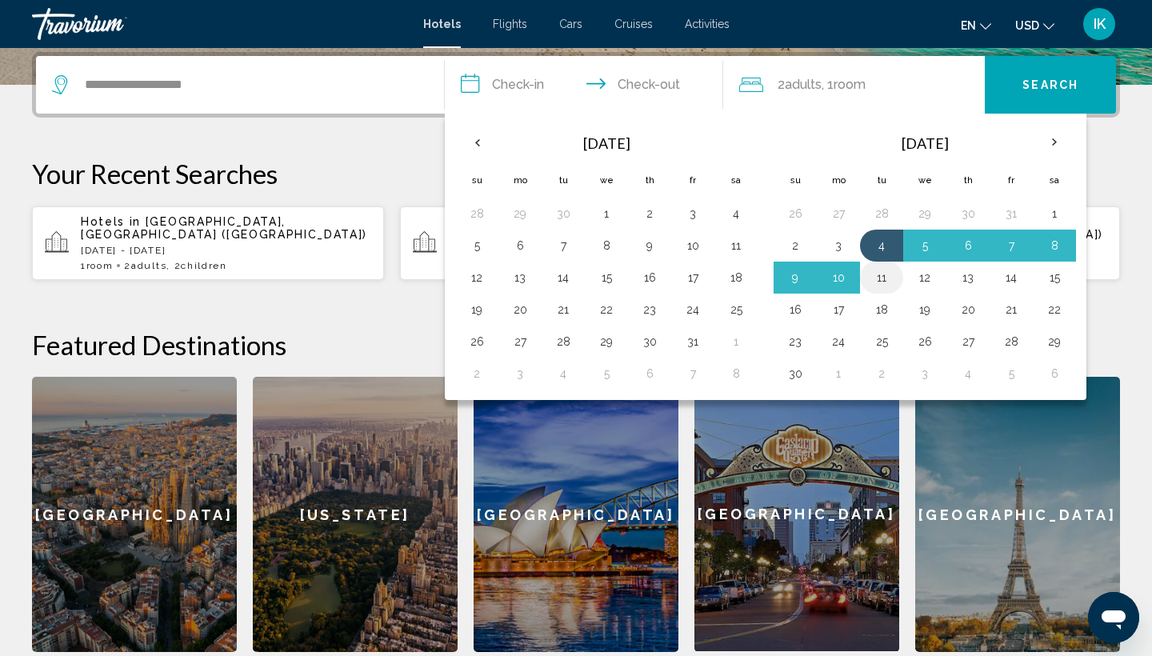
click at [883, 271] on button "11" at bounding box center [882, 277] width 26 height 22
type input "**********"
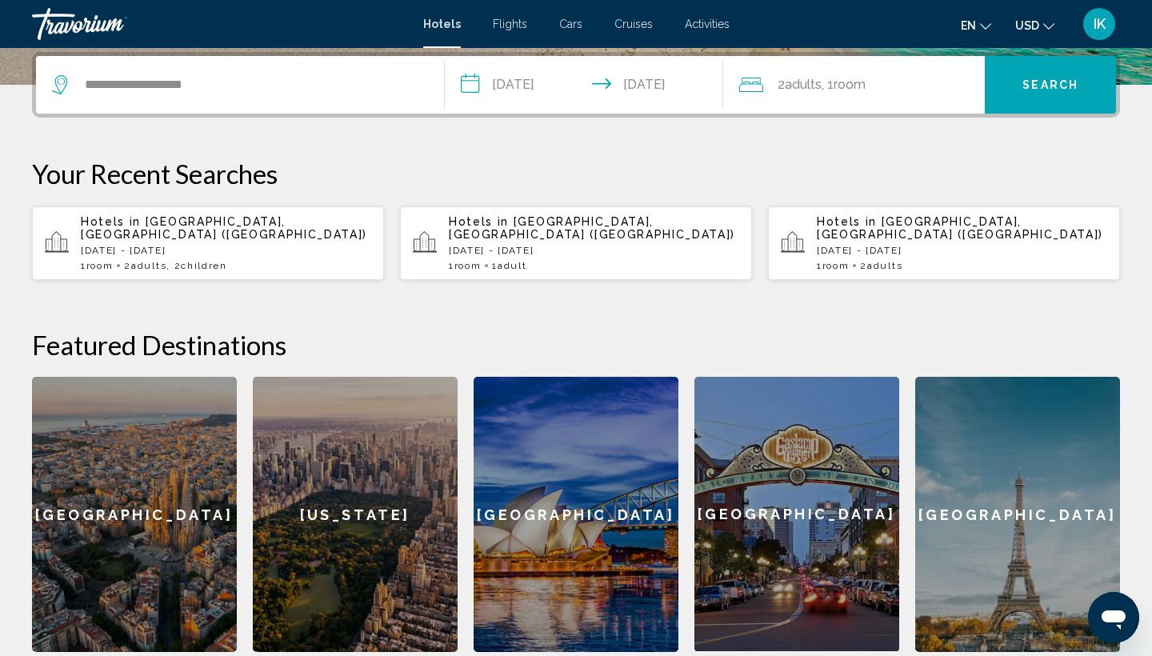
click at [784, 90] on span "2 Adult Adults" at bounding box center [800, 85] width 44 height 22
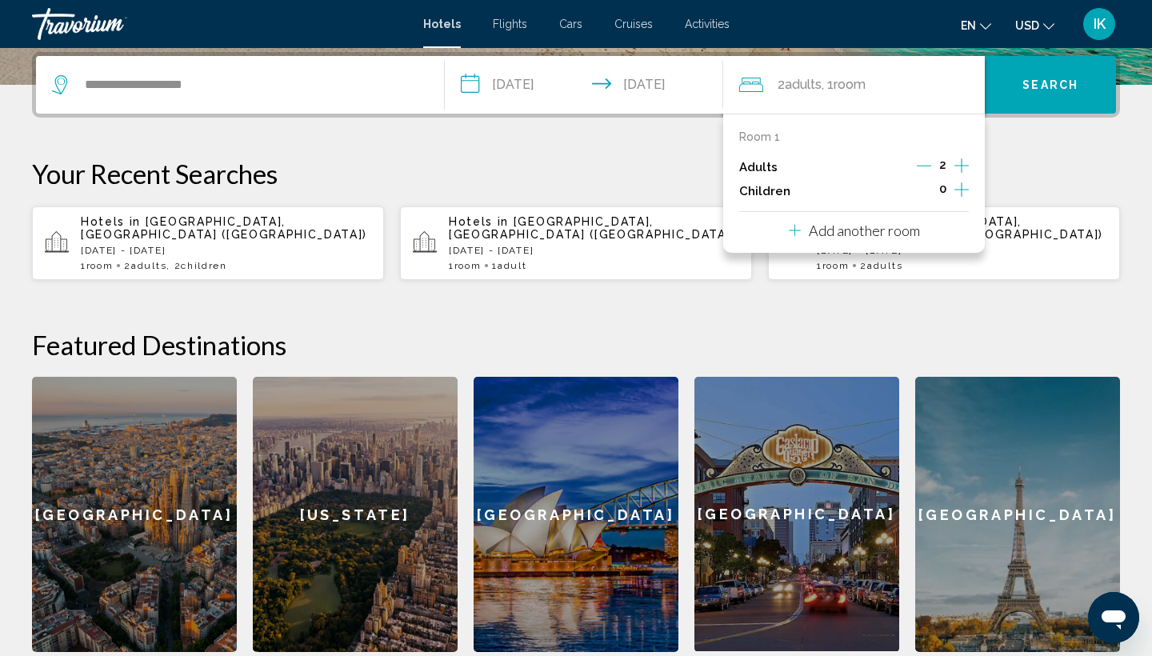
click at [925, 173] on icon "Decrement adults" at bounding box center [924, 165] width 14 height 14
click at [1034, 91] on span "Search" at bounding box center [1050, 85] width 56 height 13
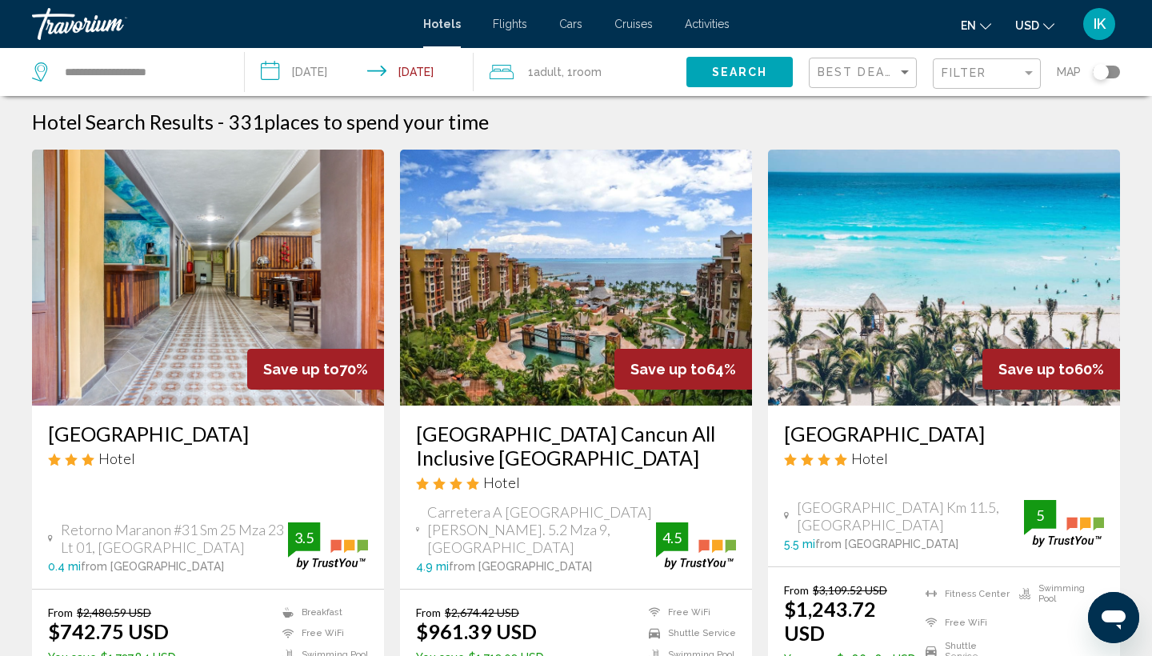
scroll to position [2, 0]
click at [948, 76] on span "Filter" at bounding box center [965, 72] width 46 height 13
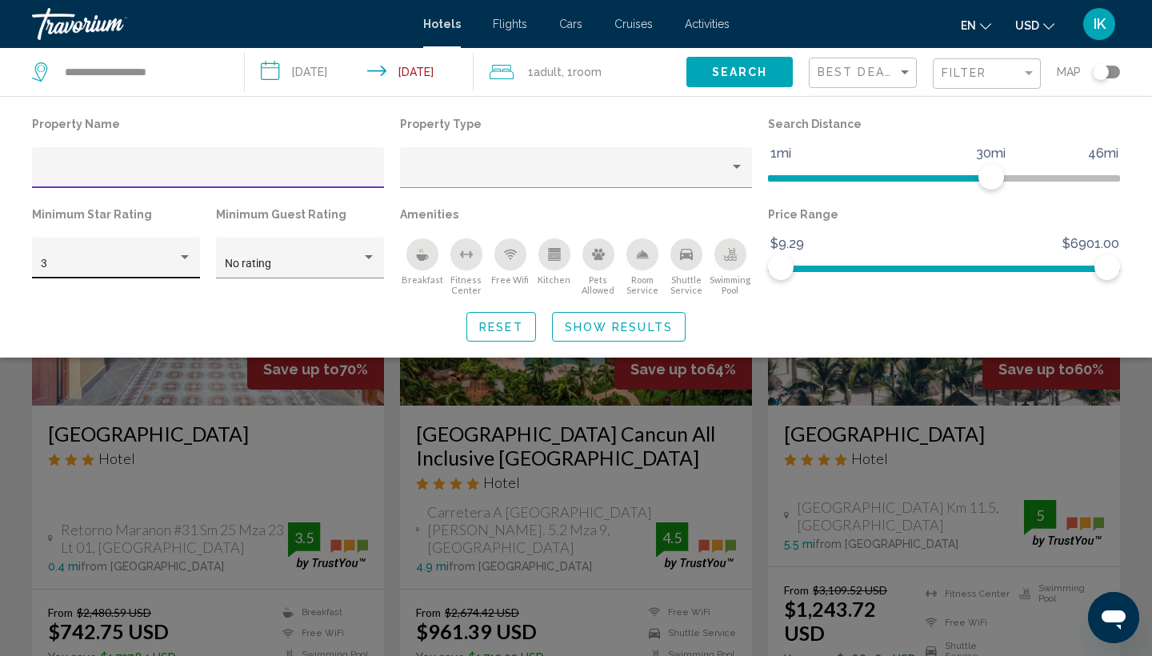
click at [164, 270] on div "3" at bounding box center [109, 264] width 137 height 13
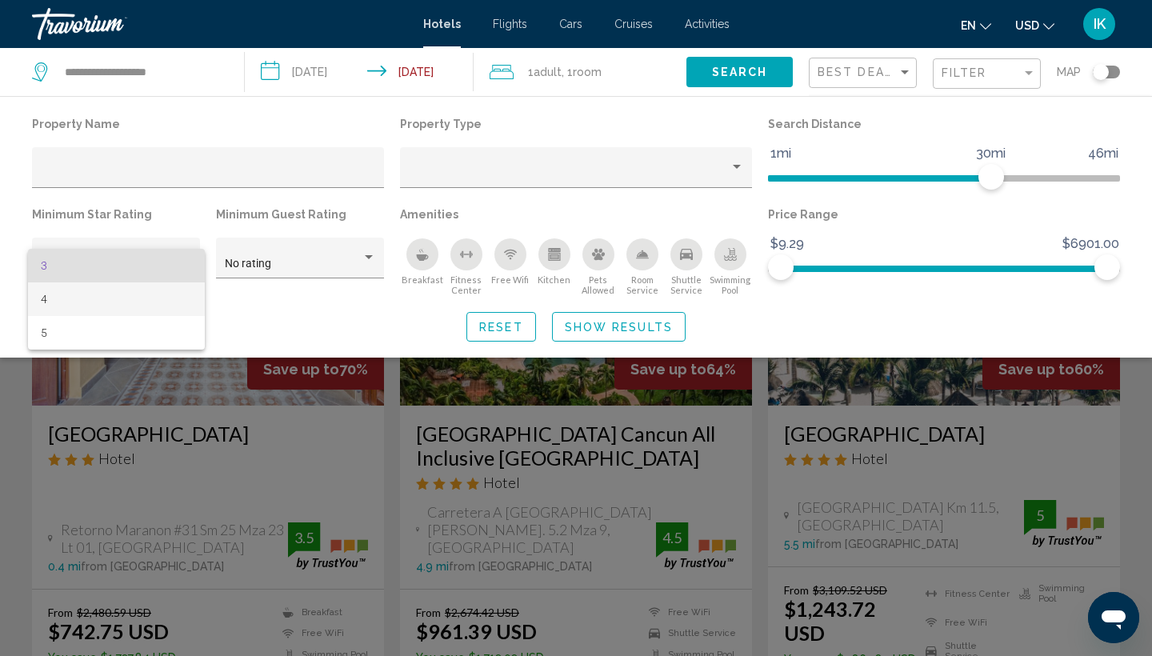
click at [51, 307] on span "4" at bounding box center [116, 299] width 151 height 34
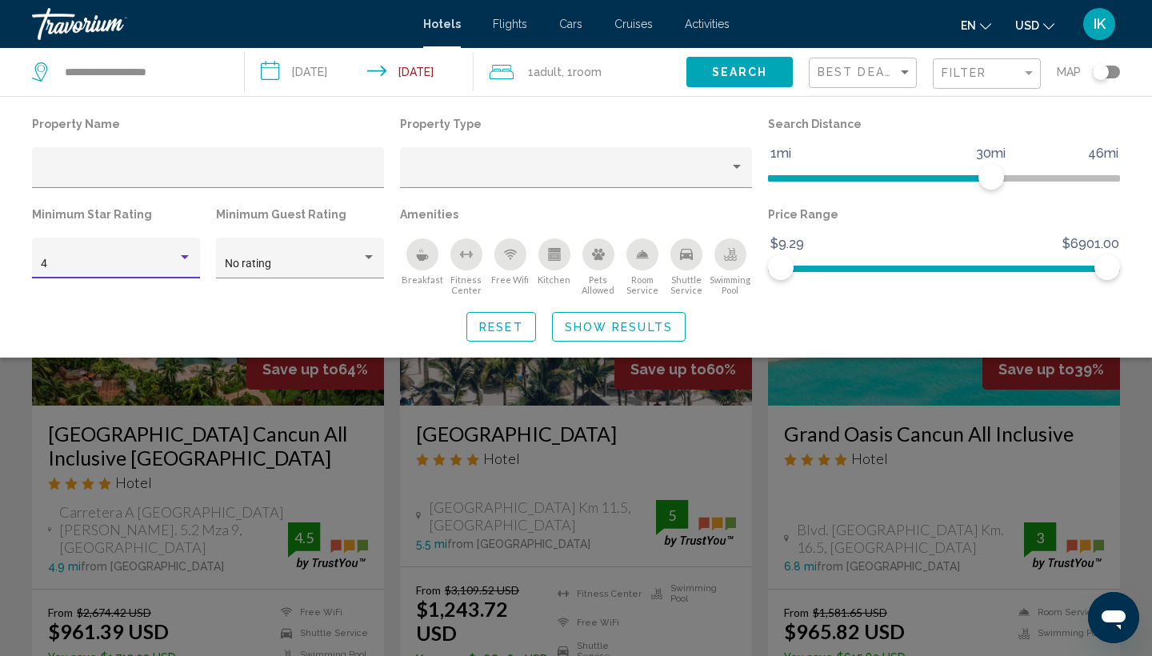
click at [626, 342] on button "Show Results" at bounding box center [619, 327] width 134 height 30
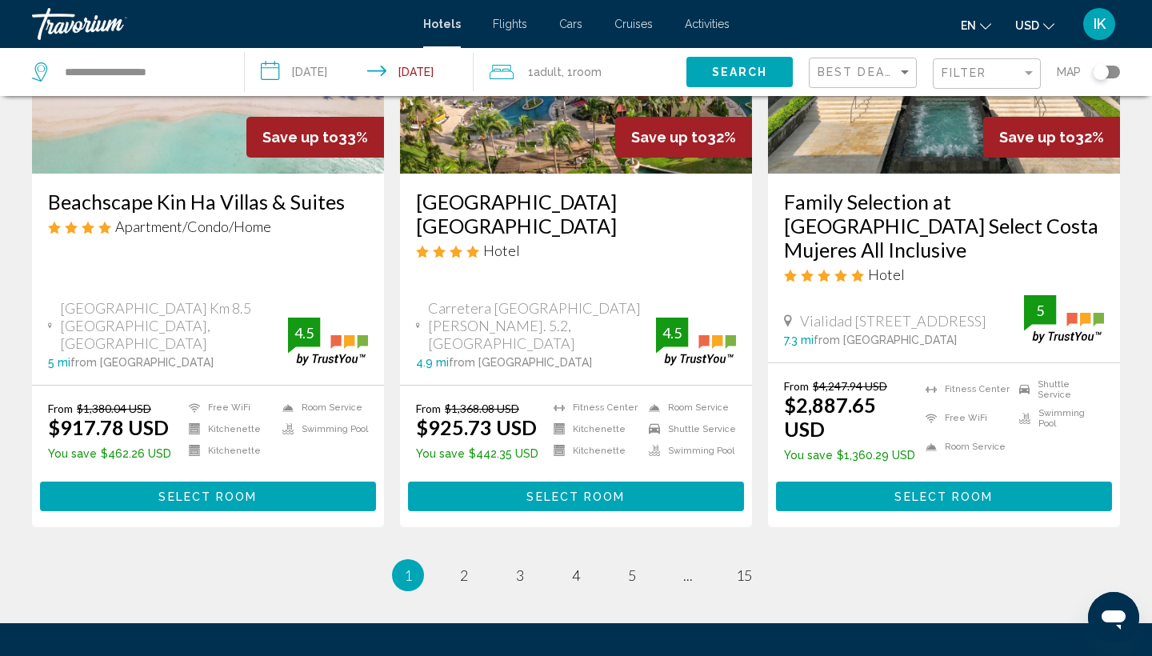
scroll to position [2075, 0]
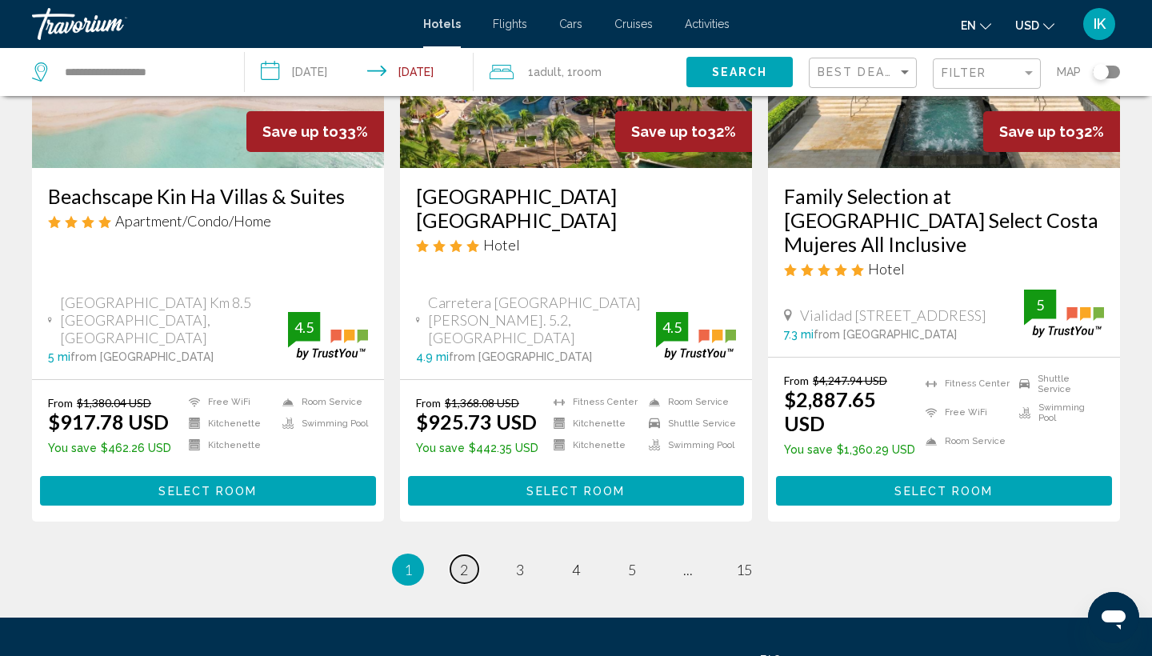
click at [460, 561] on span "2" at bounding box center [464, 570] width 8 height 18
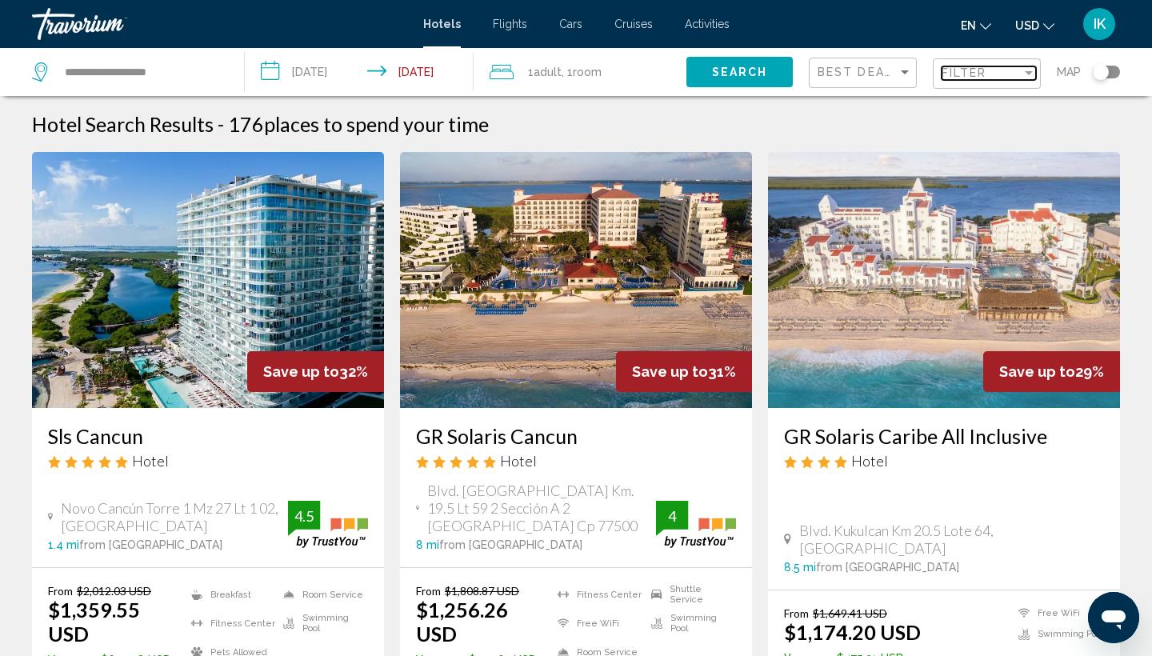
click at [962, 79] on span "Filter" at bounding box center [965, 72] width 46 height 13
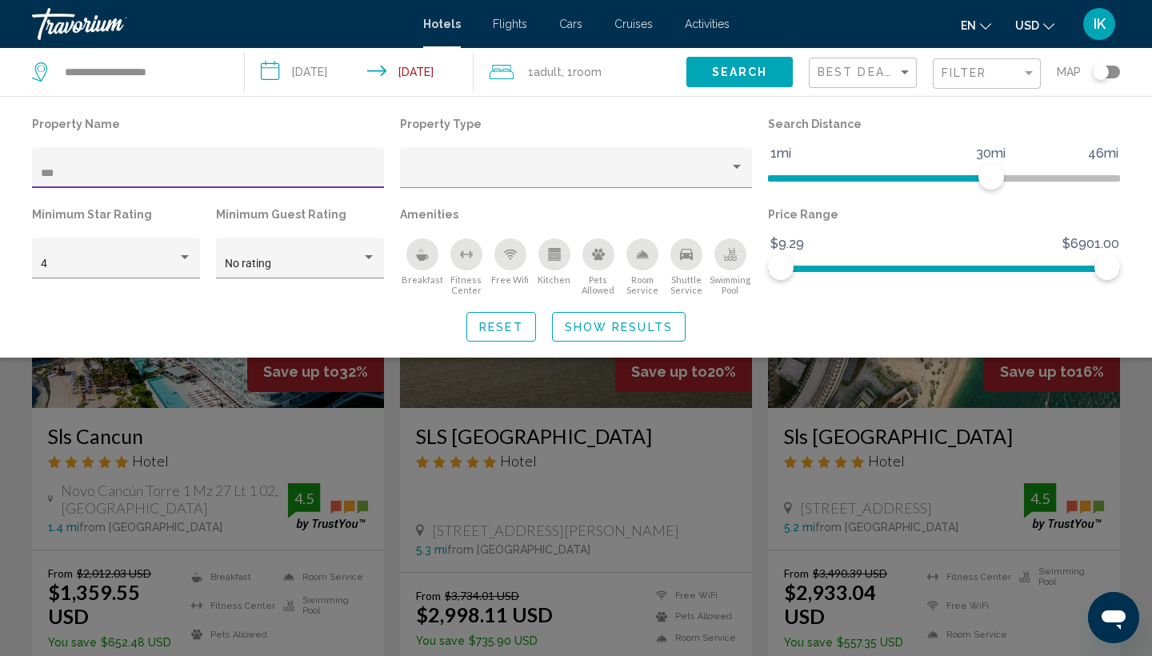
type input "***"
drag, startPoint x: 202, startPoint y: 170, endPoint x: 628, endPoint y: 326, distance: 453.3
click at [628, 326] on span "Show Results" at bounding box center [619, 326] width 108 height 13
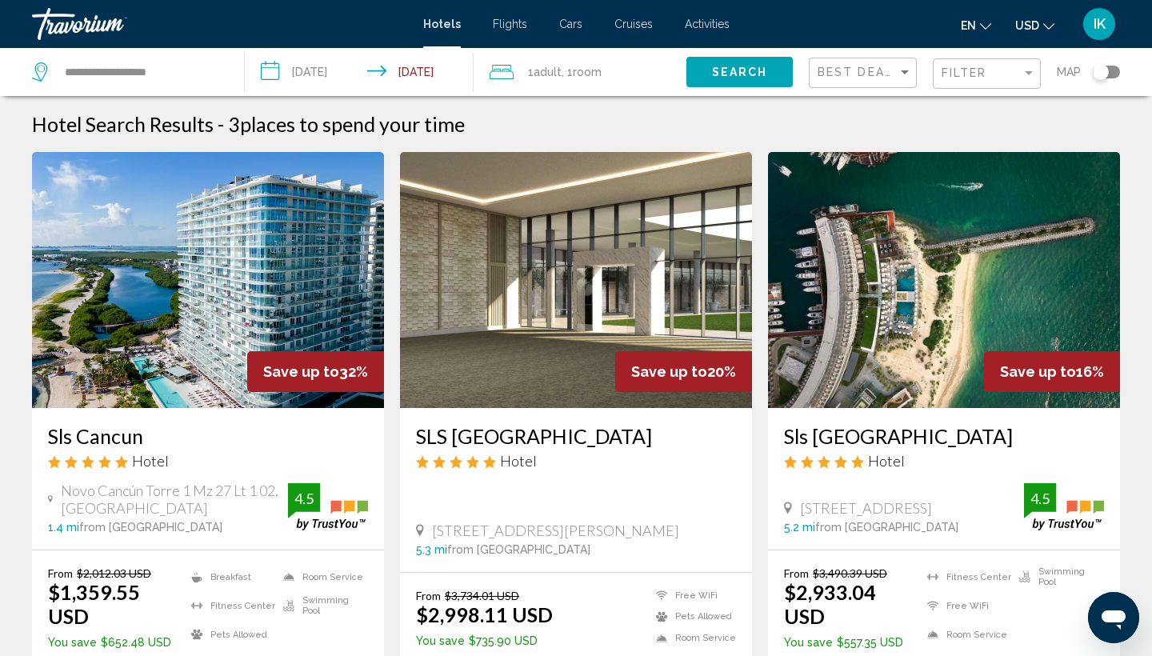
click at [478, 440] on h3 "SLS [GEOGRAPHIC_DATA]" at bounding box center [576, 436] width 320 height 24
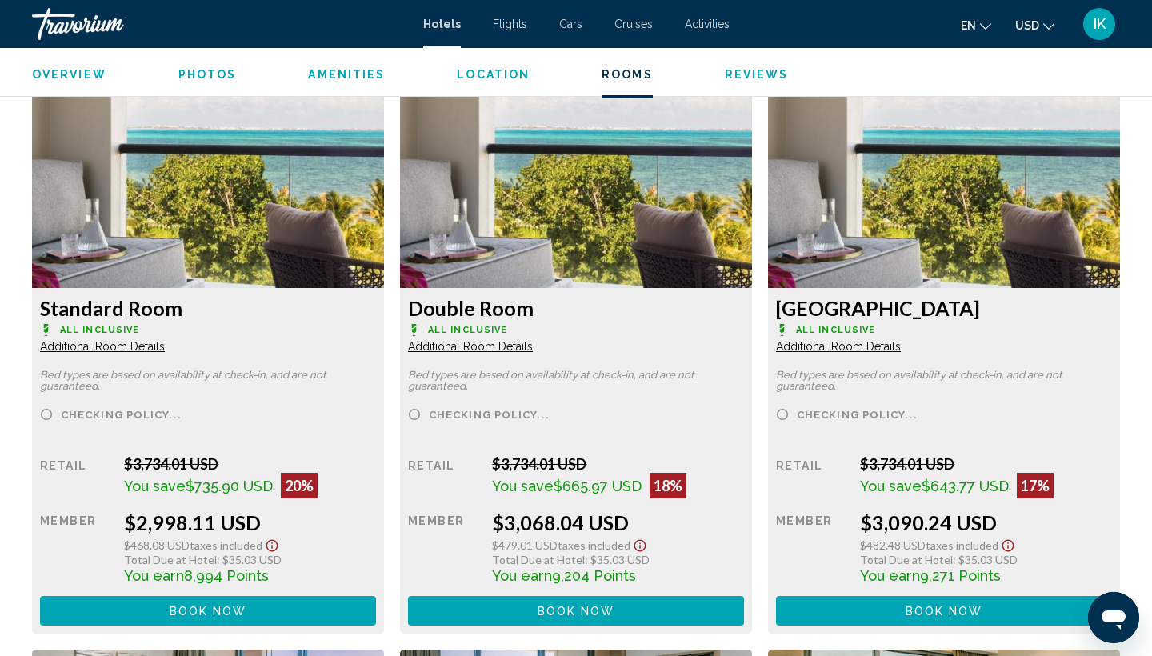
scroll to position [2181, 0]
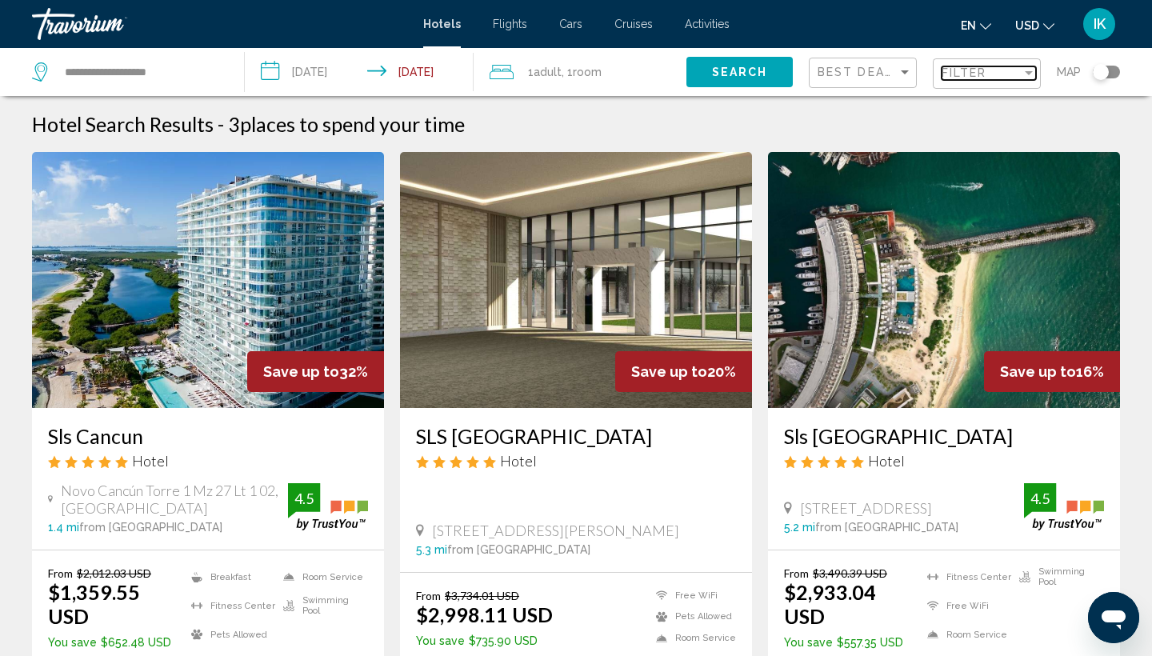
click at [957, 78] on span "Filter" at bounding box center [965, 72] width 46 height 13
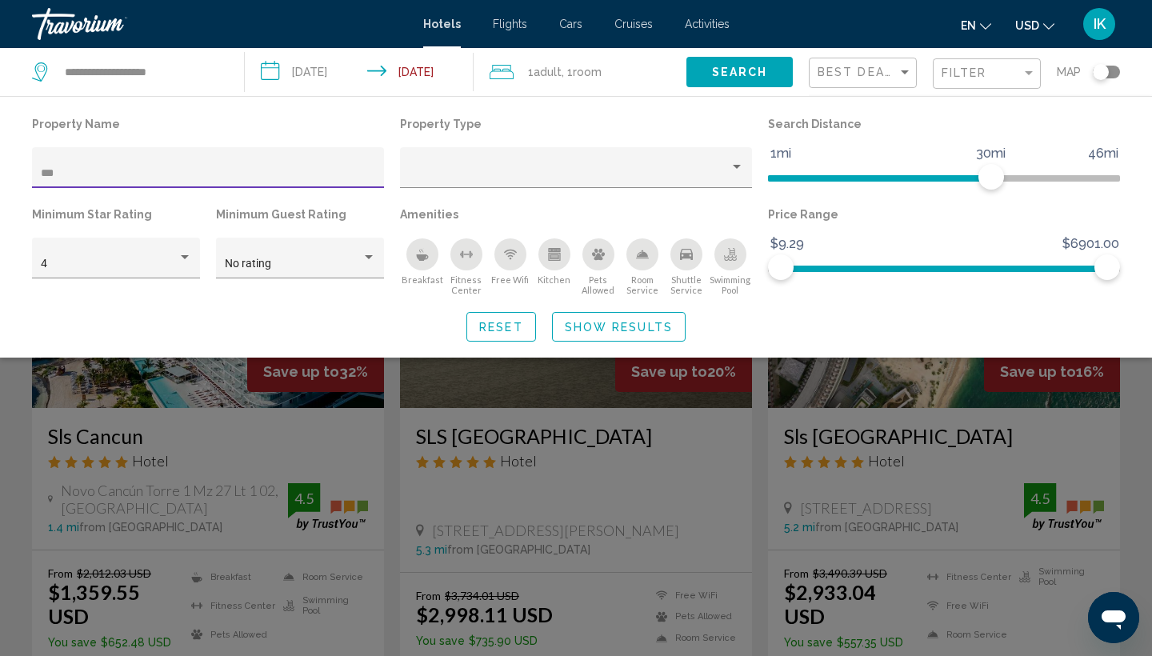
click at [137, 173] on input "***" at bounding box center [208, 173] width 335 height 13
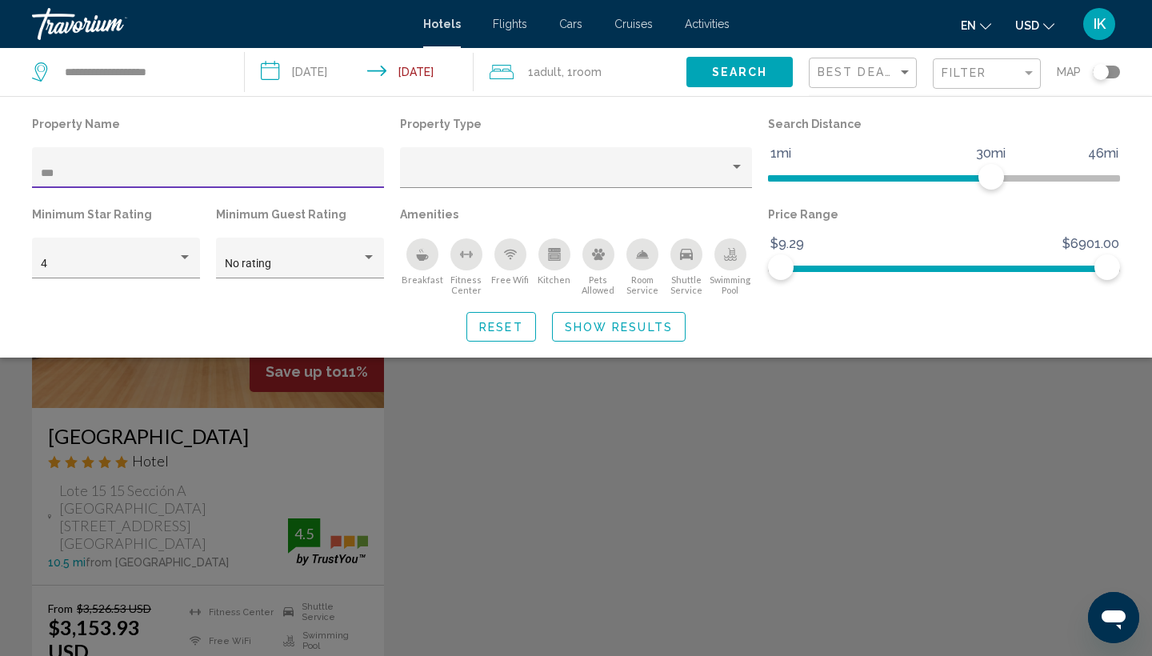
type input "***"
click at [218, 437] on div "Search widget" at bounding box center [576, 448] width 1152 height 416
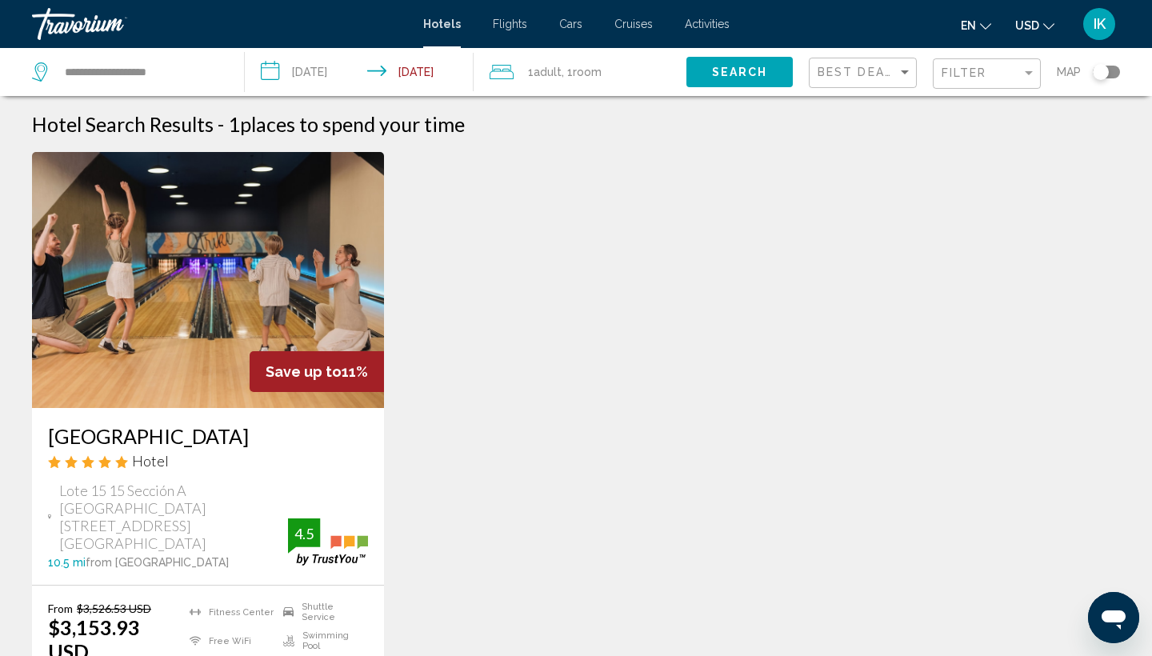
click at [122, 433] on h3 "[GEOGRAPHIC_DATA]" at bounding box center [208, 436] width 320 height 24
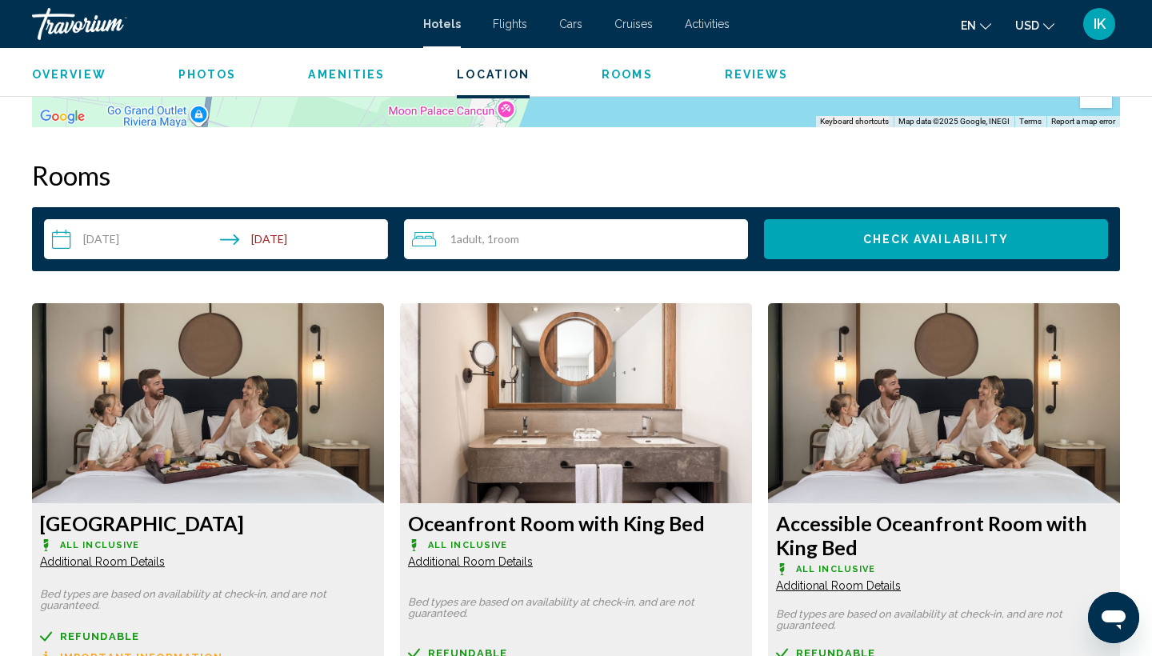
scroll to position [1896, 0]
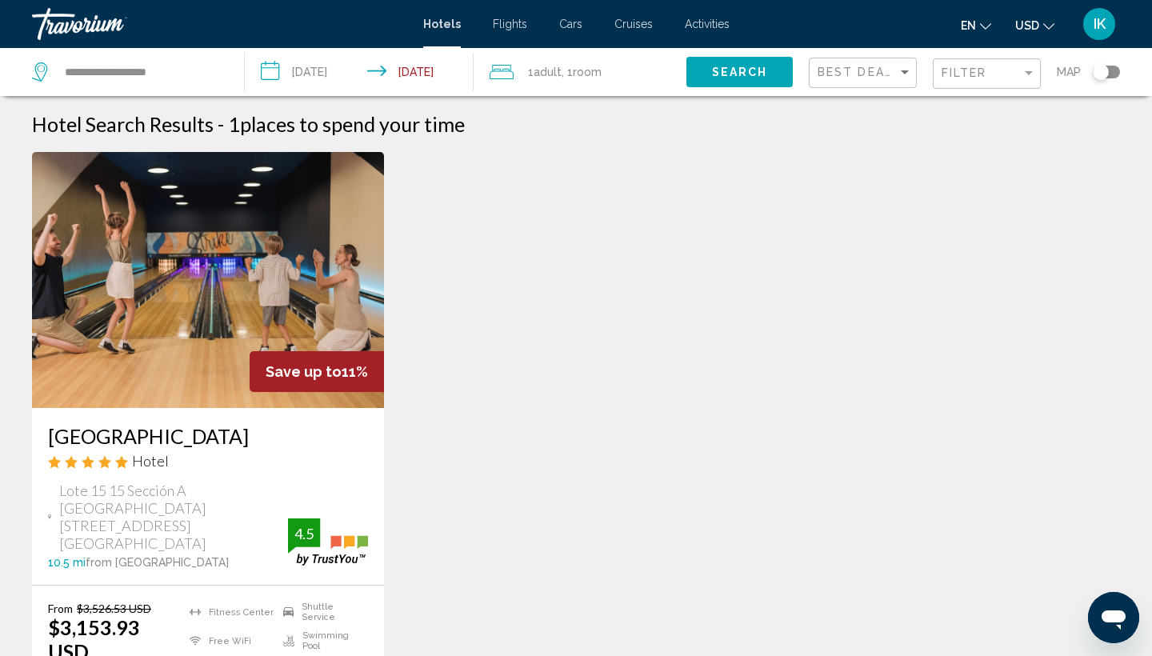
click at [979, 67] on div "Filter" at bounding box center [989, 74] width 94 height 30
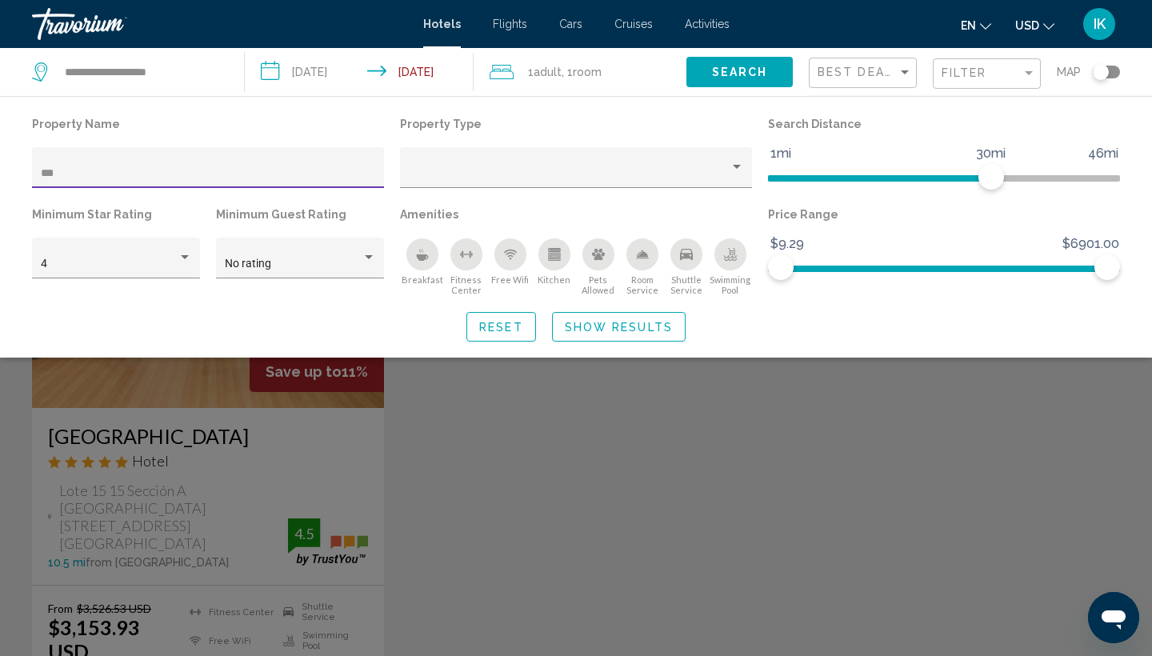
click at [181, 178] on input "***" at bounding box center [208, 173] width 335 height 13
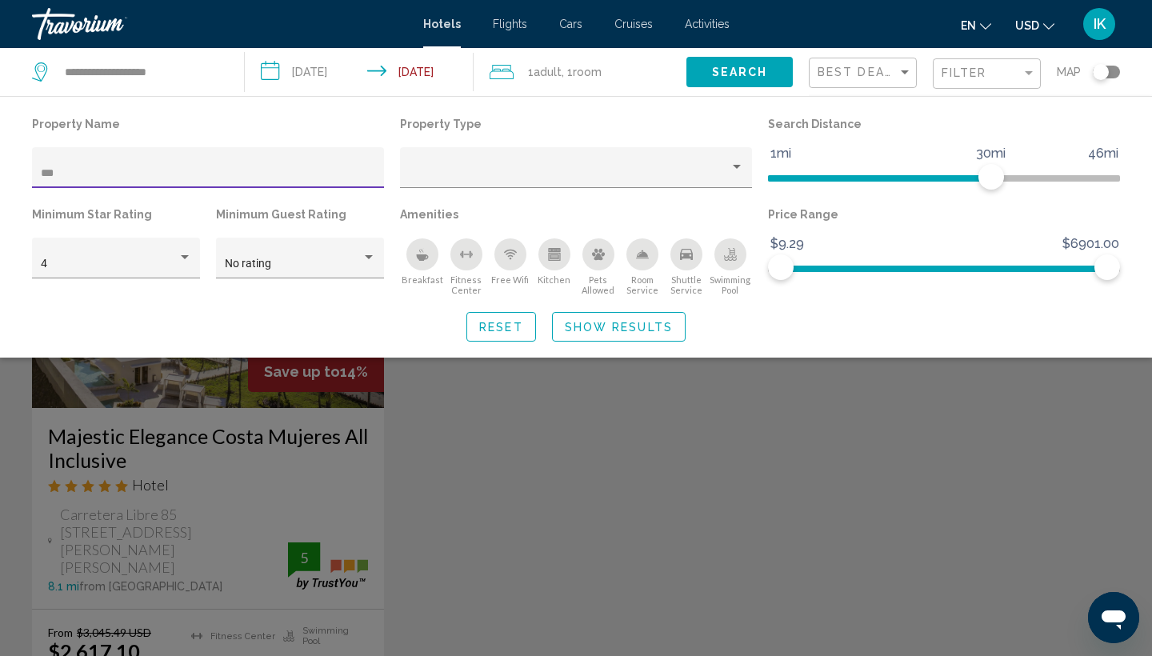
type input "***"
click at [126, 487] on div "Search widget" at bounding box center [576, 448] width 1152 height 416
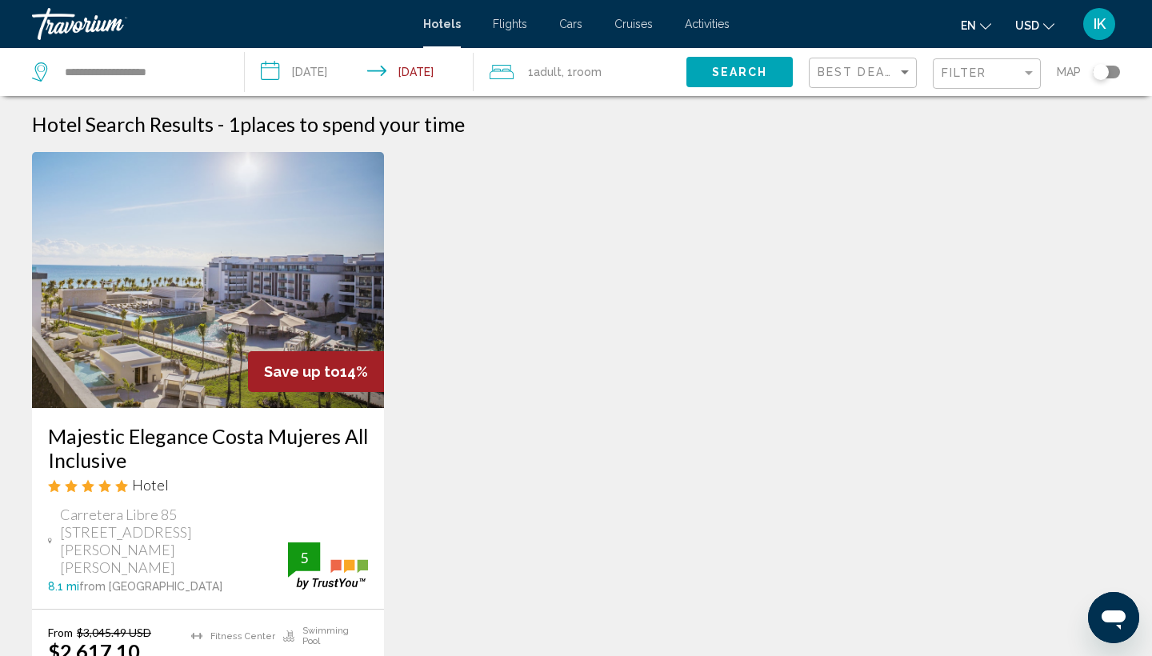
click at [95, 444] on h3 "Majestic Elegance Costa Mujeres All Inclusive" at bounding box center [208, 448] width 320 height 48
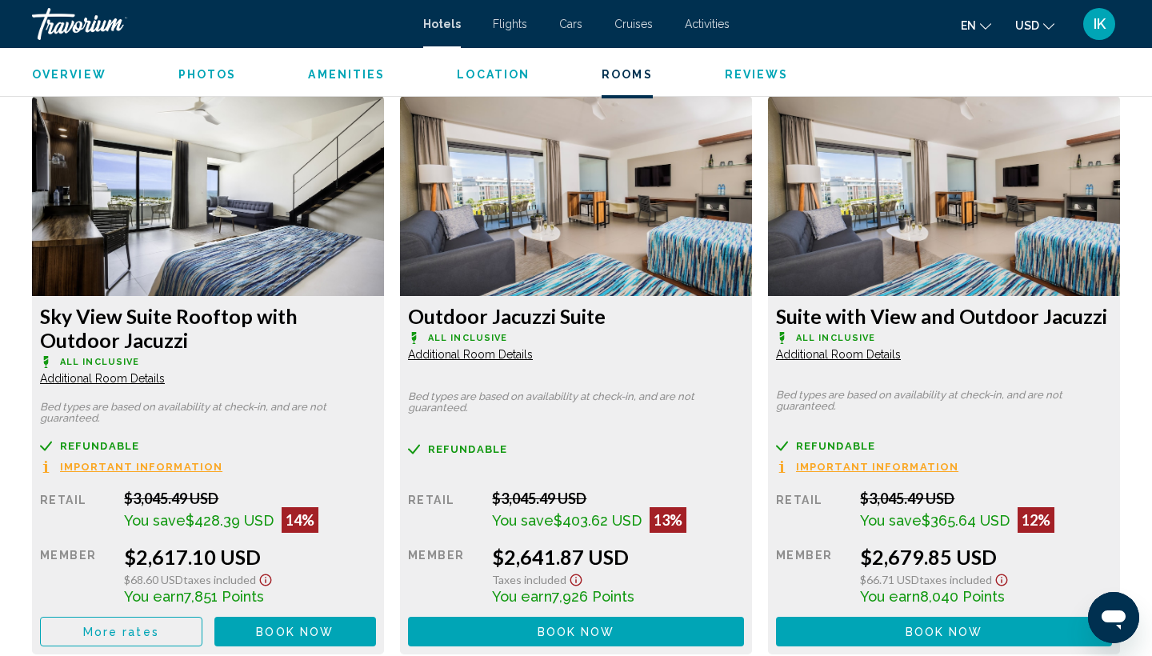
scroll to position [2167, 0]
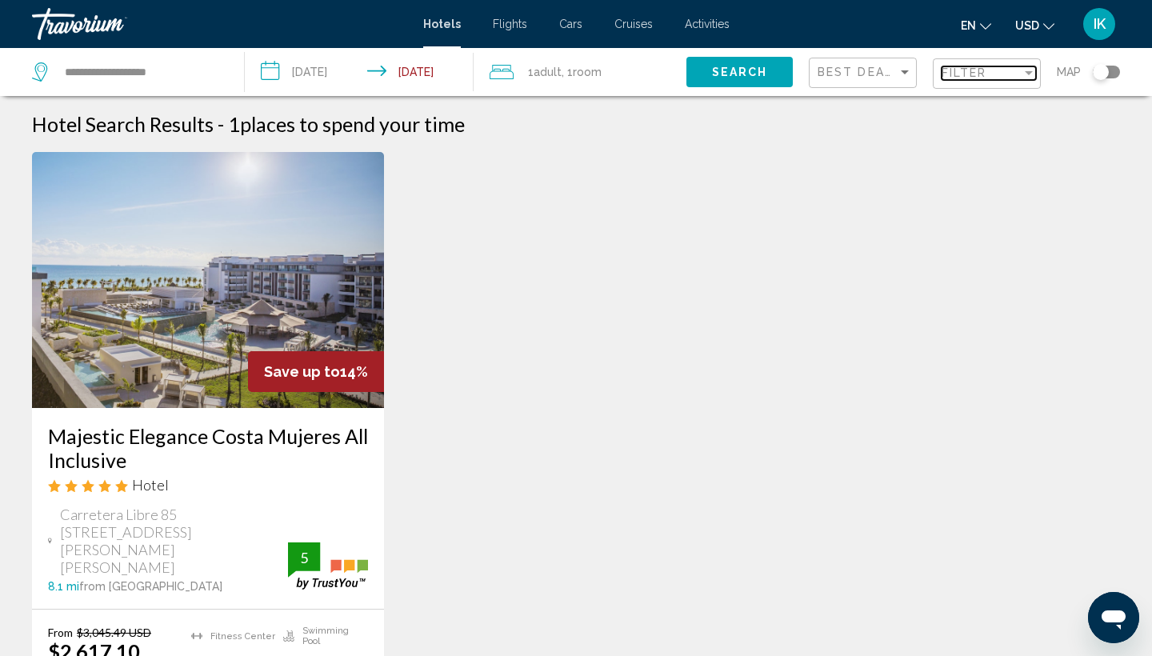
click at [967, 71] on span "Filter" at bounding box center [965, 72] width 46 height 13
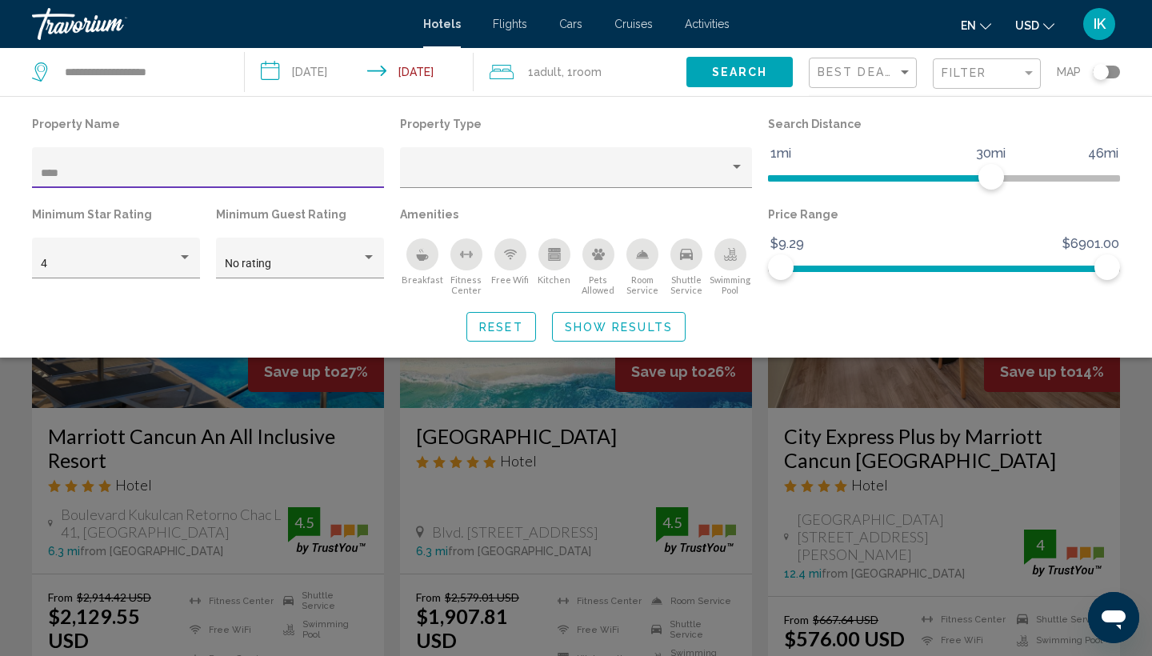
type input "****"
drag, startPoint x: 176, startPoint y: 176, endPoint x: 578, endPoint y: 525, distance: 532.6
click at [578, 525] on div "Search widget" at bounding box center [576, 448] width 1152 height 416
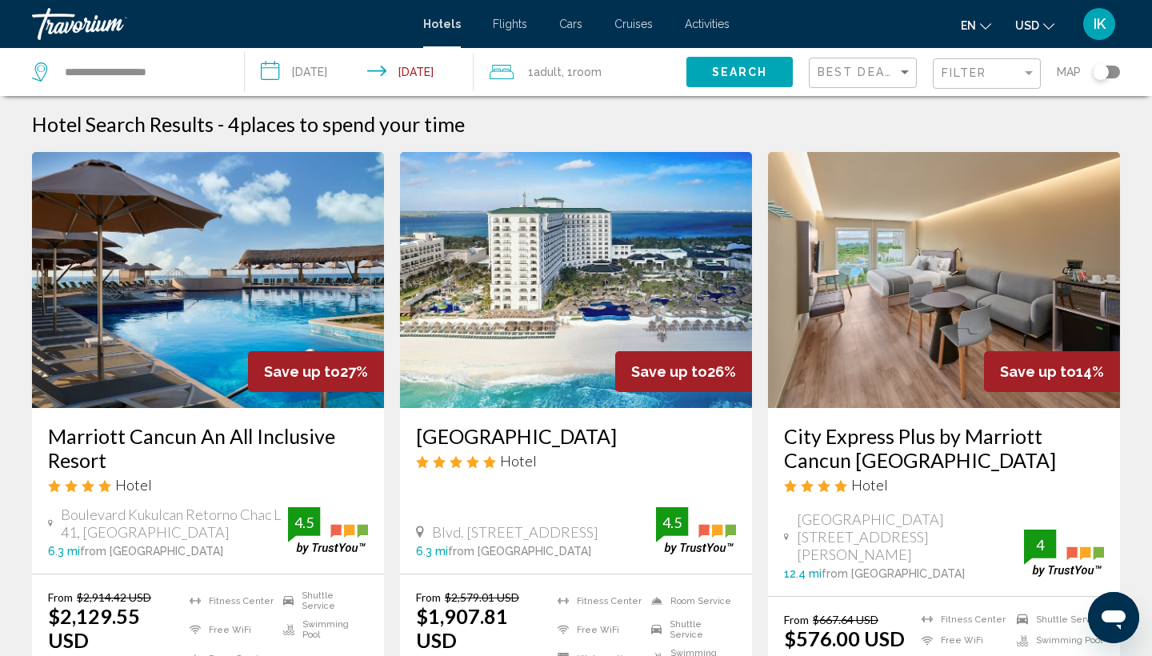
click at [74, 447] on h3 "Marriott Cancun An All Inclusive Resort" at bounding box center [208, 448] width 320 height 48
